Goal: Task Accomplishment & Management: Complete application form

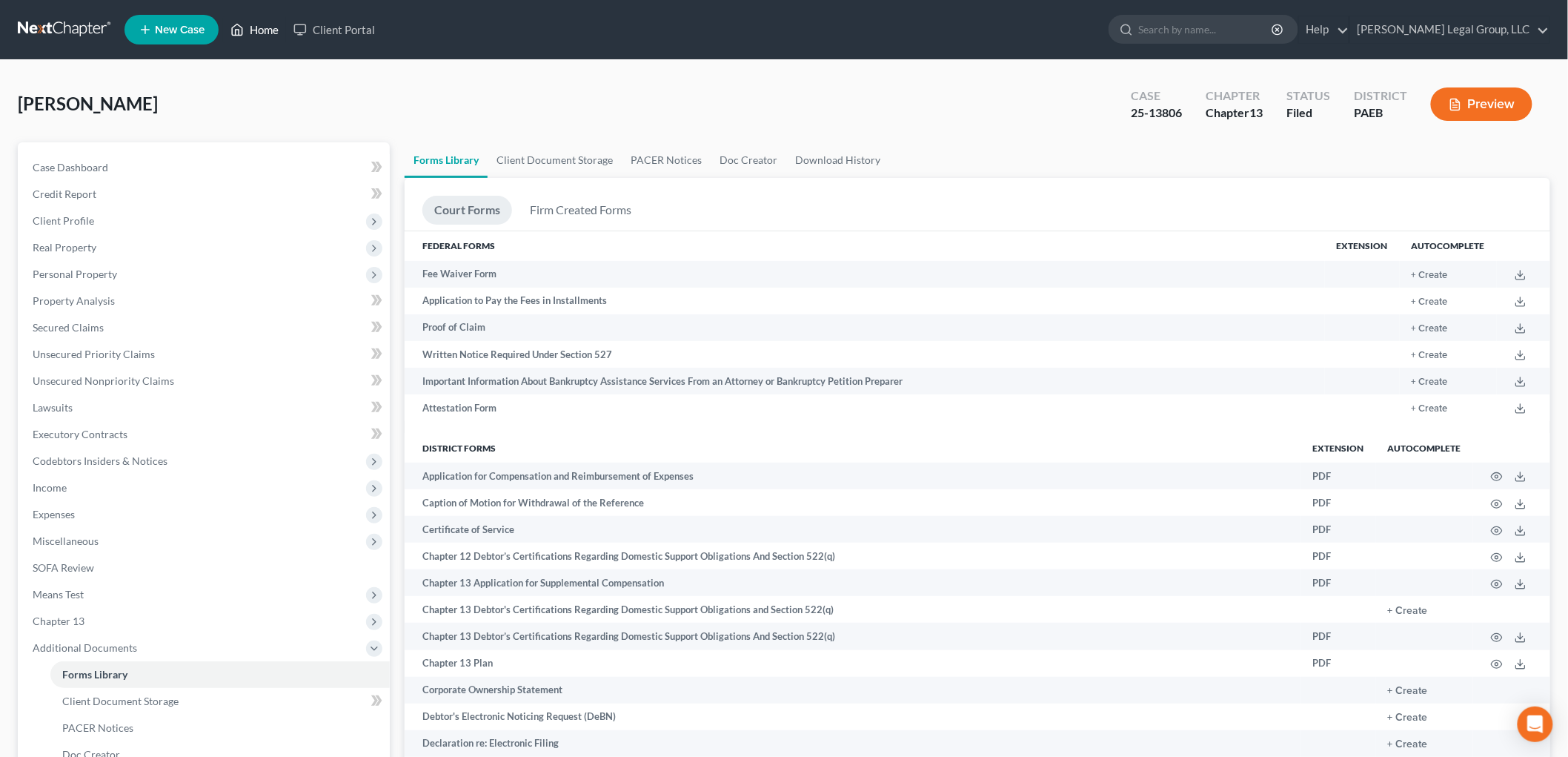
click at [242, 26] on icon at bounding box center [237, 30] width 10 height 11
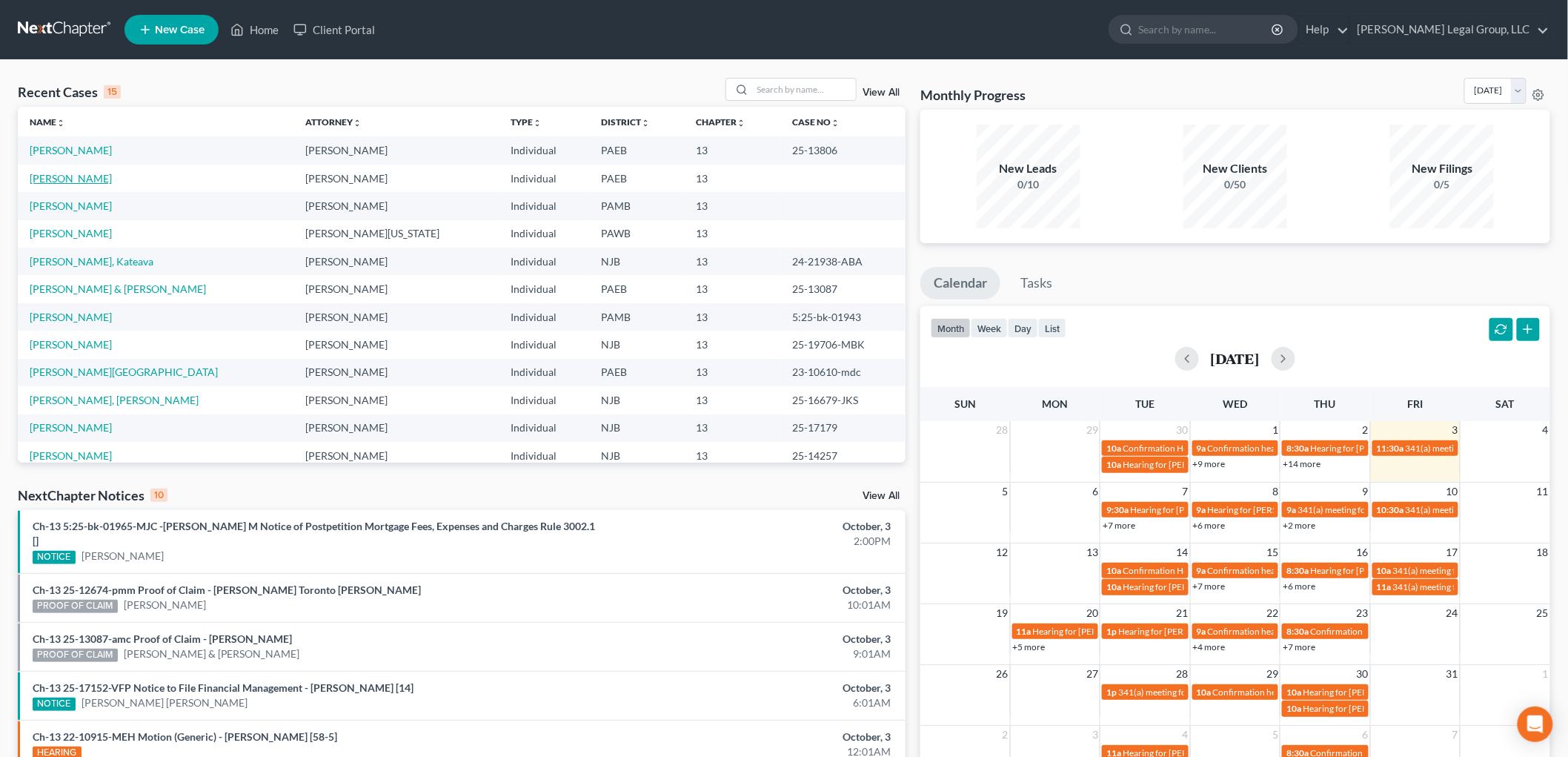
click at [92, 176] on link "[PERSON_NAME]" at bounding box center [70, 178] width 82 height 12
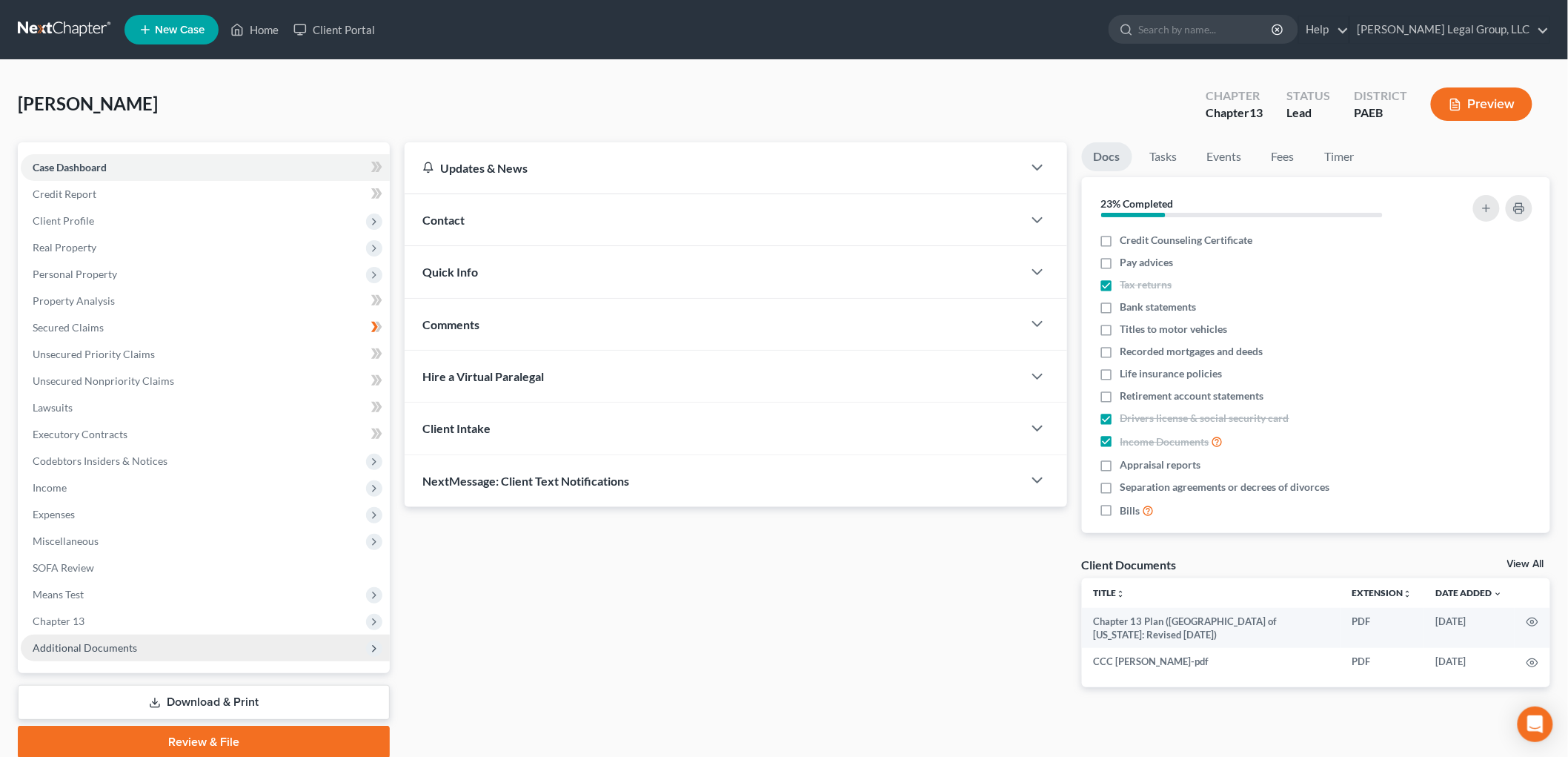
scroll to position [56, 0]
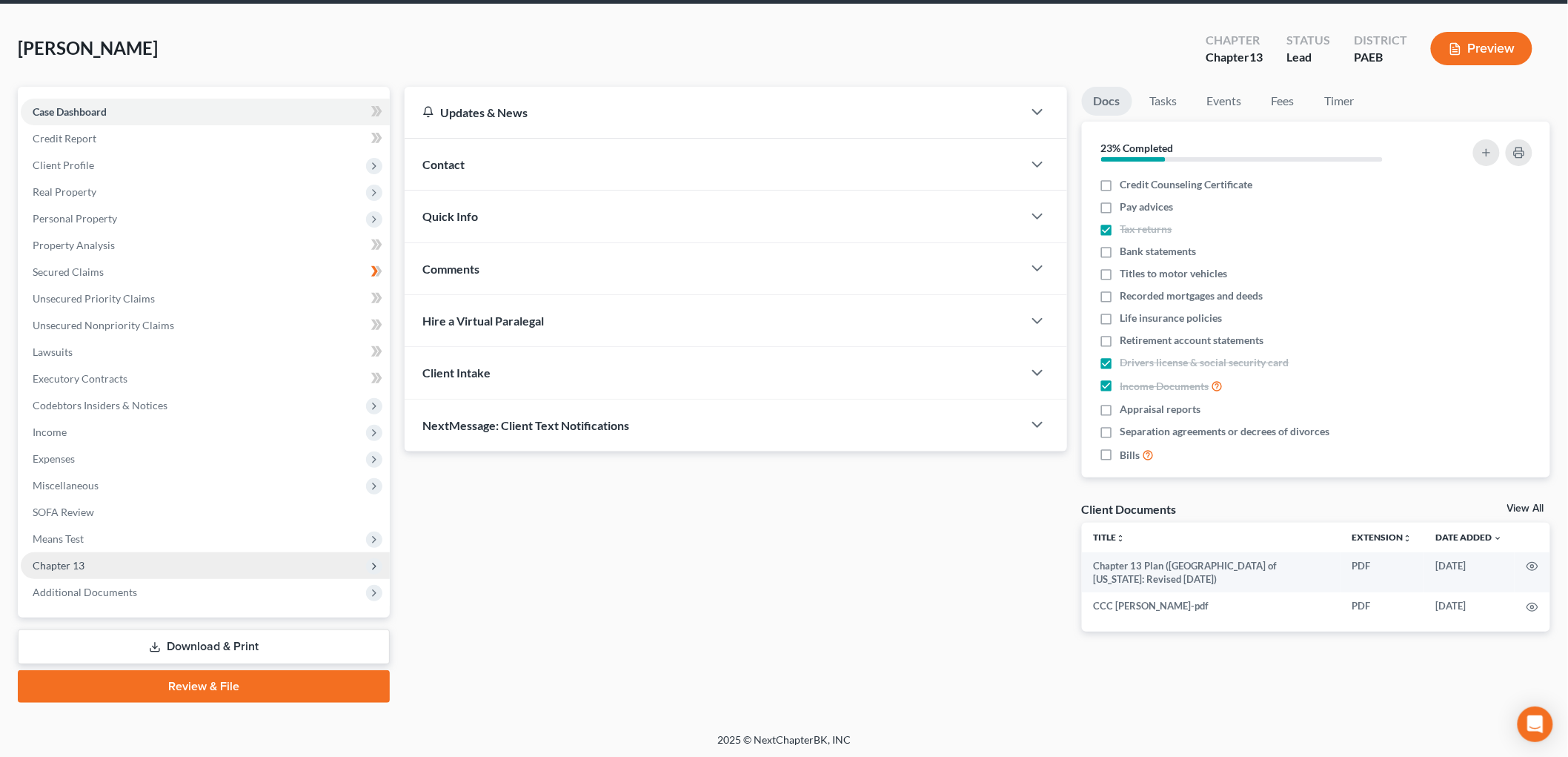
click at [65, 553] on span "Chapter 13" at bounding box center [205, 566] width 369 height 26
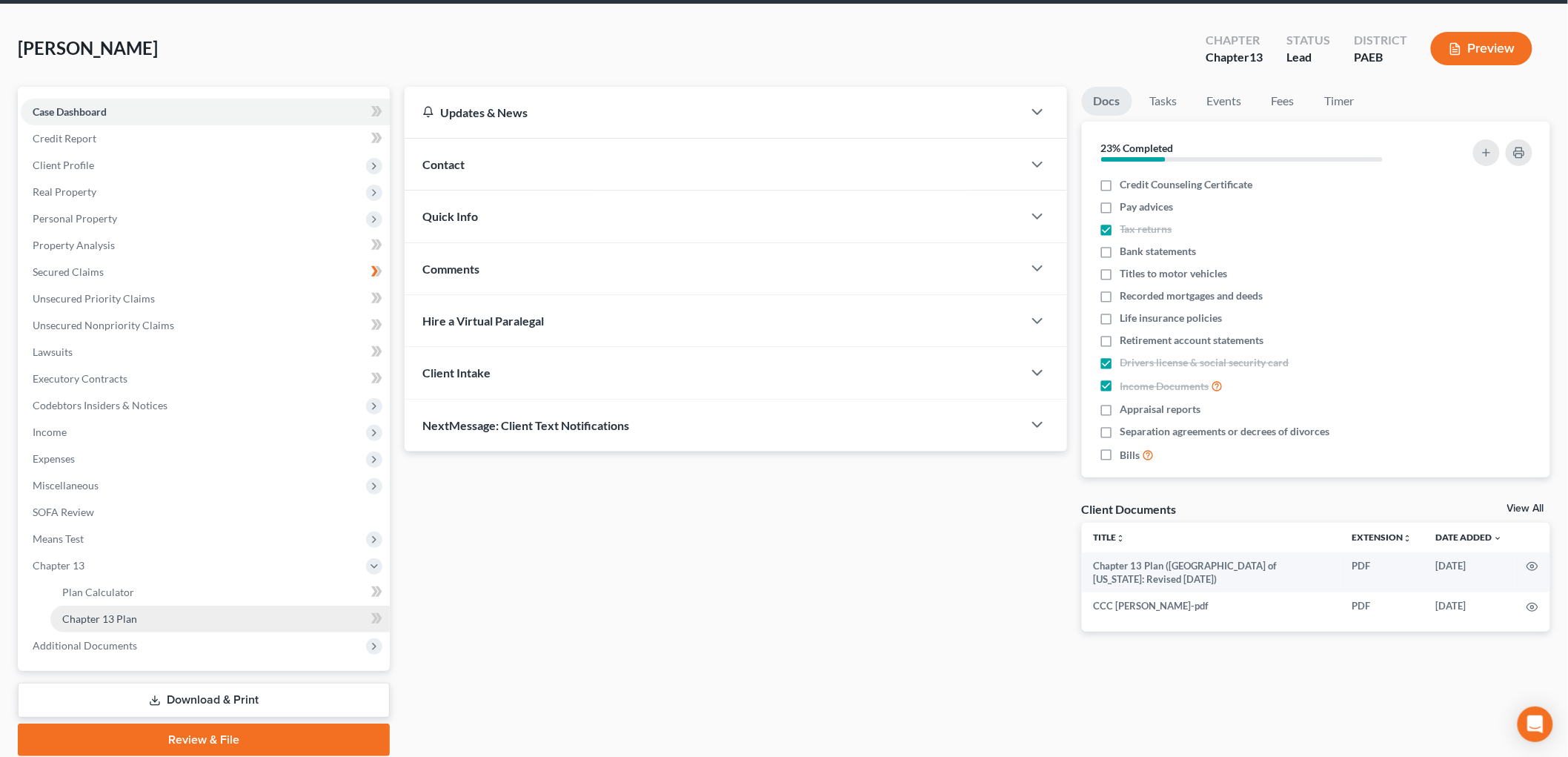
click at [188, 624] on link "Chapter 13 Plan" at bounding box center [220, 619] width 340 height 26
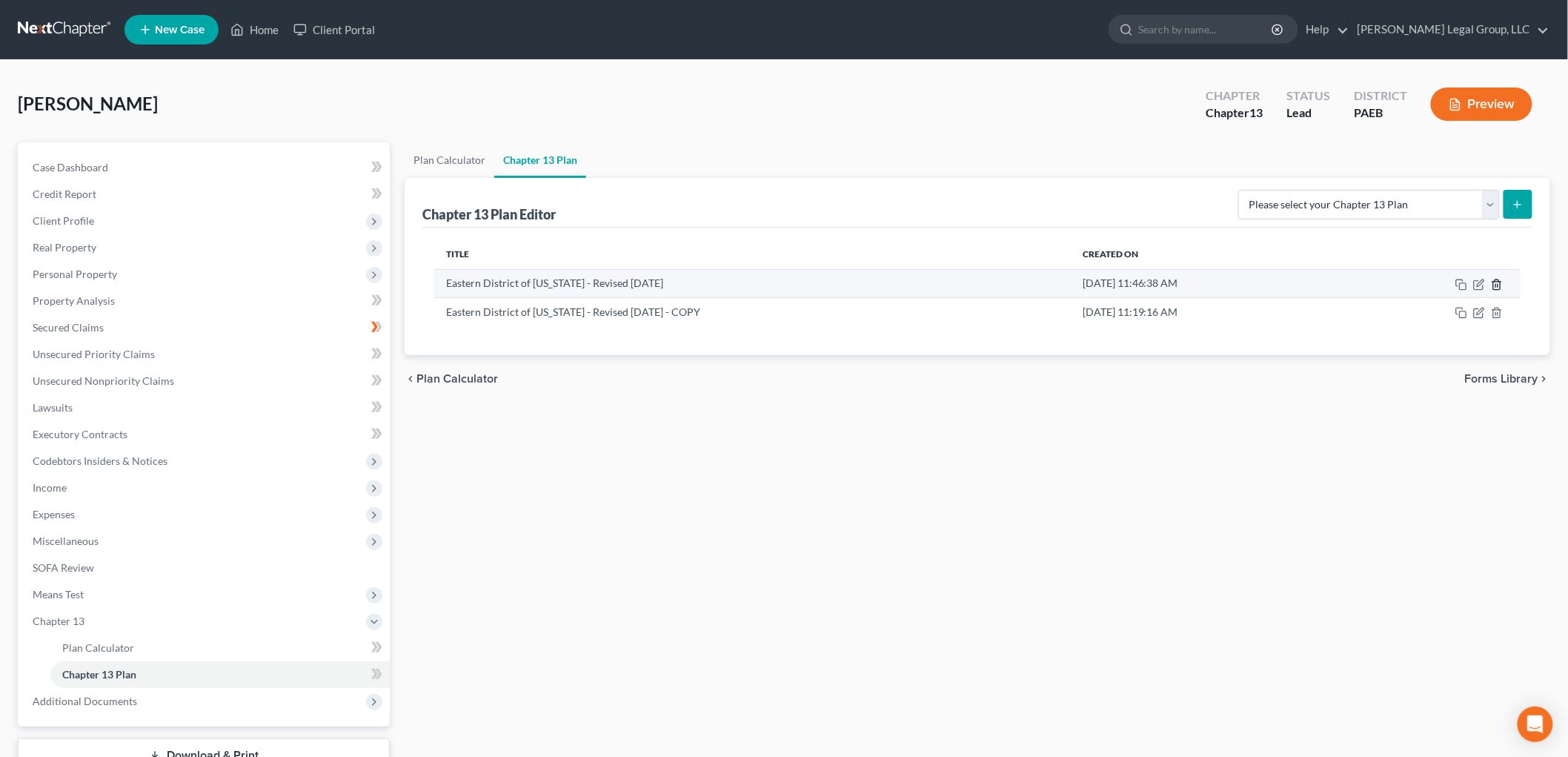
click at [1495, 284] on icon "button" at bounding box center [1496, 284] width 12 height 12
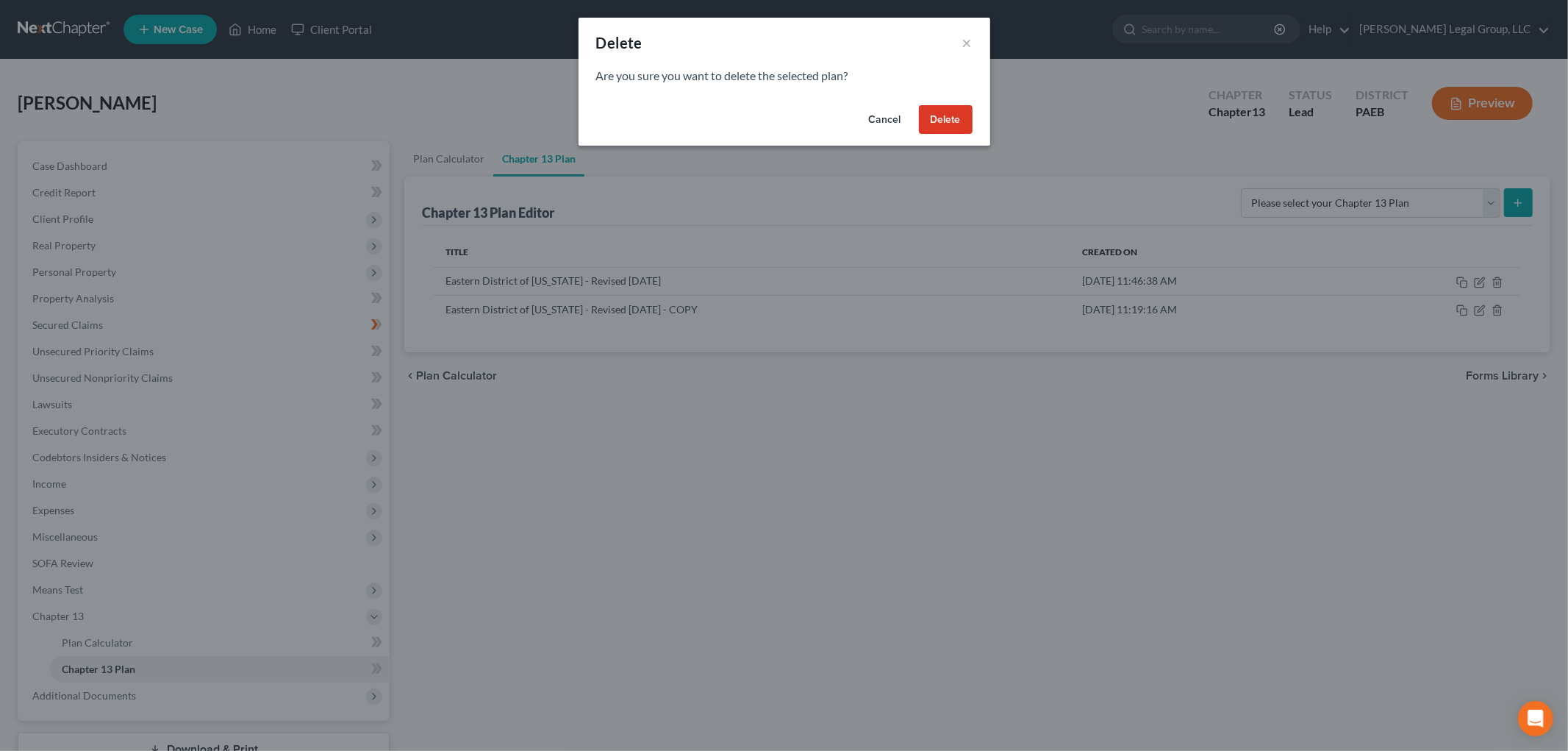
click at [941, 115] on button "Delete" at bounding box center [945, 120] width 53 height 29
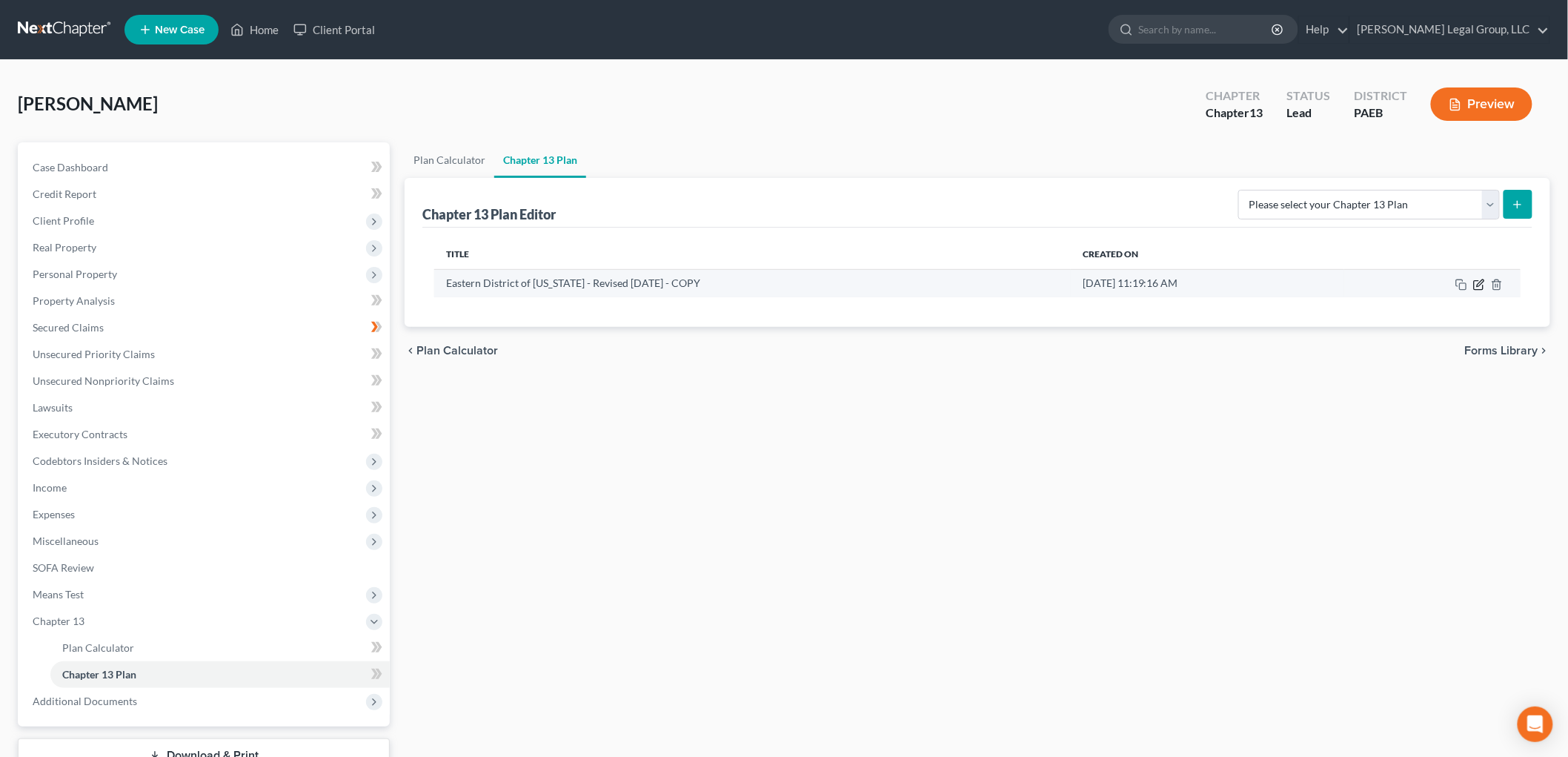
click at [1478, 282] on icon "button" at bounding box center [1479, 284] width 12 height 12
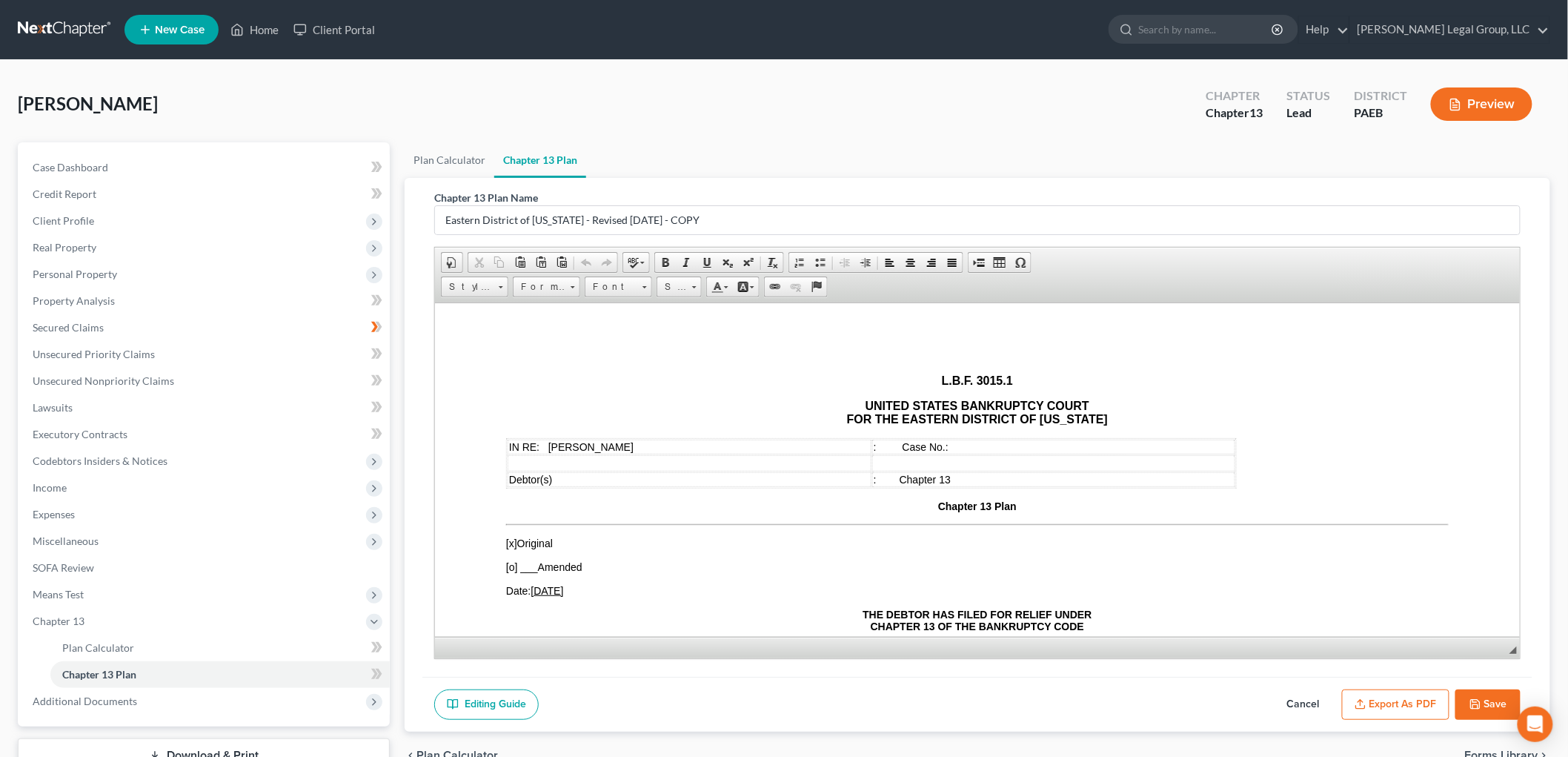
click at [1429, 706] on button "Export as PDF" at bounding box center [1396, 704] width 107 height 31
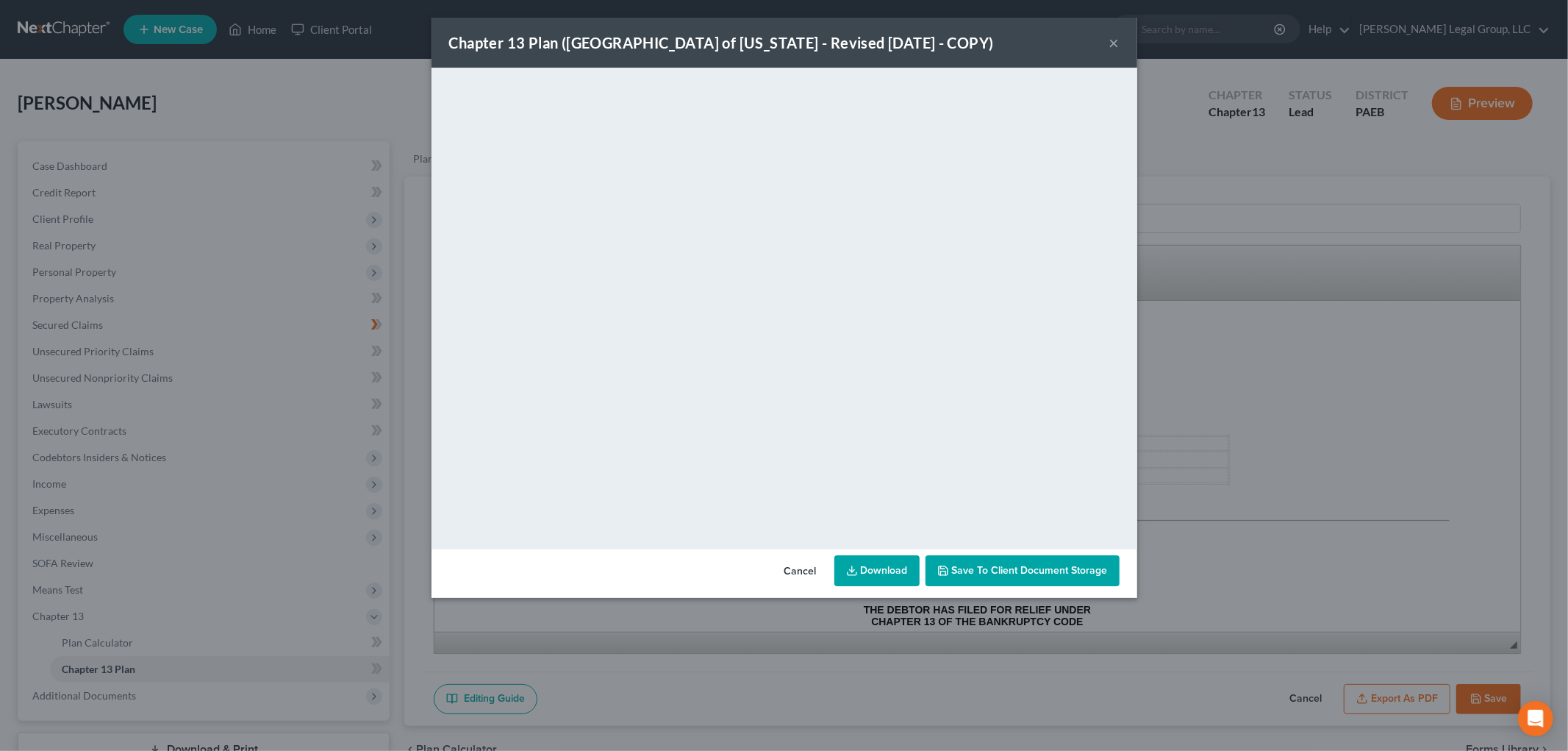
click at [1024, 565] on span "Save to Client Document Storage" at bounding box center [1029, 570] width 156 height 12
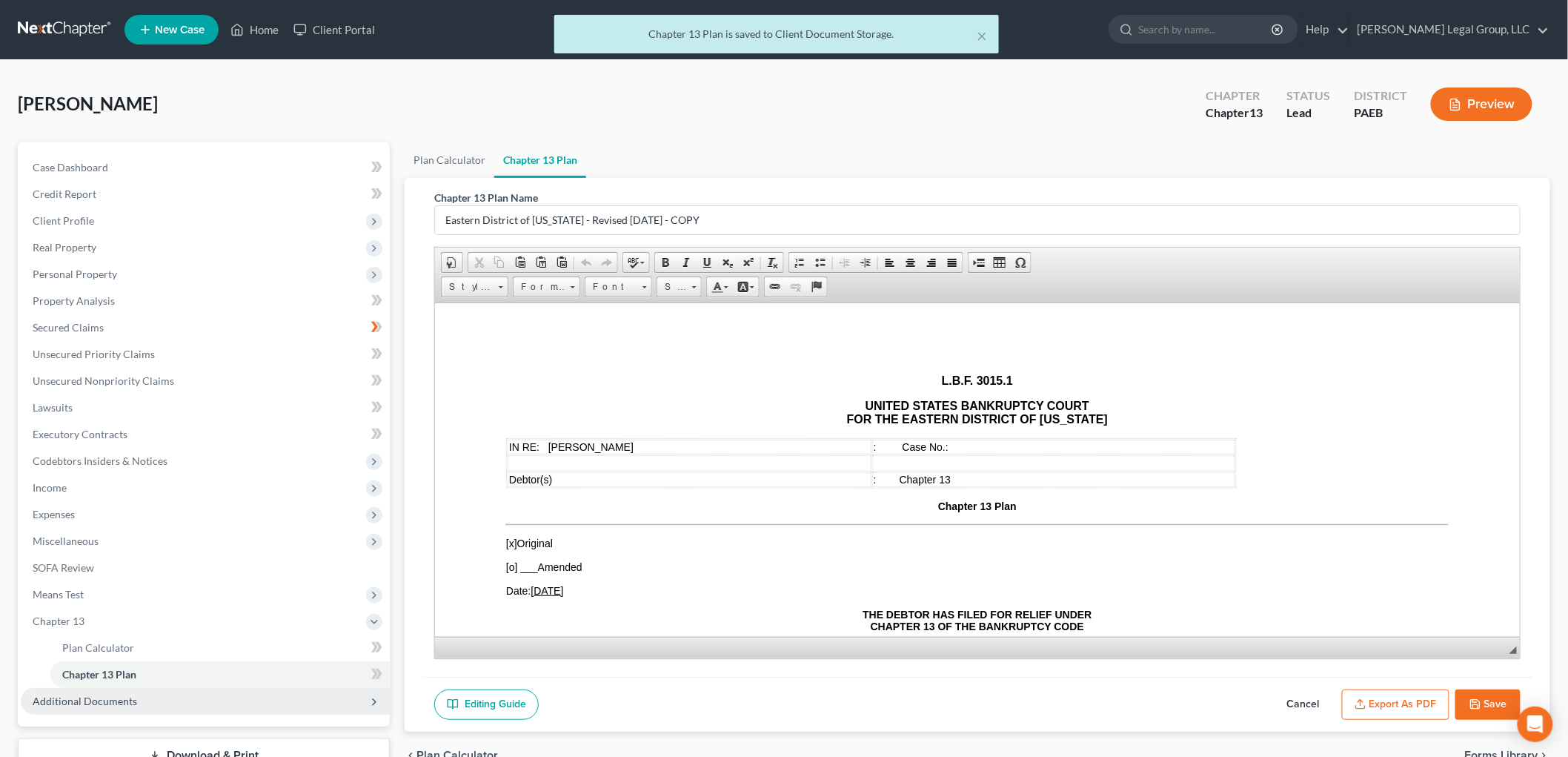
click at [127, 700] on span "Additional Documents" at bounding box center [85, 701] width 104 height 12
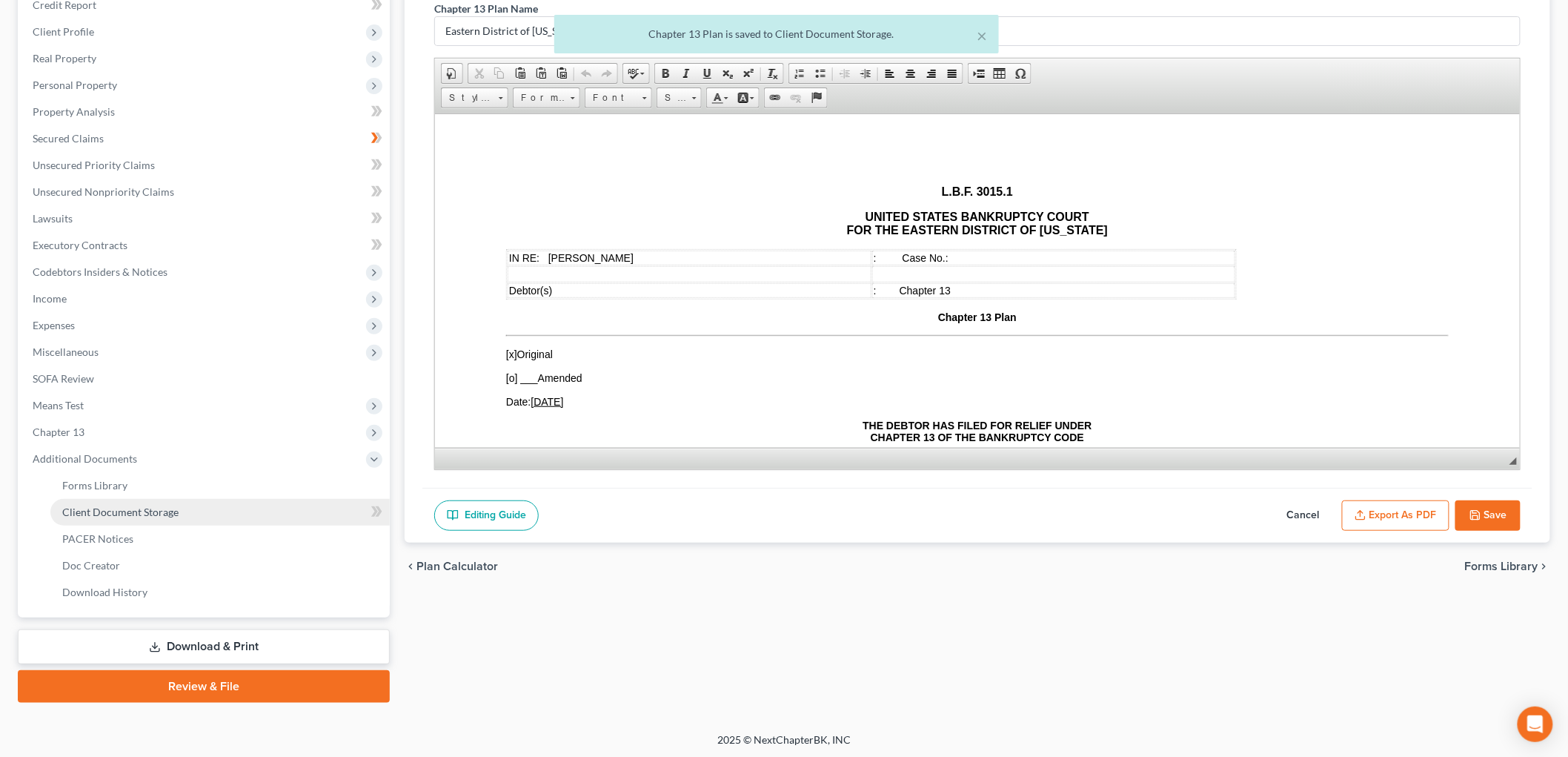
click at [166, 521] on link "Client Document Storage" at bounding box center [220, 512] width 340 height 26
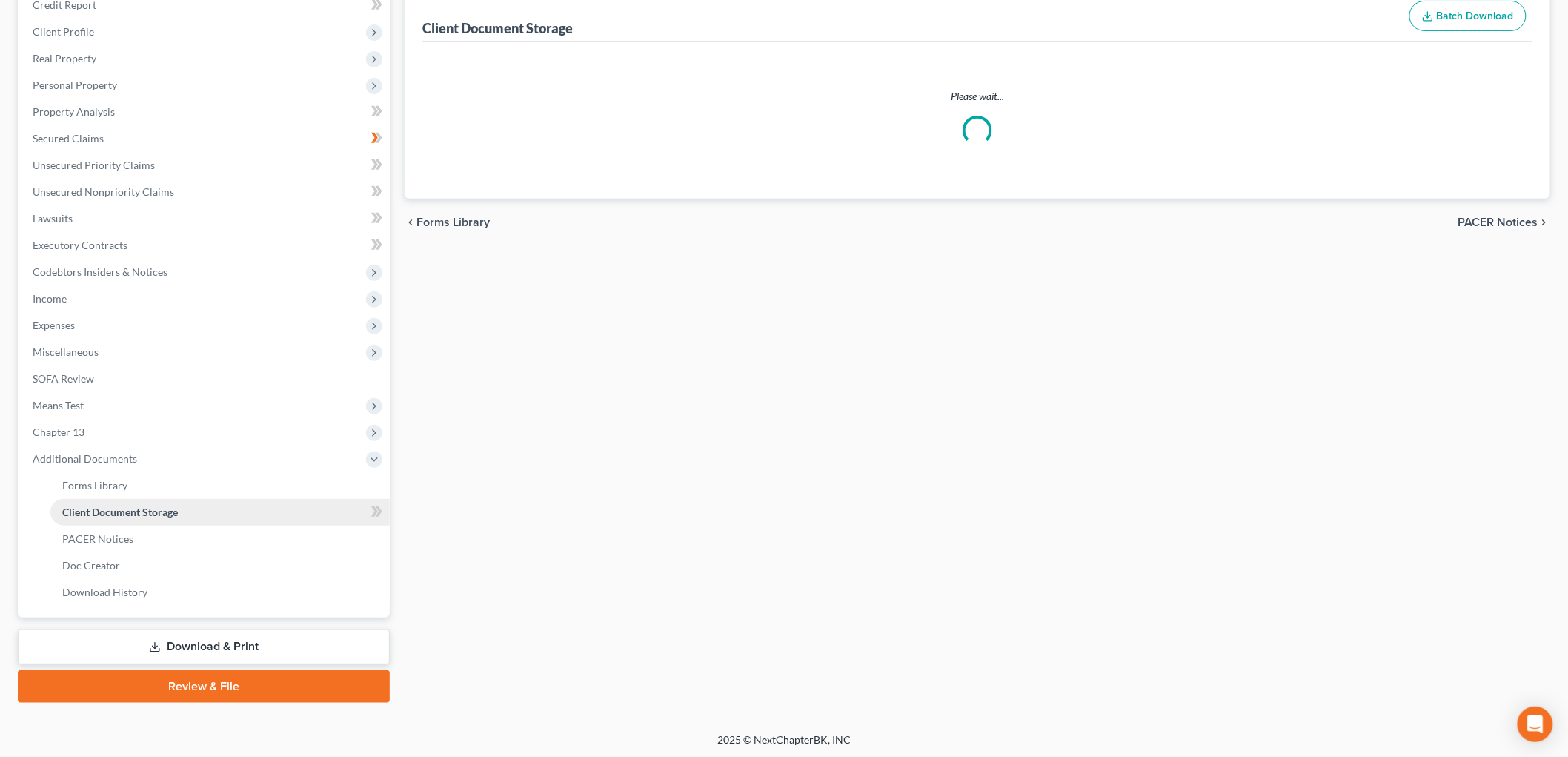
scroll to position [6, 0]
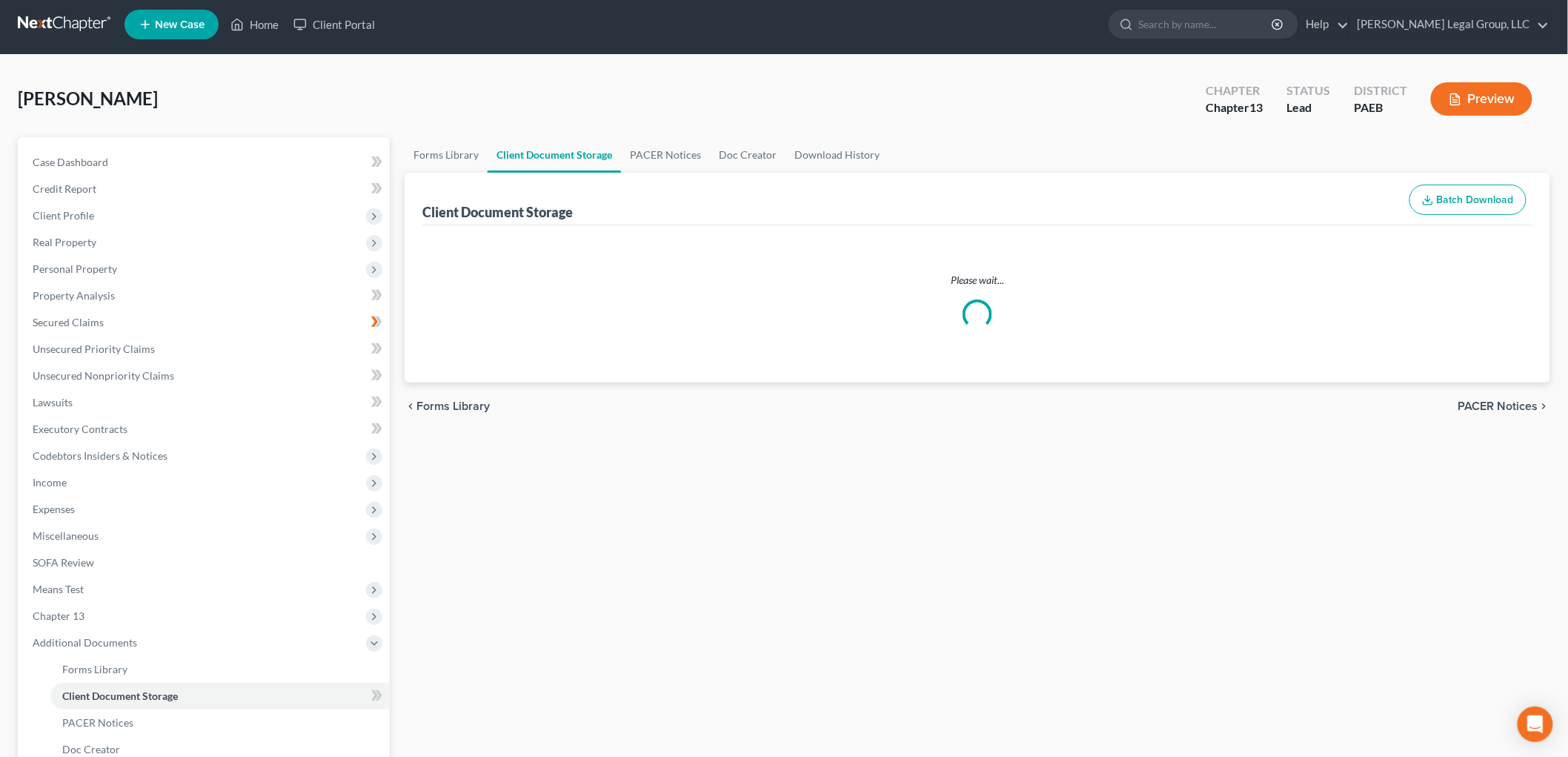
select select "2"
select select "8"
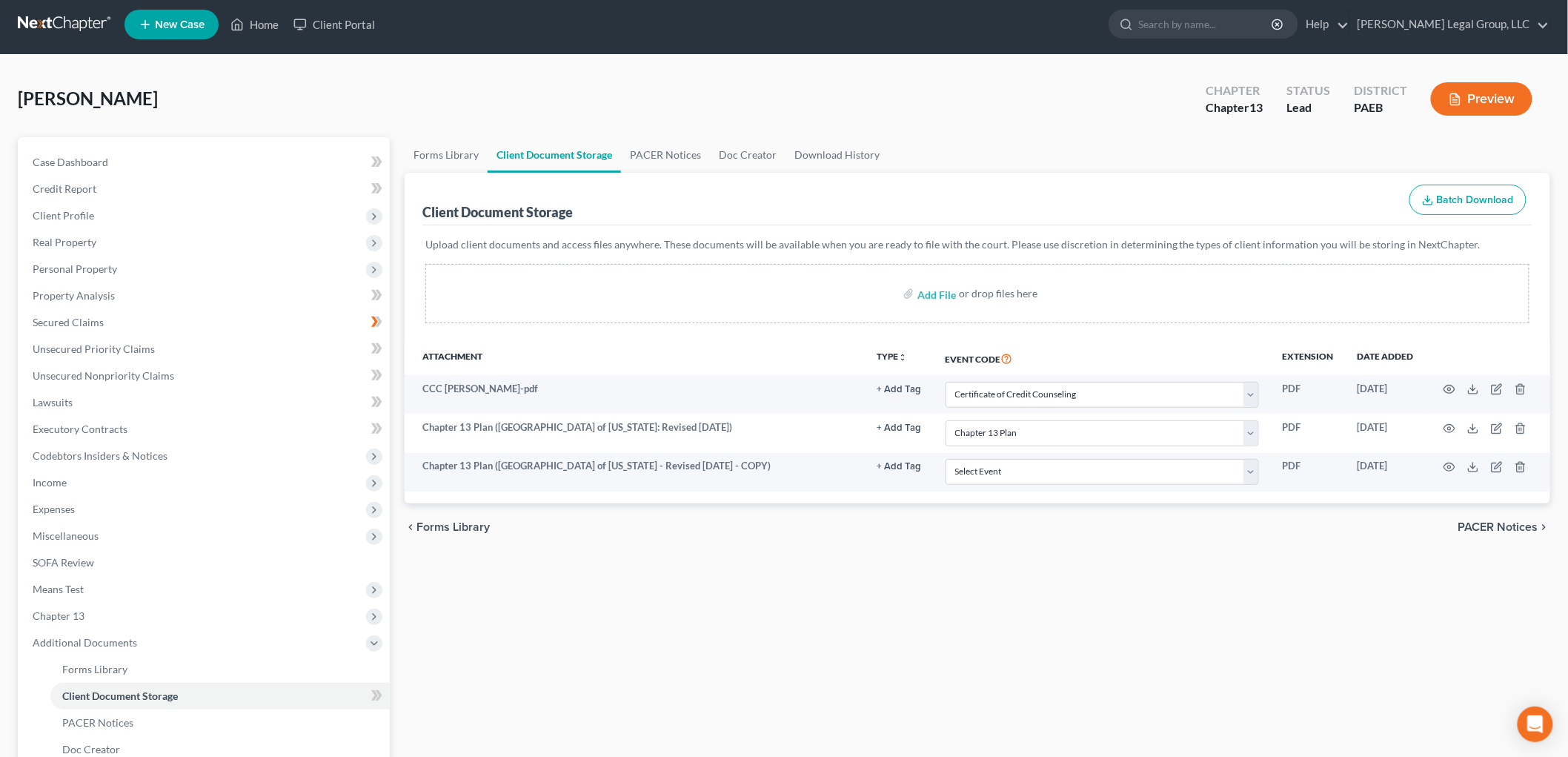
scroll to position [0, 0]
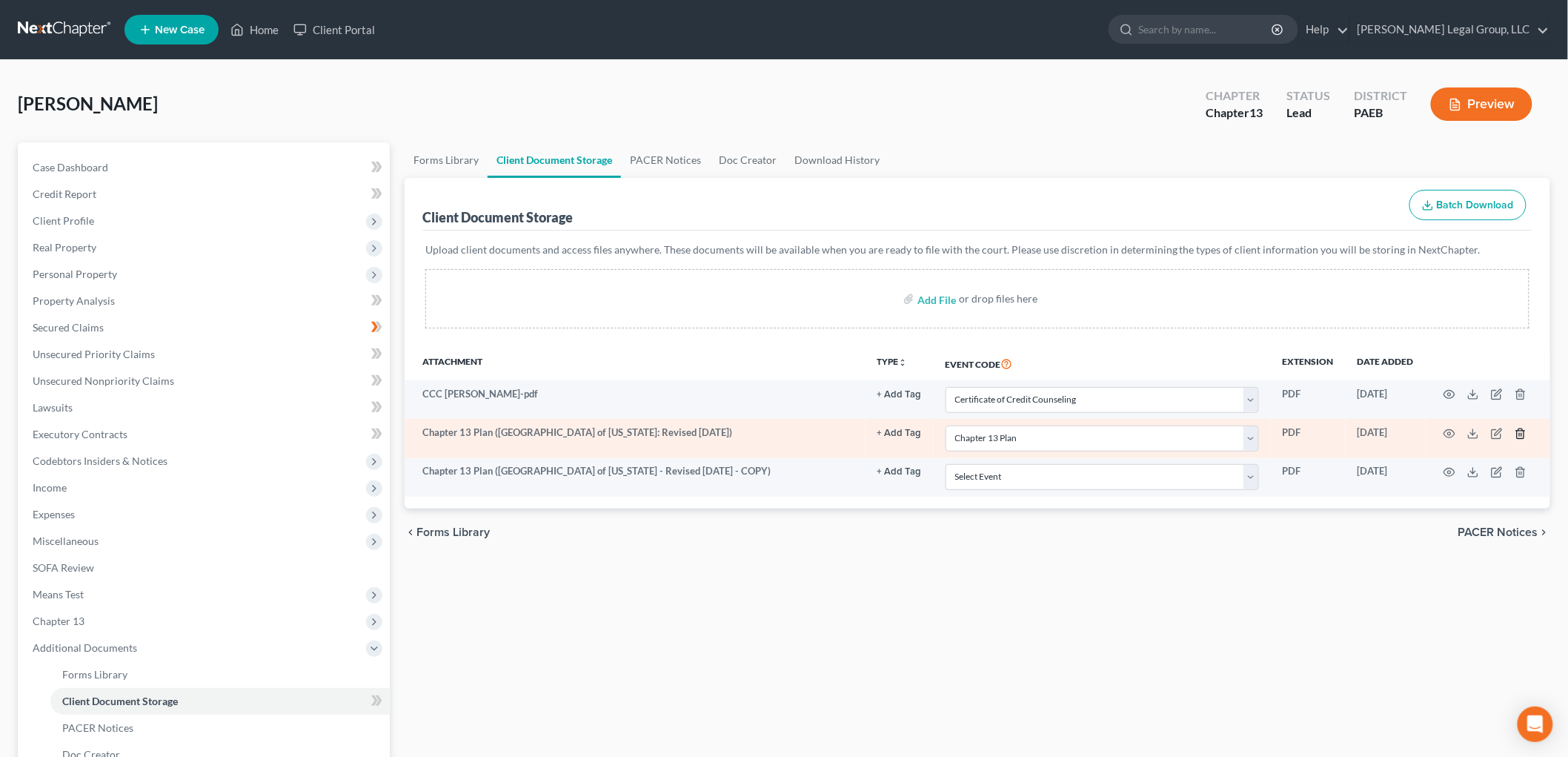
click at [1520, 430] on icon "button" at bounding box center [1520, 433] width 12 height 12
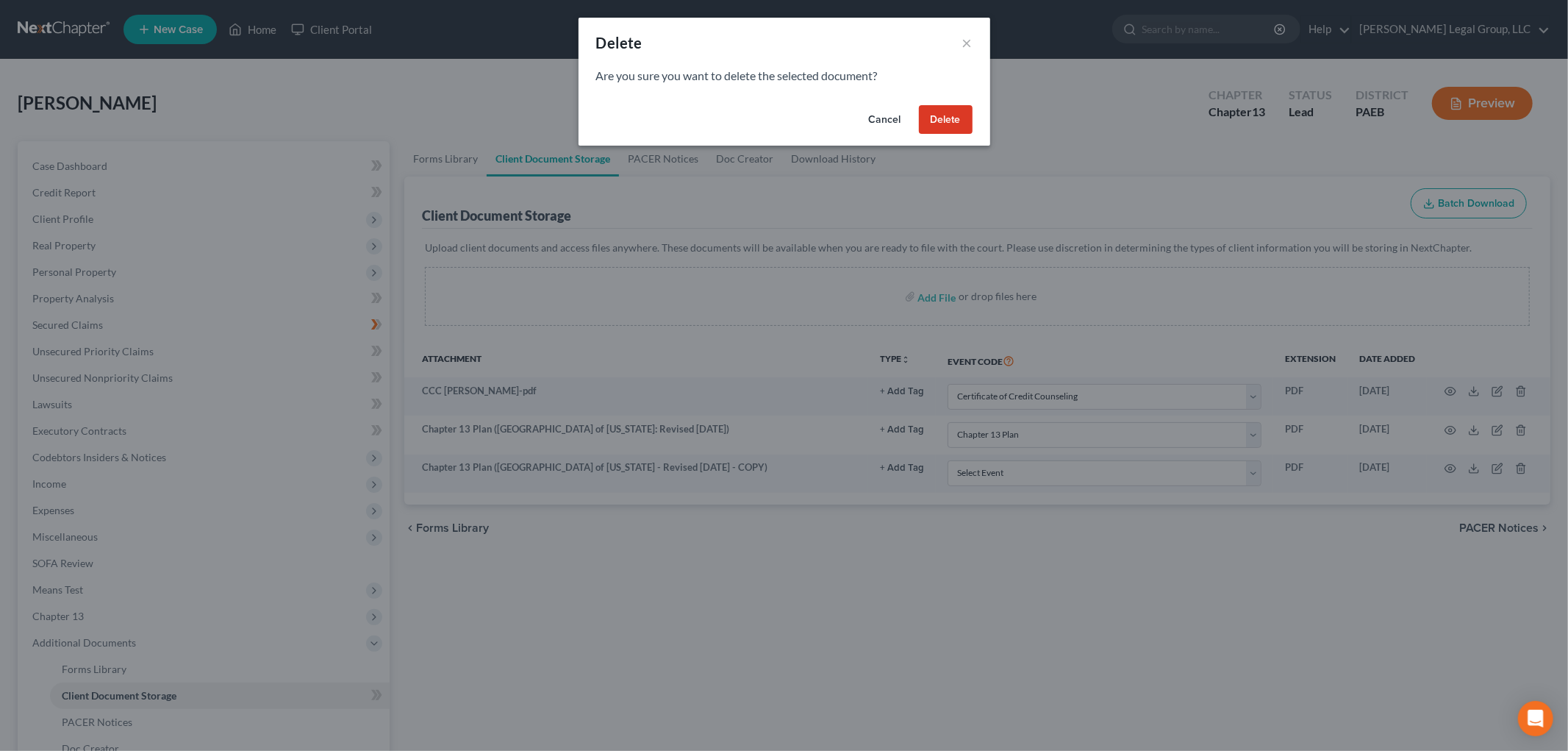
click at [955, 114] on button "Delete" at bounding box center [945, 120] width 53 height 29
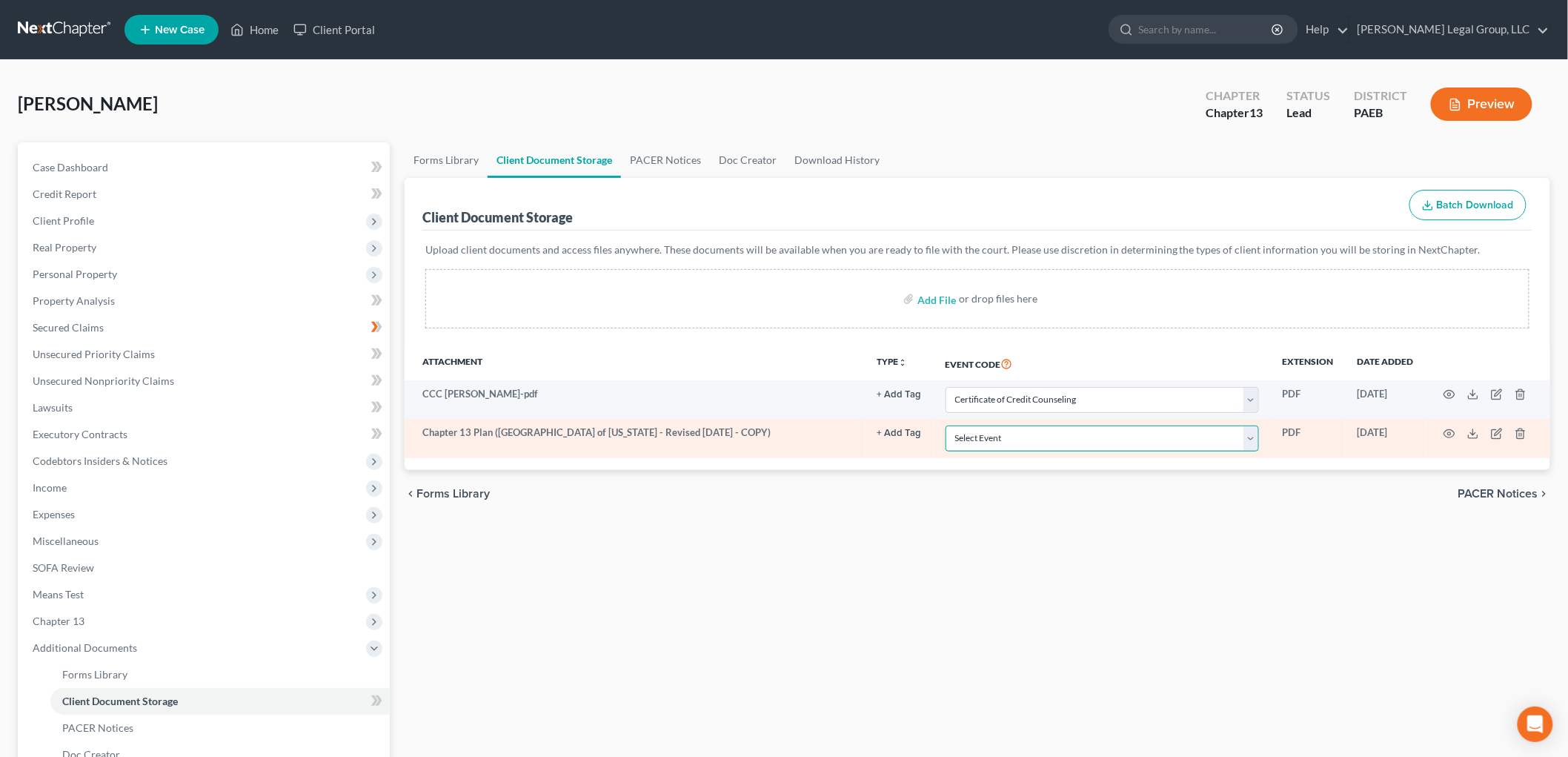
click at [1113, 432] on select "Select Event Amended Matrix List of Creditors (Fee) Application to Have the Cha…" at bounding box center [1102, 439] width 313 height 26
select select "8"
click at [946, 426] on select "Select Event Amended Matrix List of Creditors (Fee) Application to Have the Cha…" at bounding box center [1102, 439] width 313 height 26
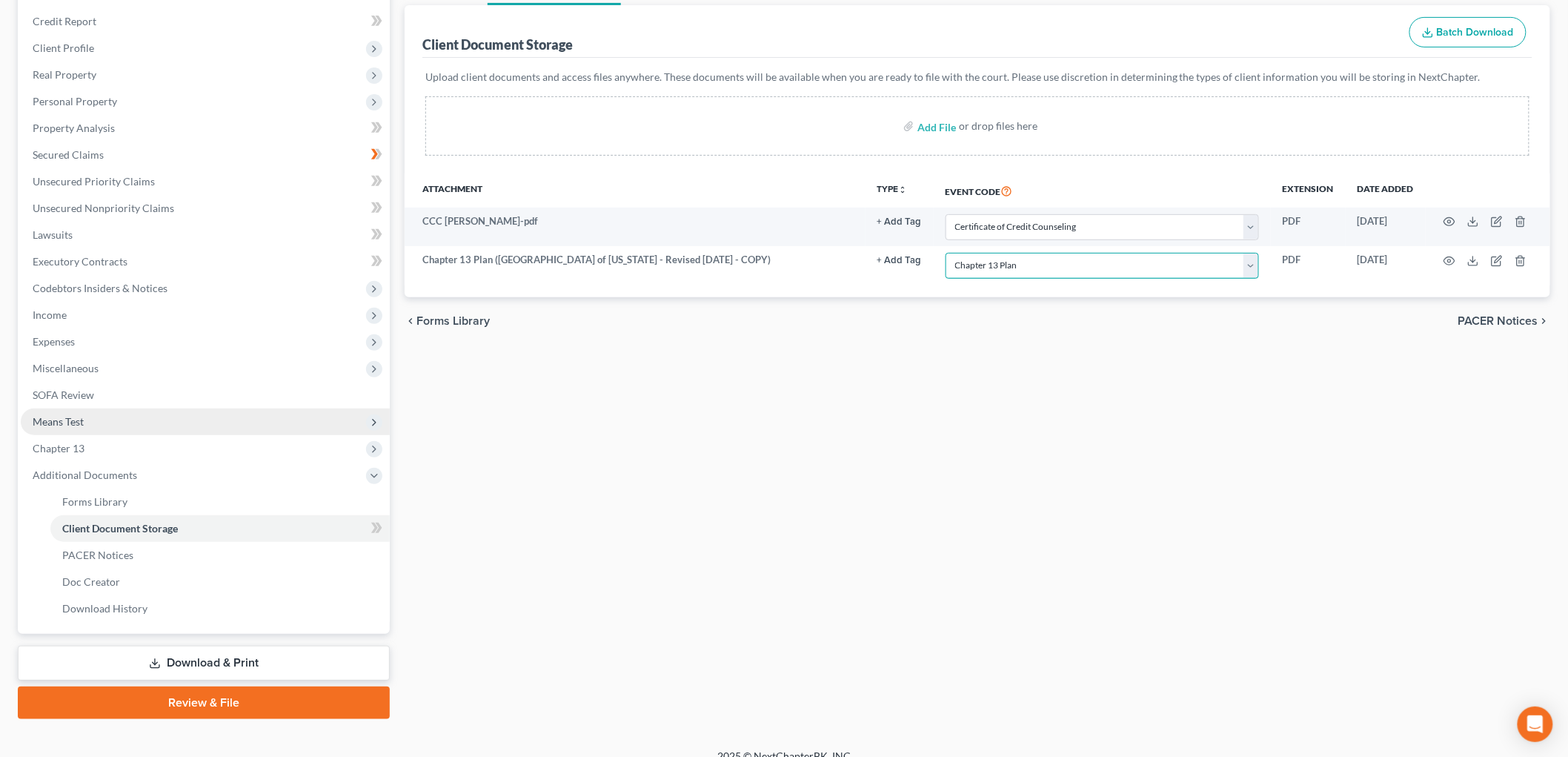
scroll to position [189, 0]
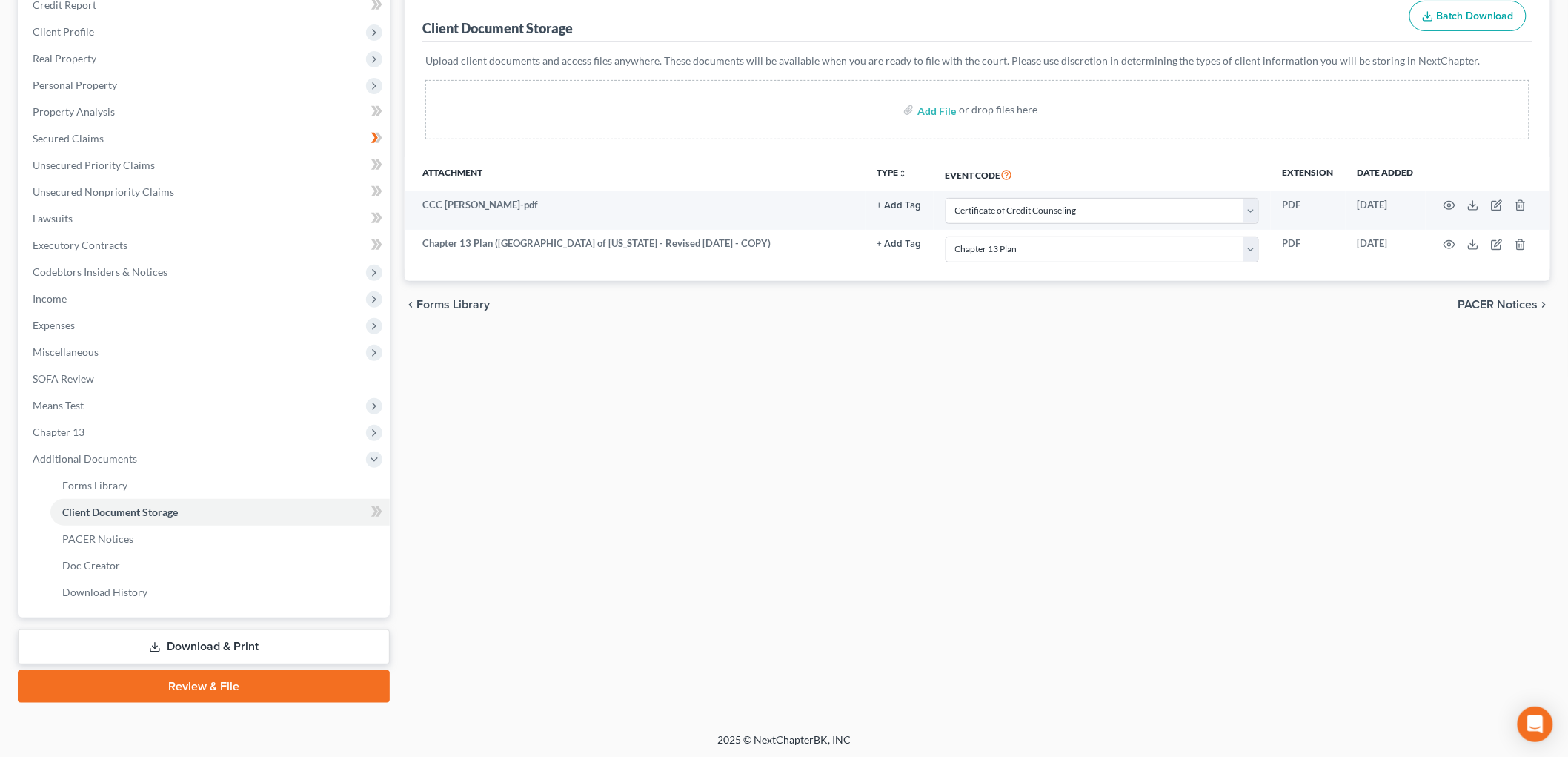
click at [235, 680] on link "Review & File" at bounding box center [203, 686] width 372 height 33
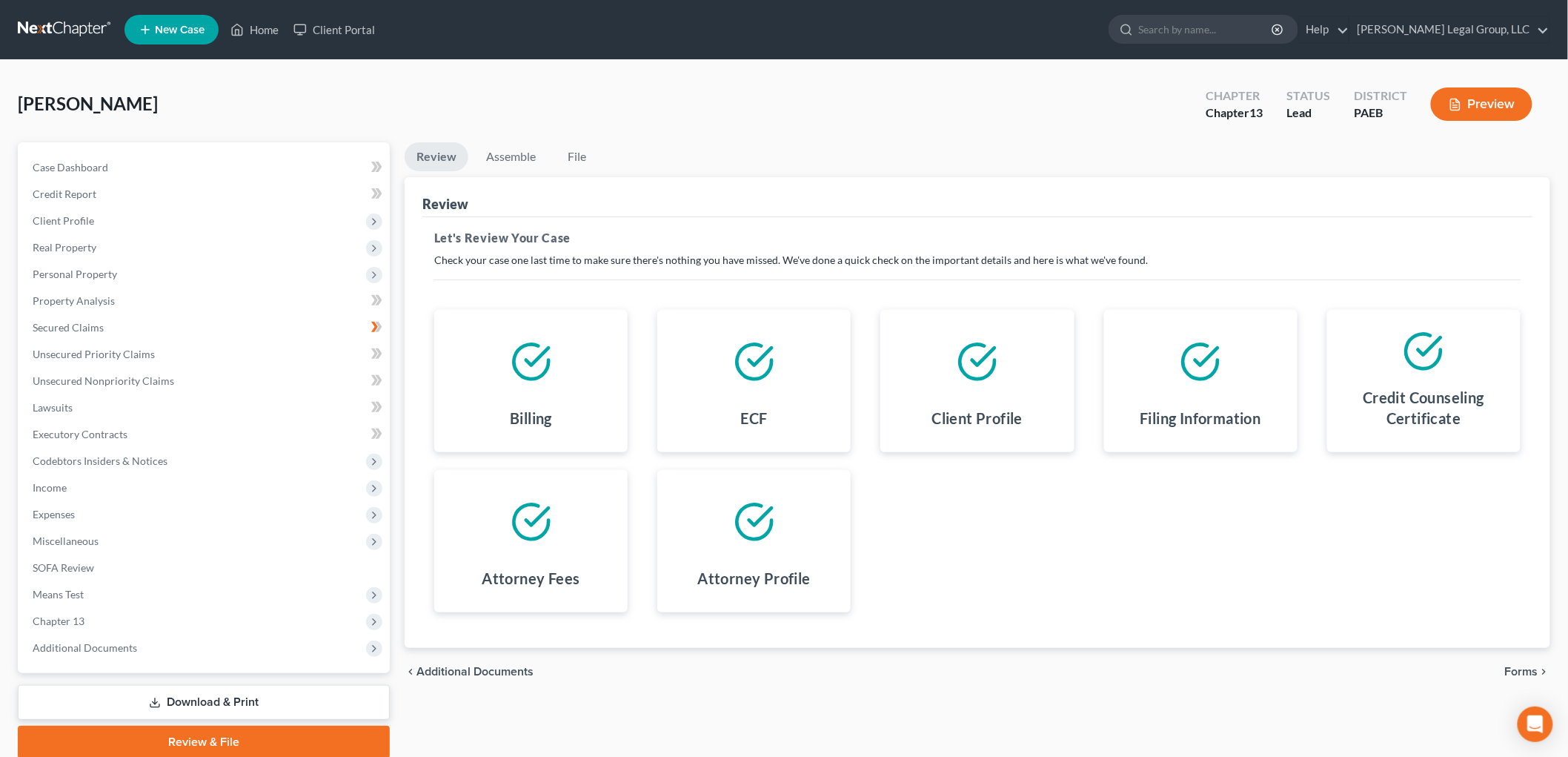
click at [1520, 670] on span "Forms" at bounding box center [1521, 671] width 33 height 12
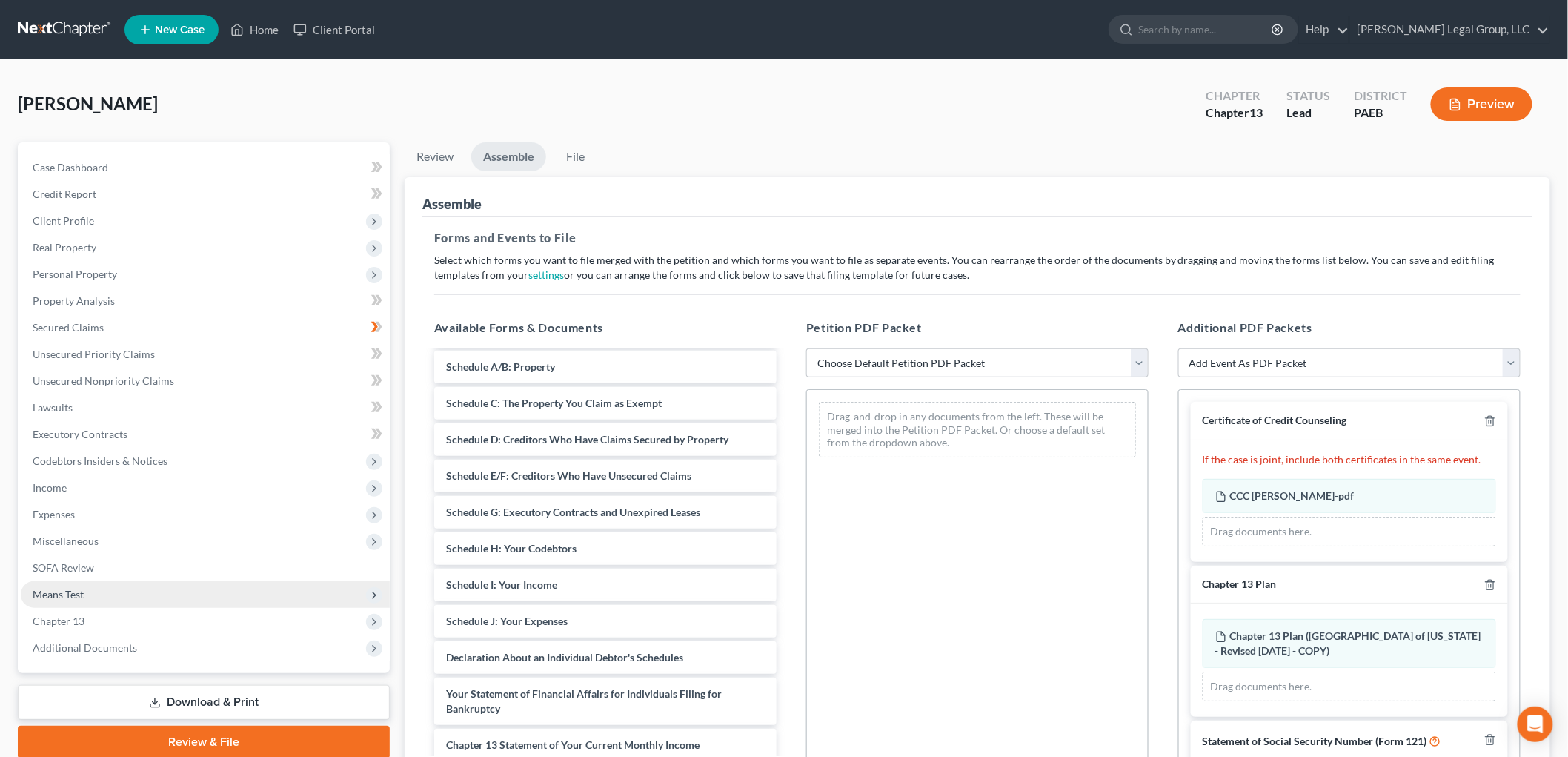
scroll to position [242, 0]
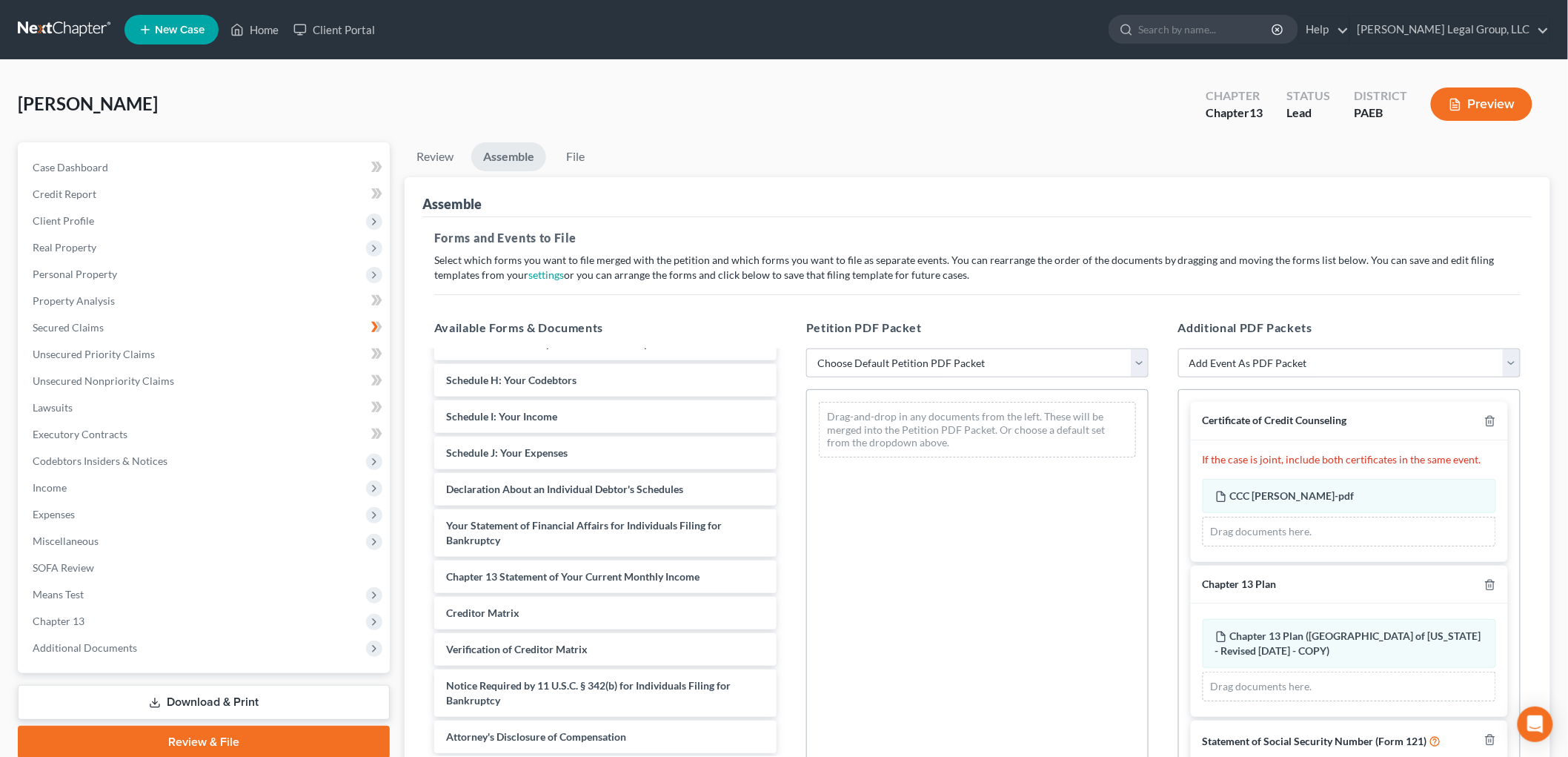
click at [217, 692] on link "Download & Print" at bounding box center [203, 701] width 372 height 35
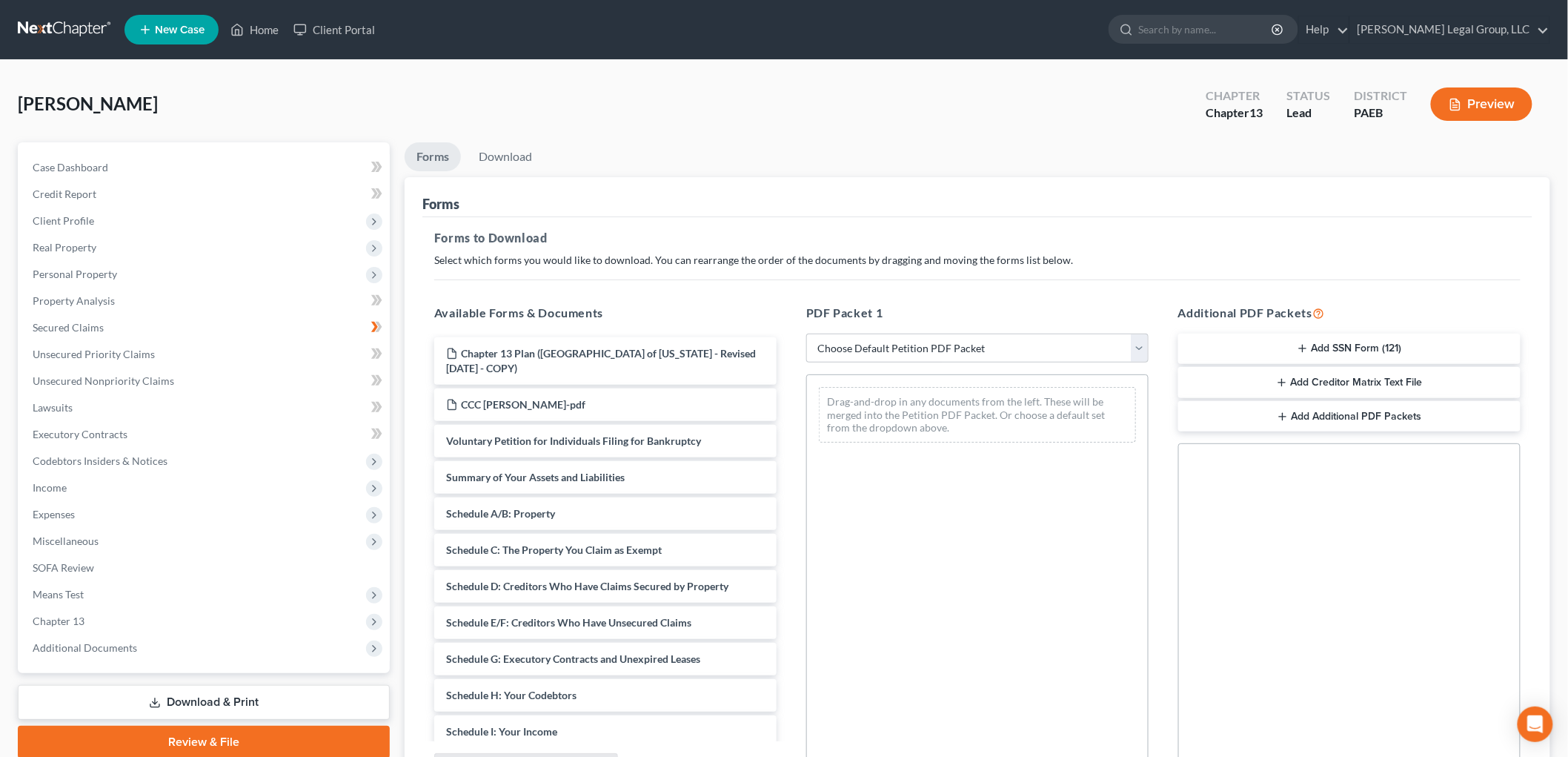
click at [1382, 348] on button "Add SSN Form (121)" at bounding box center [1350, 348] width 343 height 31
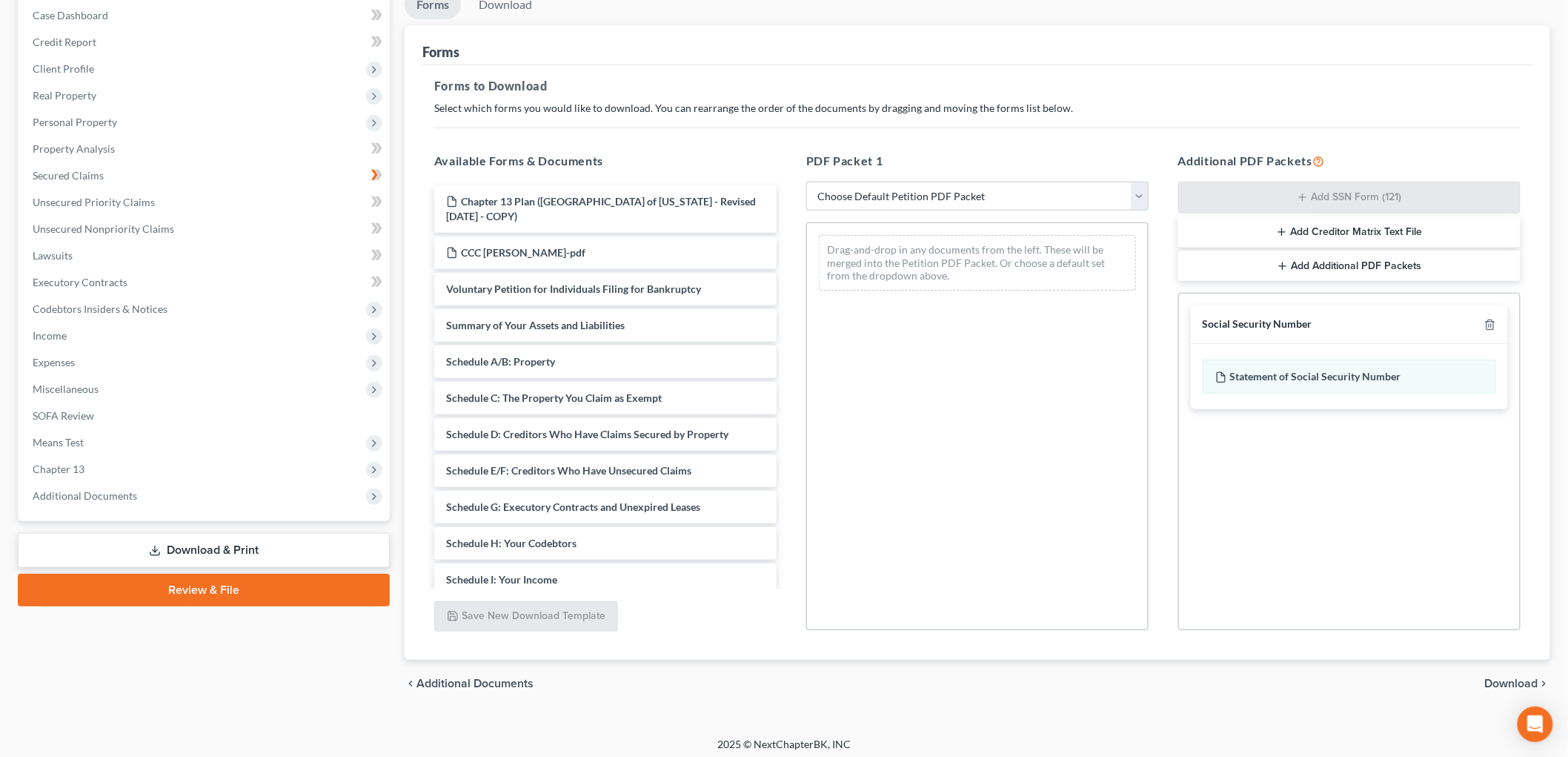
scroll to position [158, 0]
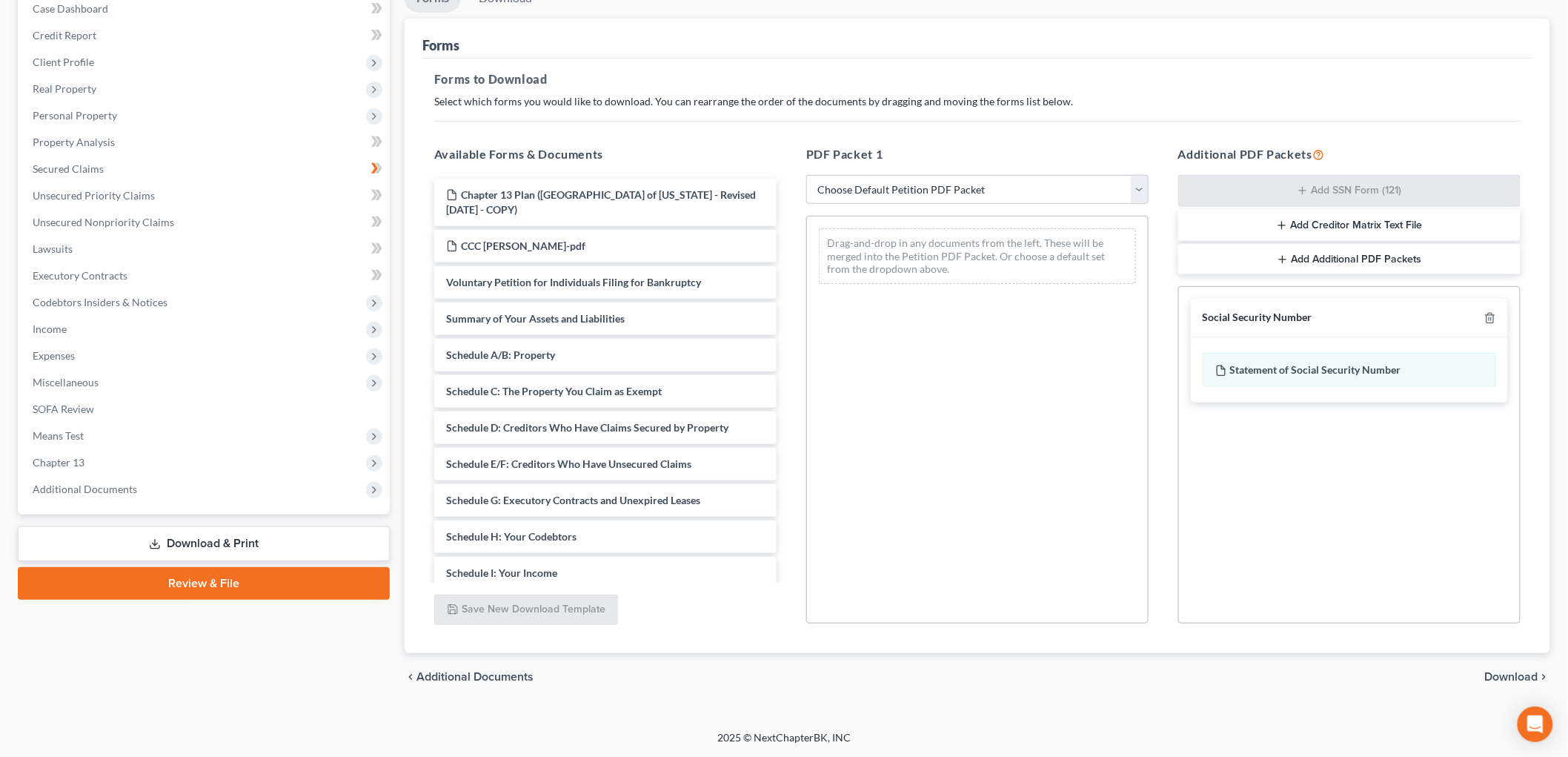
click at [1521, 673] on span "Download" at bounding box center [1512, 676] width 54 height 12
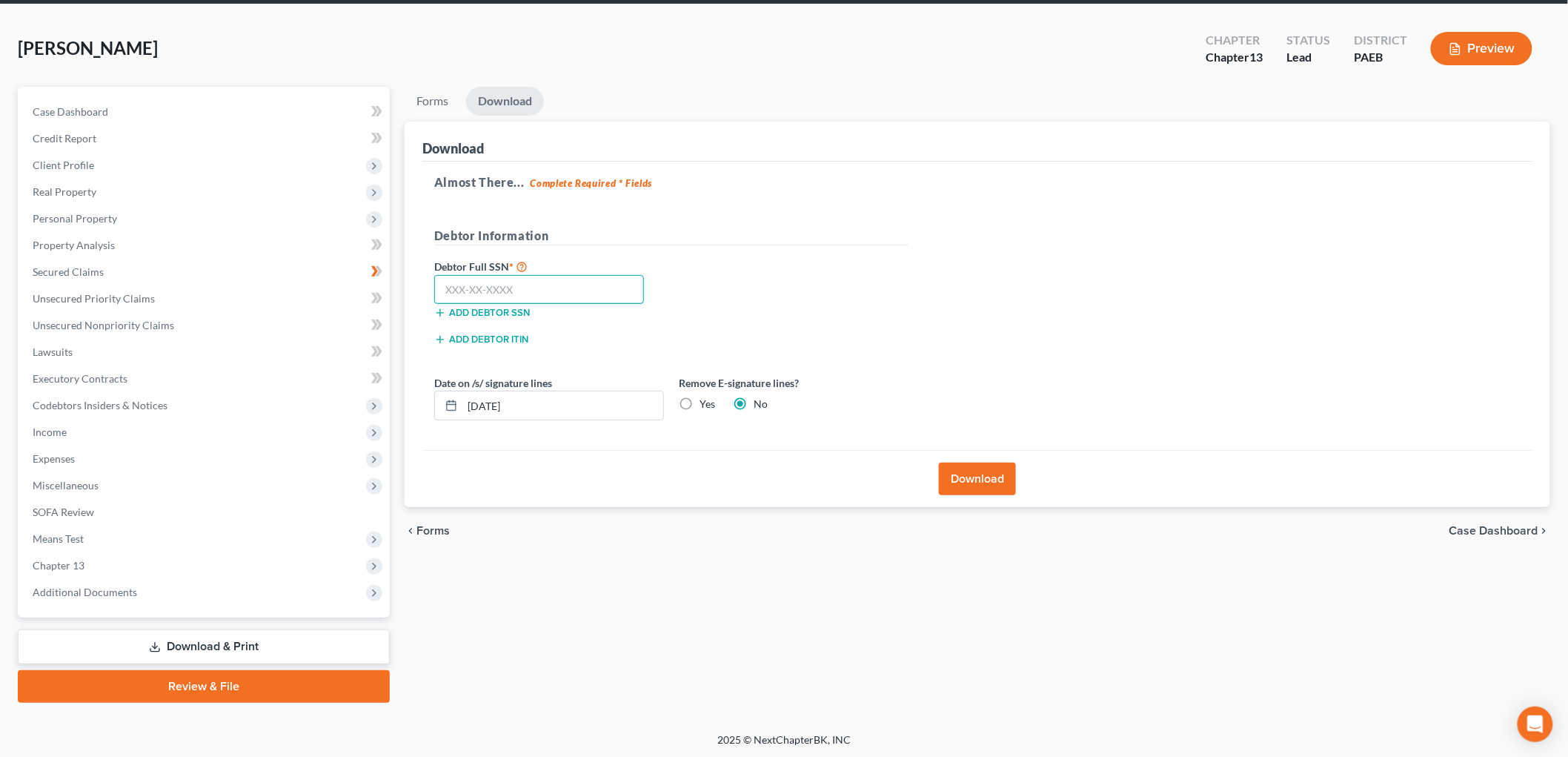
click at [580, 275] on input "text" at bounding box center [538, 289] width 210 height 29
type input "191-30-8215"
click at [972, 483] on button "Download" at bounding box center [977, 478] width 77 height 33
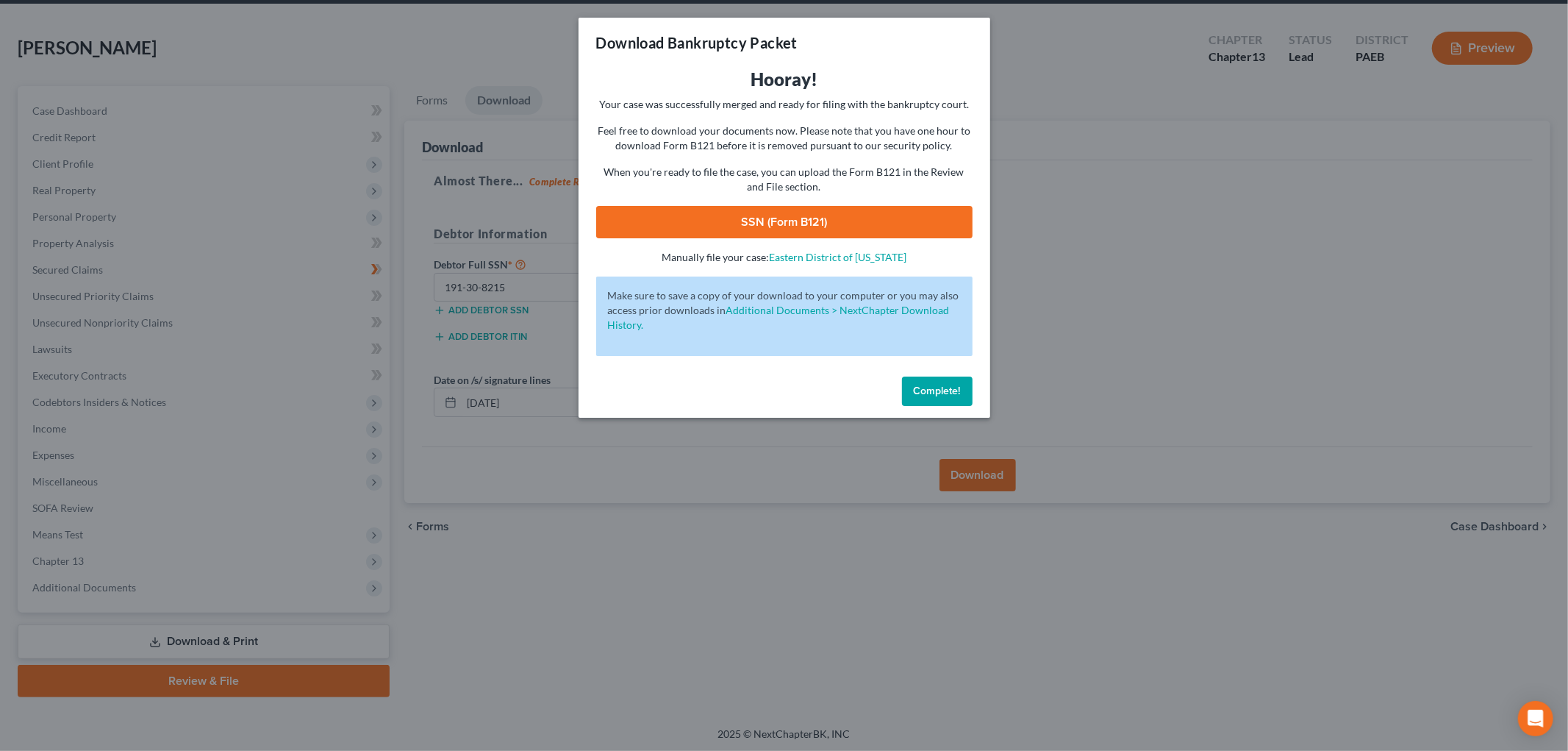
click at [856, 234] on link "SSN (Form B121)" at bounding box center [784, 221] width 376 height 33
click at [944, 393] on span "Complete!" at bounding box center [938, 390] width 47 height 12
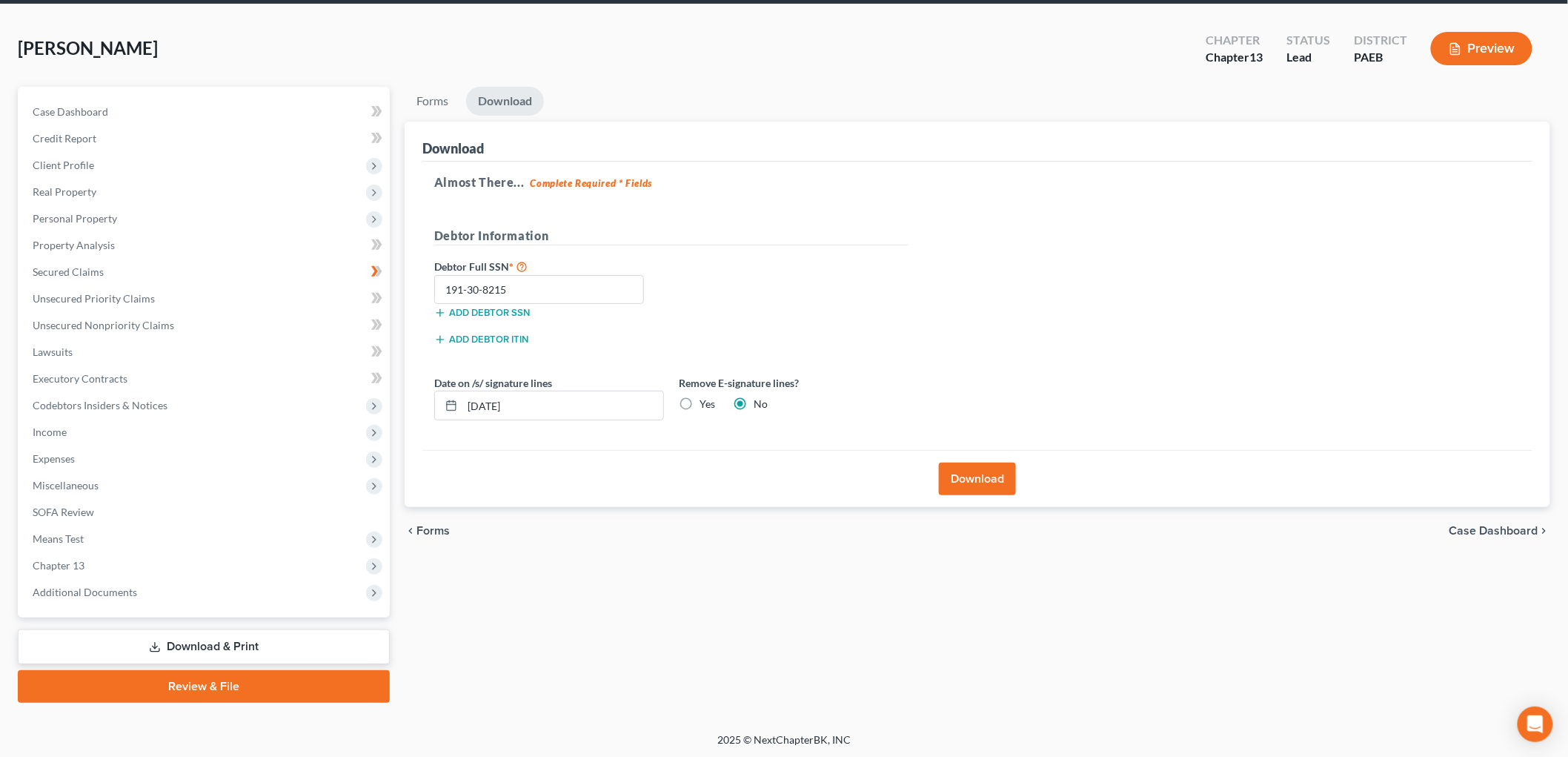
click at [281, 678] on link "Review & File" at bounding box center [203, 686] width 372 height 33
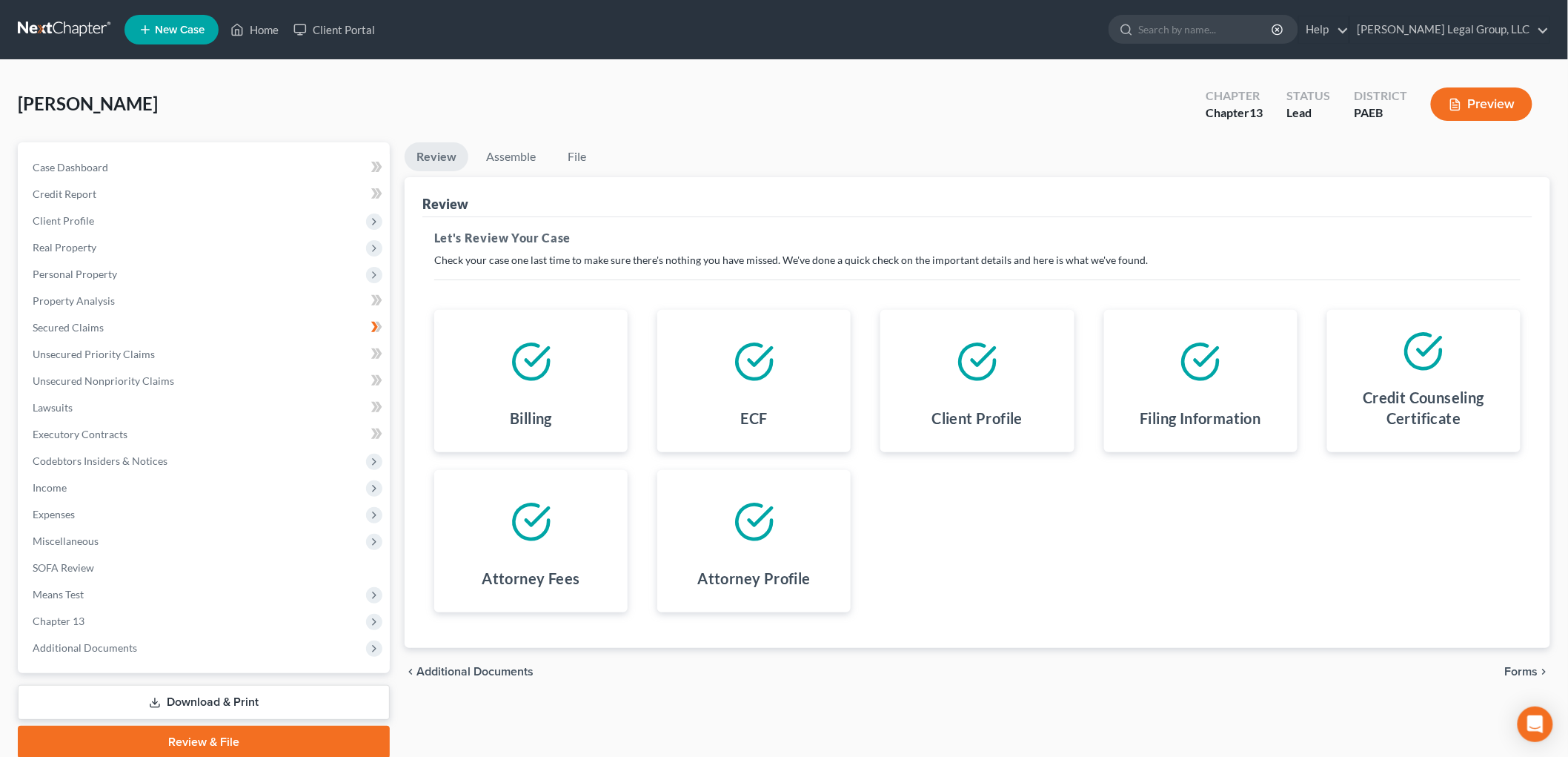
click at [1538, 672] on icon "chevron_right" at bounding box center [1544, 671] width 12 height 12
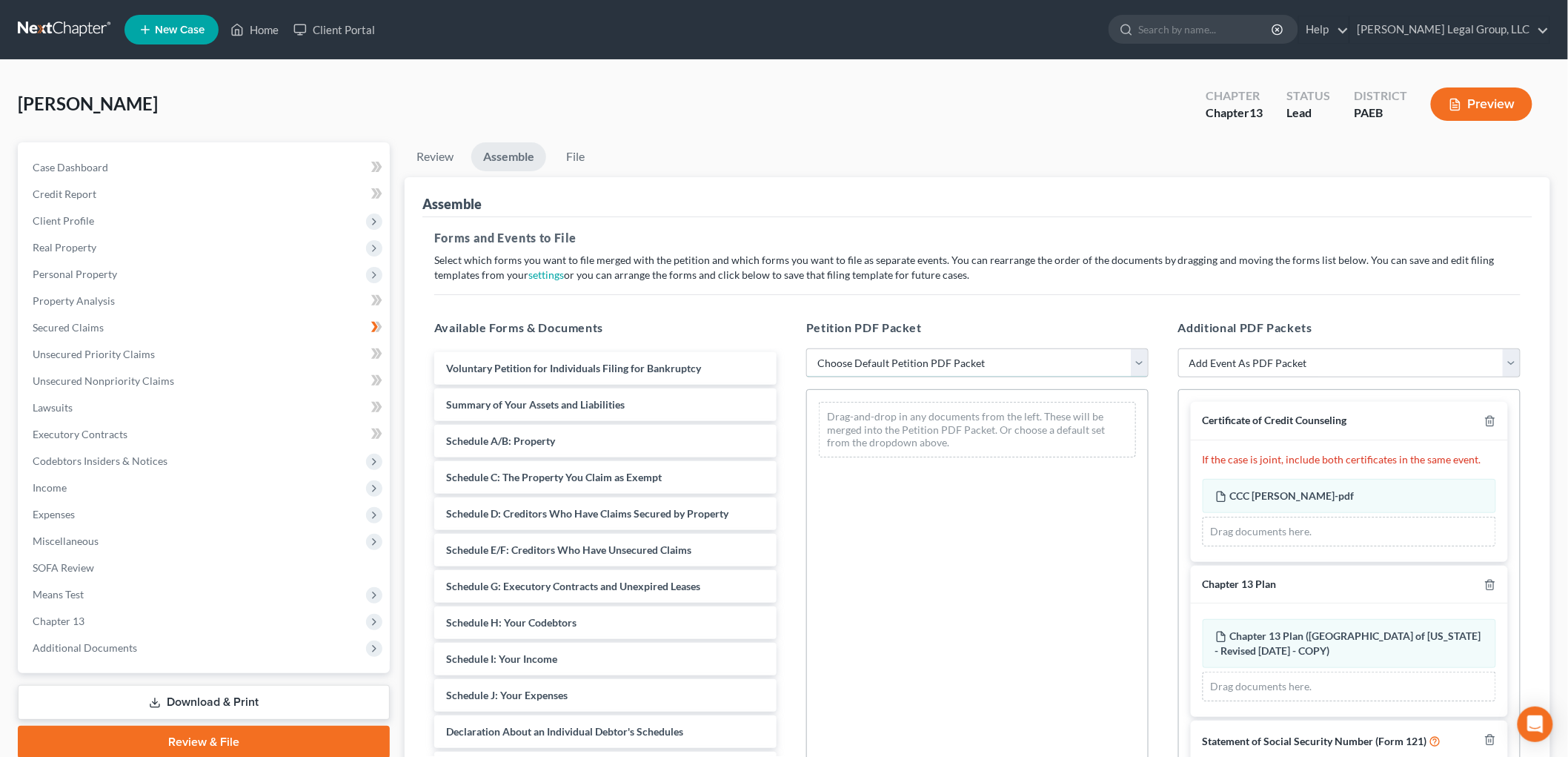
click at [869, 374] on select "Choose Default Petition PDF Packet Emergency Filing (Voluntary Petition and Cre…" at bounding box center [978, 362] width 343 height 29
select select "1"
click at [807, 348] on select "Choose Default Petition PDF Packet Emergency Filing (Voluntary Petition and Cre…" at bounding box center [978, 362] width 343 height 29
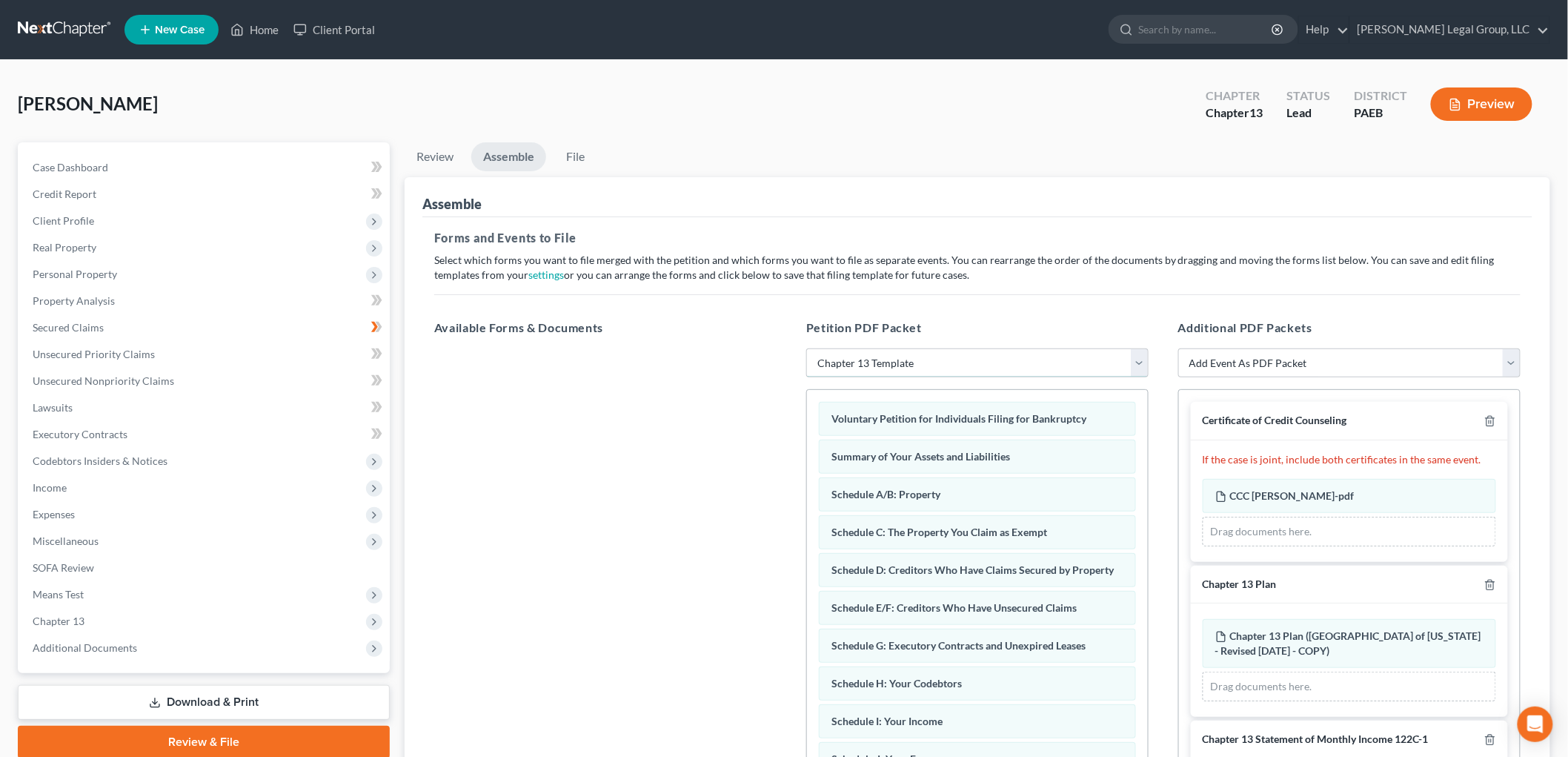
drag, startPoint x: 880, startPoint y: 361, endPoint x: 883, endPoint y: 371, distance: 10.4
click at [880, 361] on select "Choose Default Petition PDF Packet Emergency Filing (Voluntary Petition and Cre…" at bounding box center [978, 362] width 343 height 29
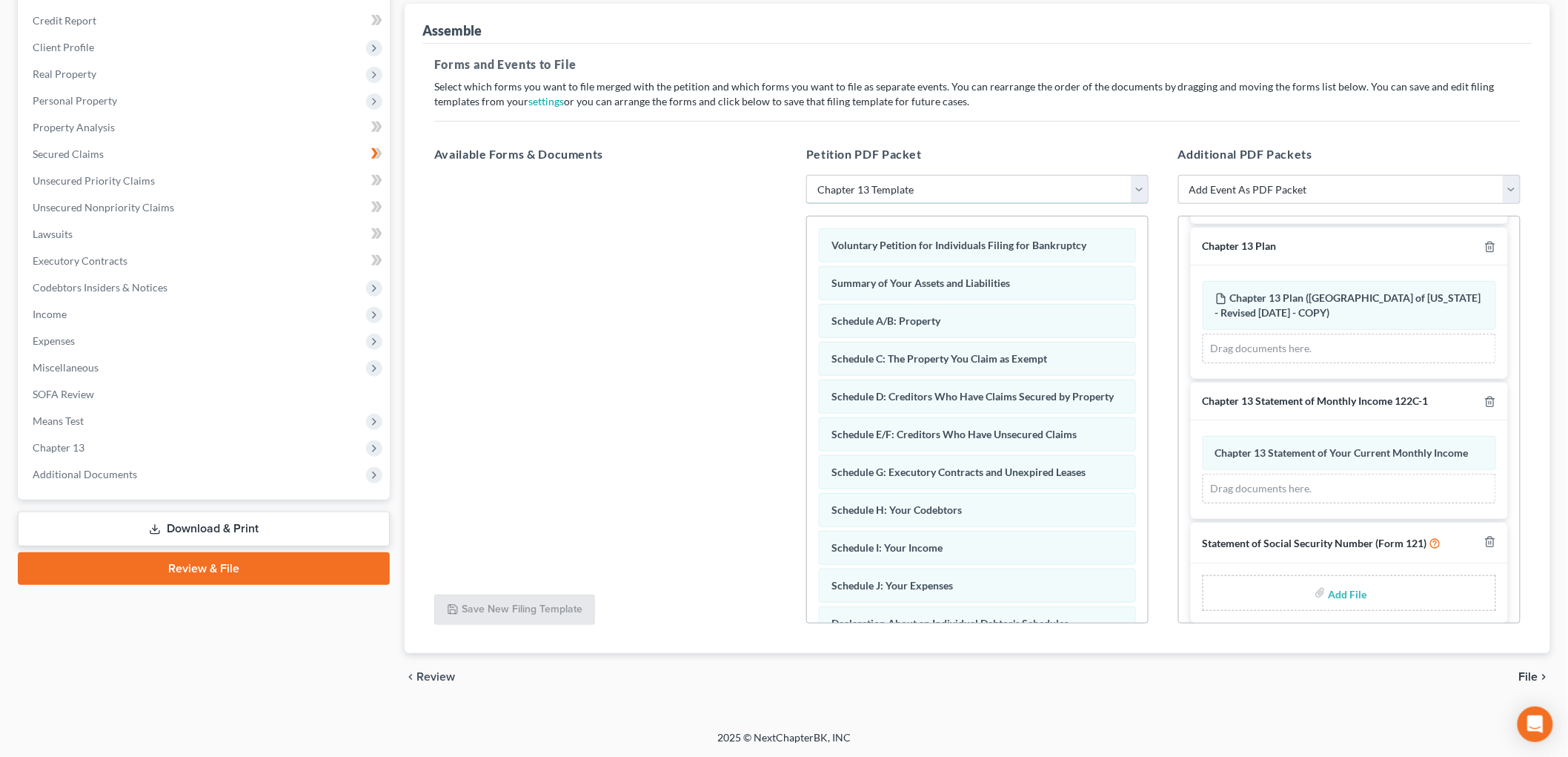
scroll to position [176, 0]
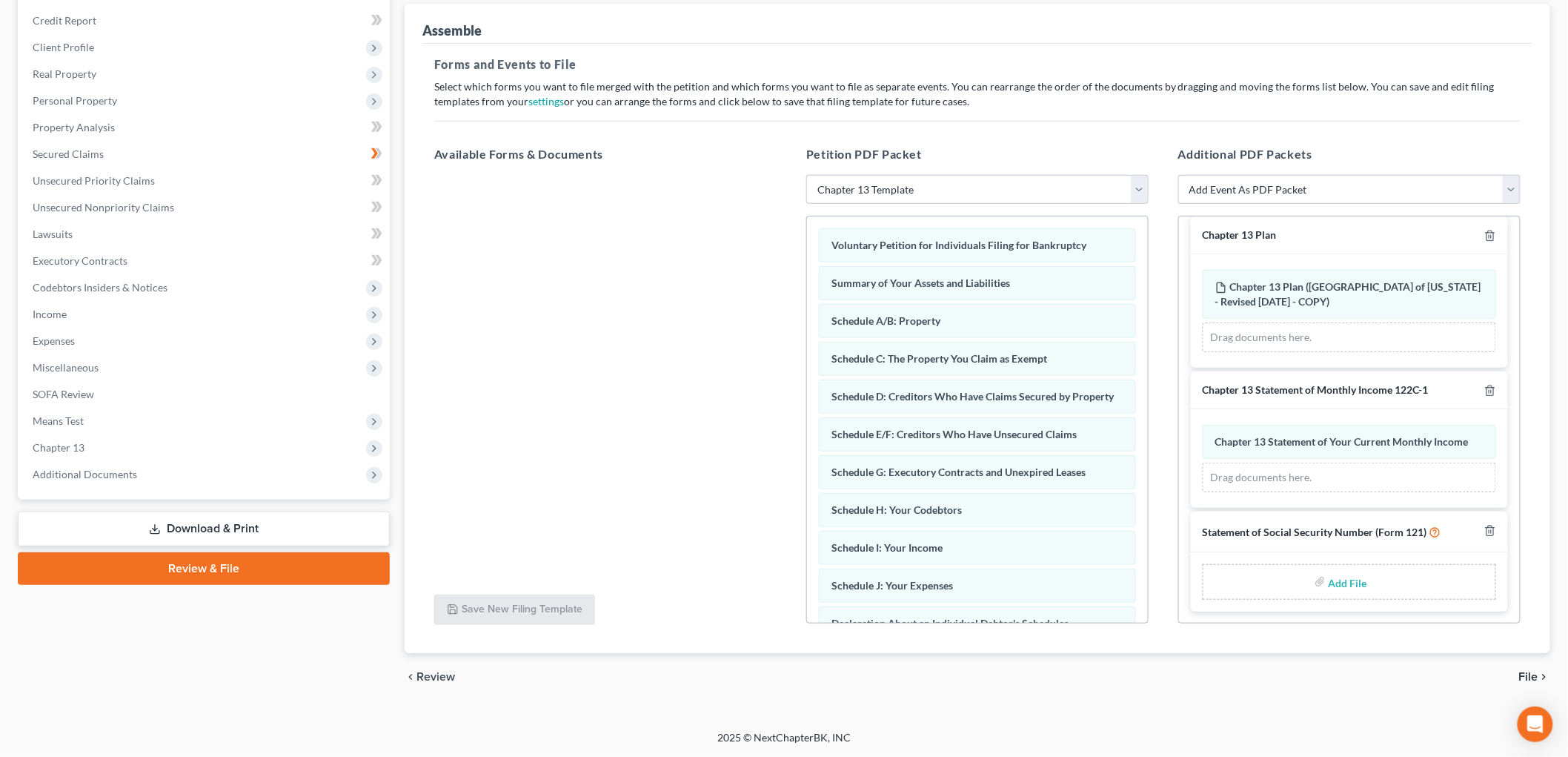
click at [1329, 582] on input "file" at bounding box center [1347, 582] width 36 height 26
type input "C:\fakepath\stmt of ss.pdf"
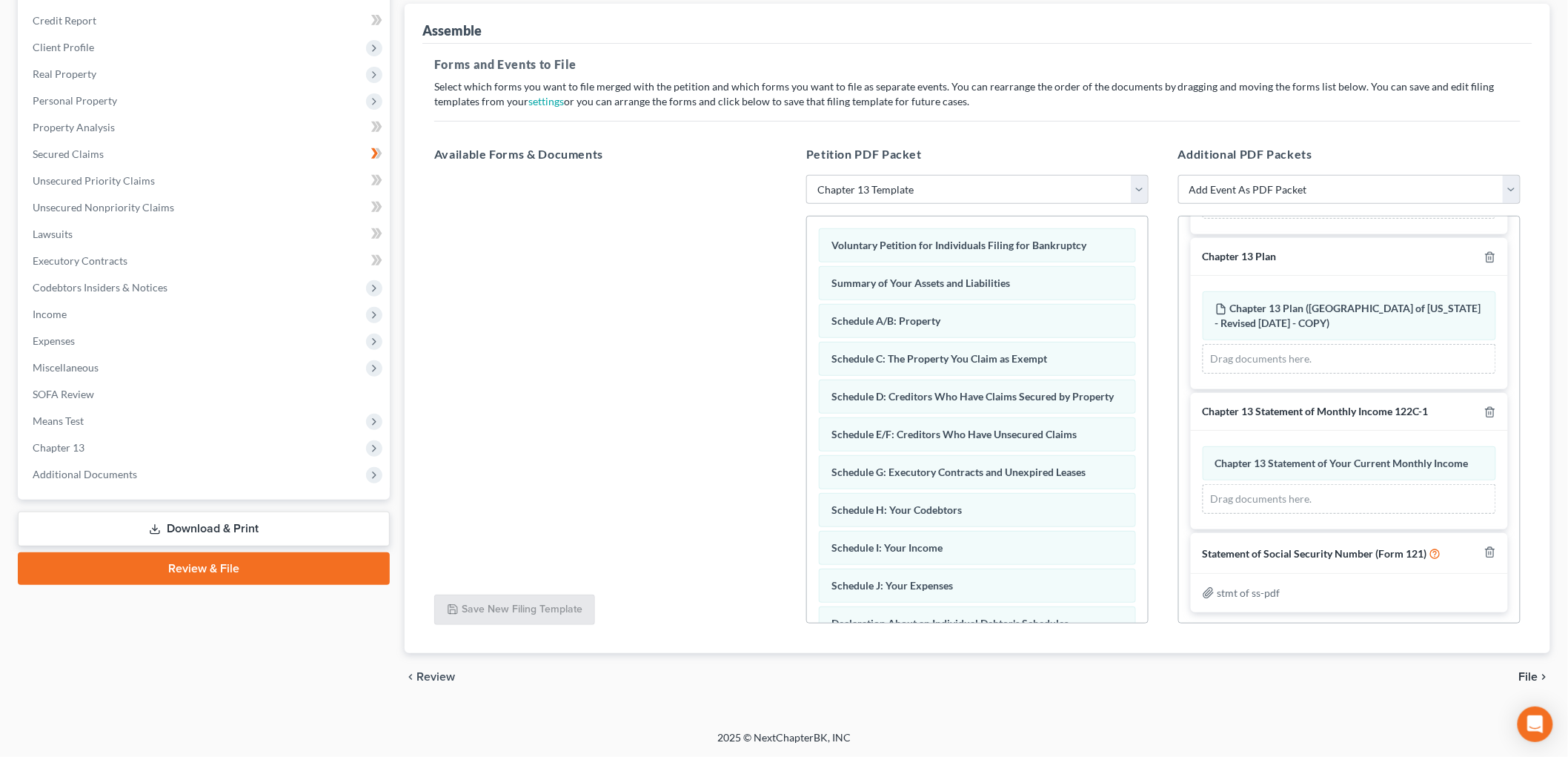
scroll to position [156, 0]
click at [1535, 677] on span "File" at bounding box center [1528, 676] width 19 height 12
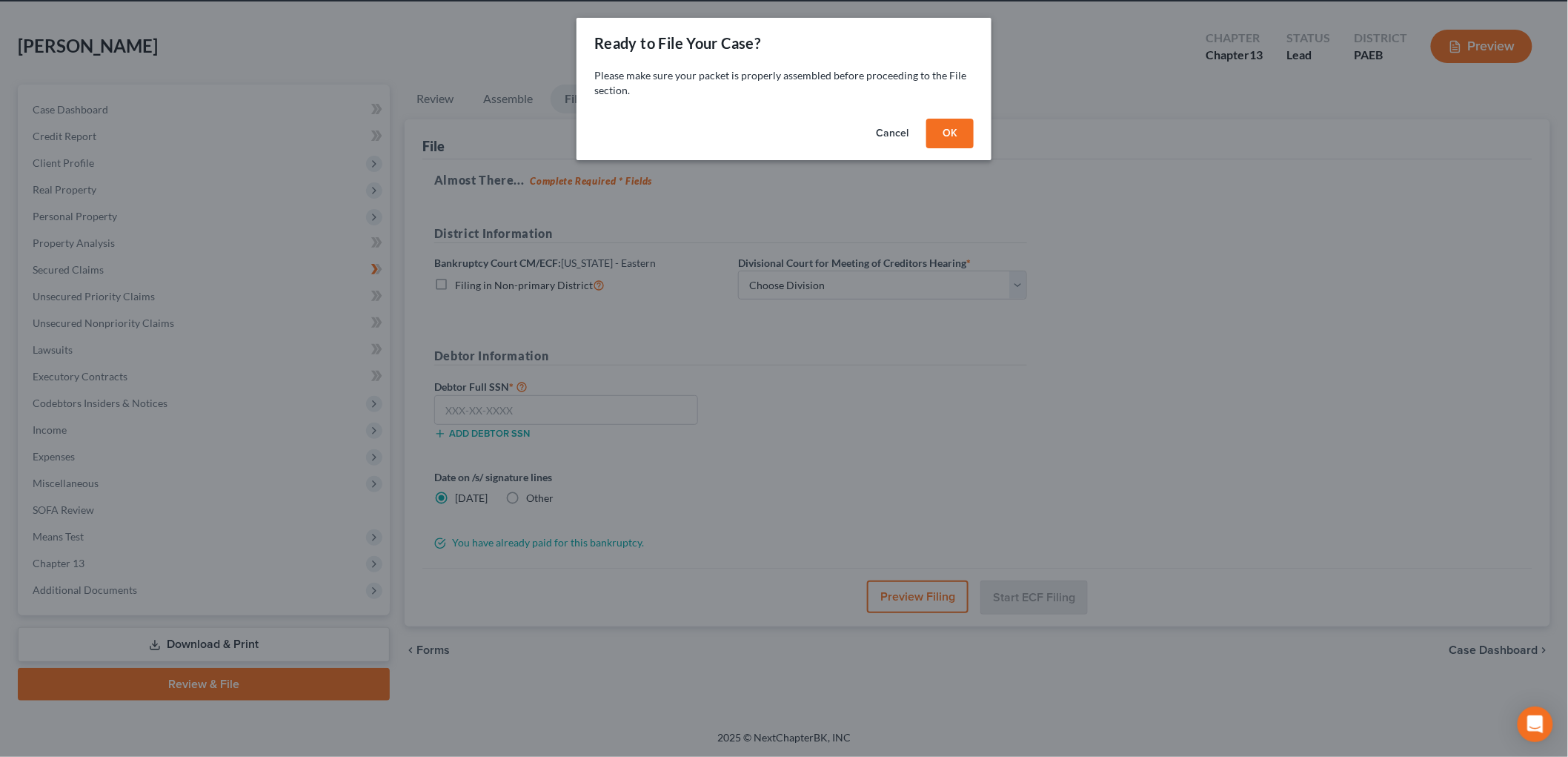
scroll to position [56, 0]
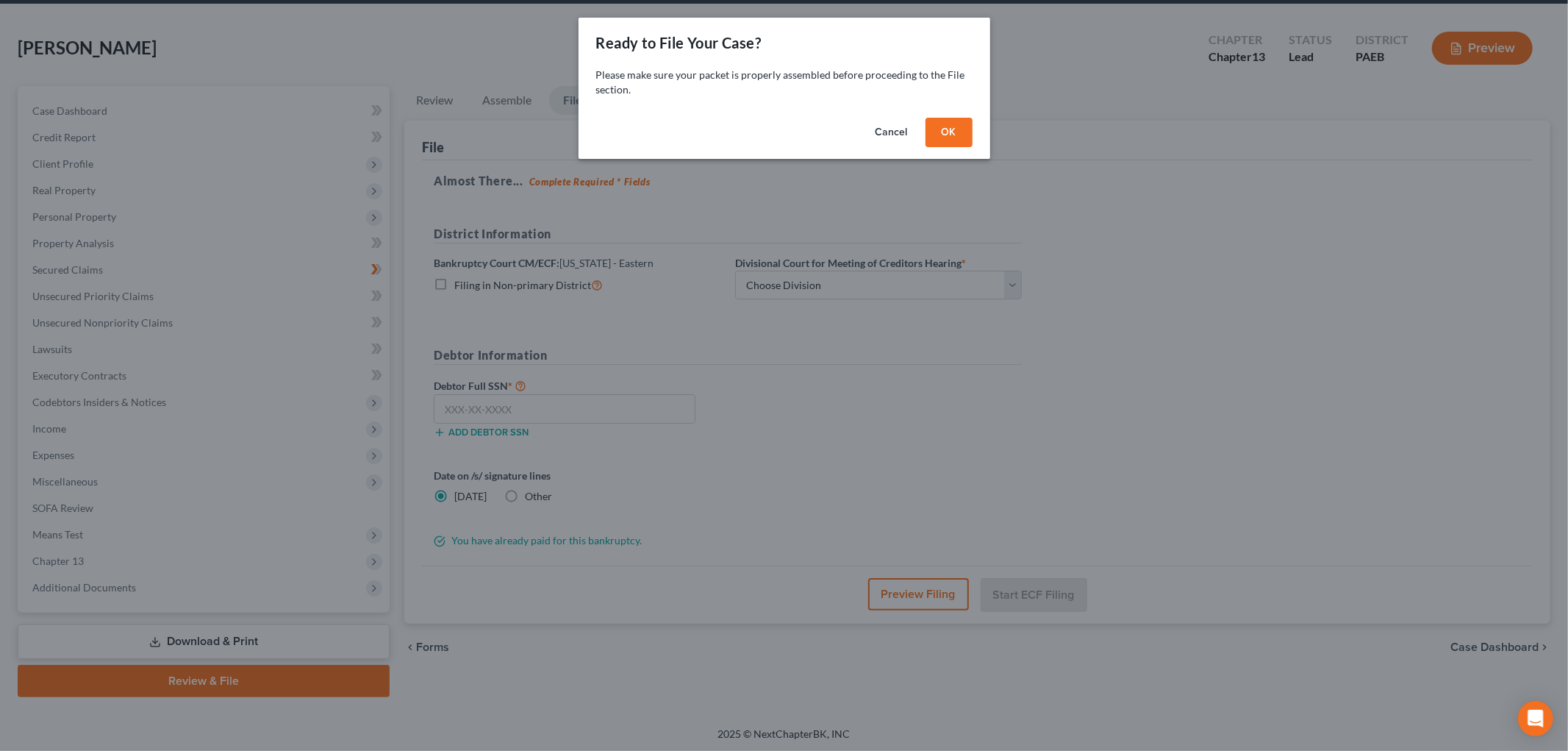
click at [954, 127] on button "OK" at bounding box center [949, 132] width 47 height 29
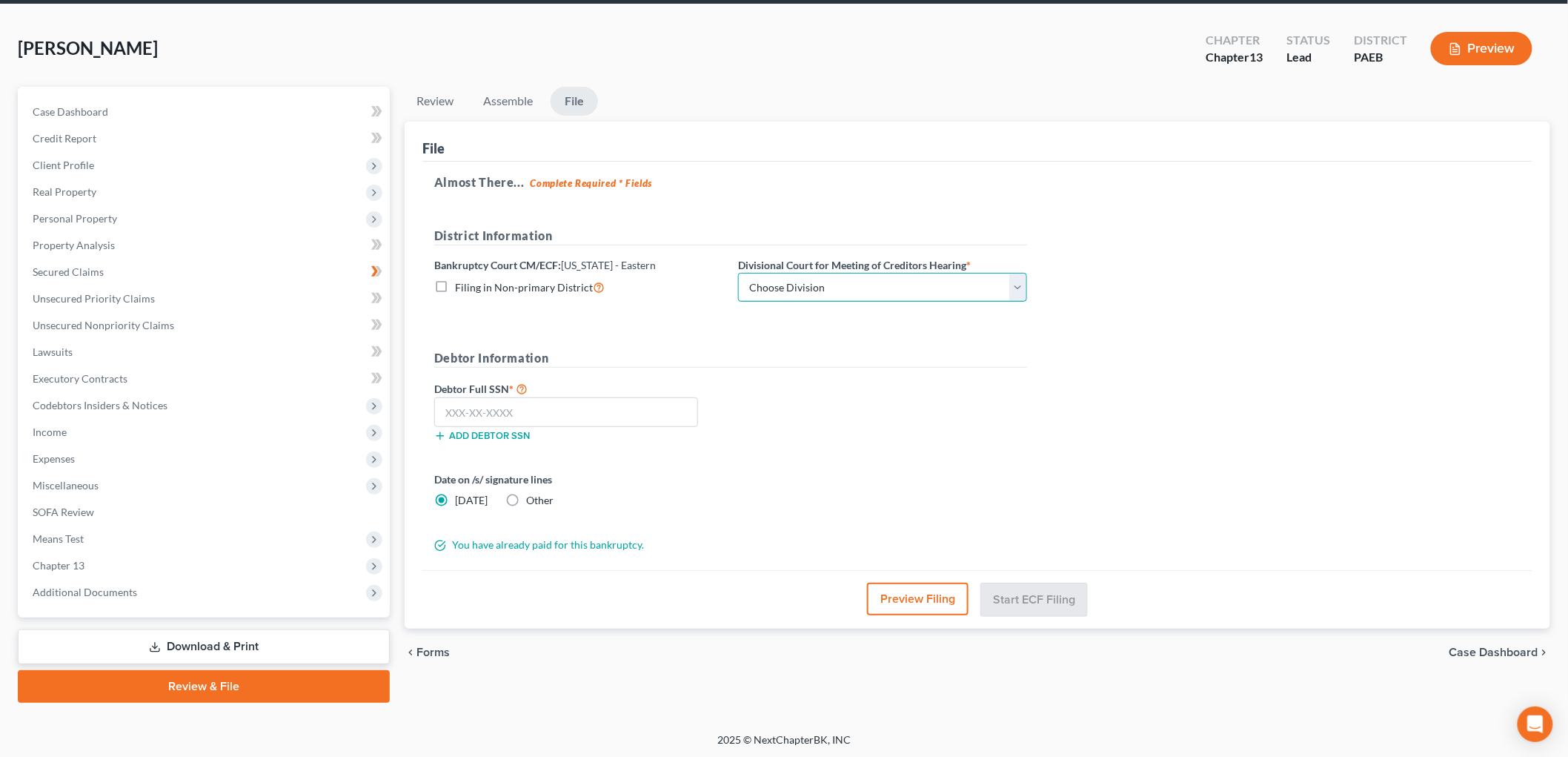
click at [893, 286] on select "Choose Division [GEOGRAPHIC_DATA] Reading" at bounding box center [882, 287] width 289 height 29
select select "0"
click at [738, 273] on select "Choose Division [GEOGRAPHIC_DATA] Reading" at bounding box center [882, 287] width 289 height 29
drag, startPoint x: 495, startPoint y: 420, endPoint x: 488, endPoint y: 419, distance: 7.1
click at [495, 420] on input "text" at bounding box center [566, 411] width 264 height 29
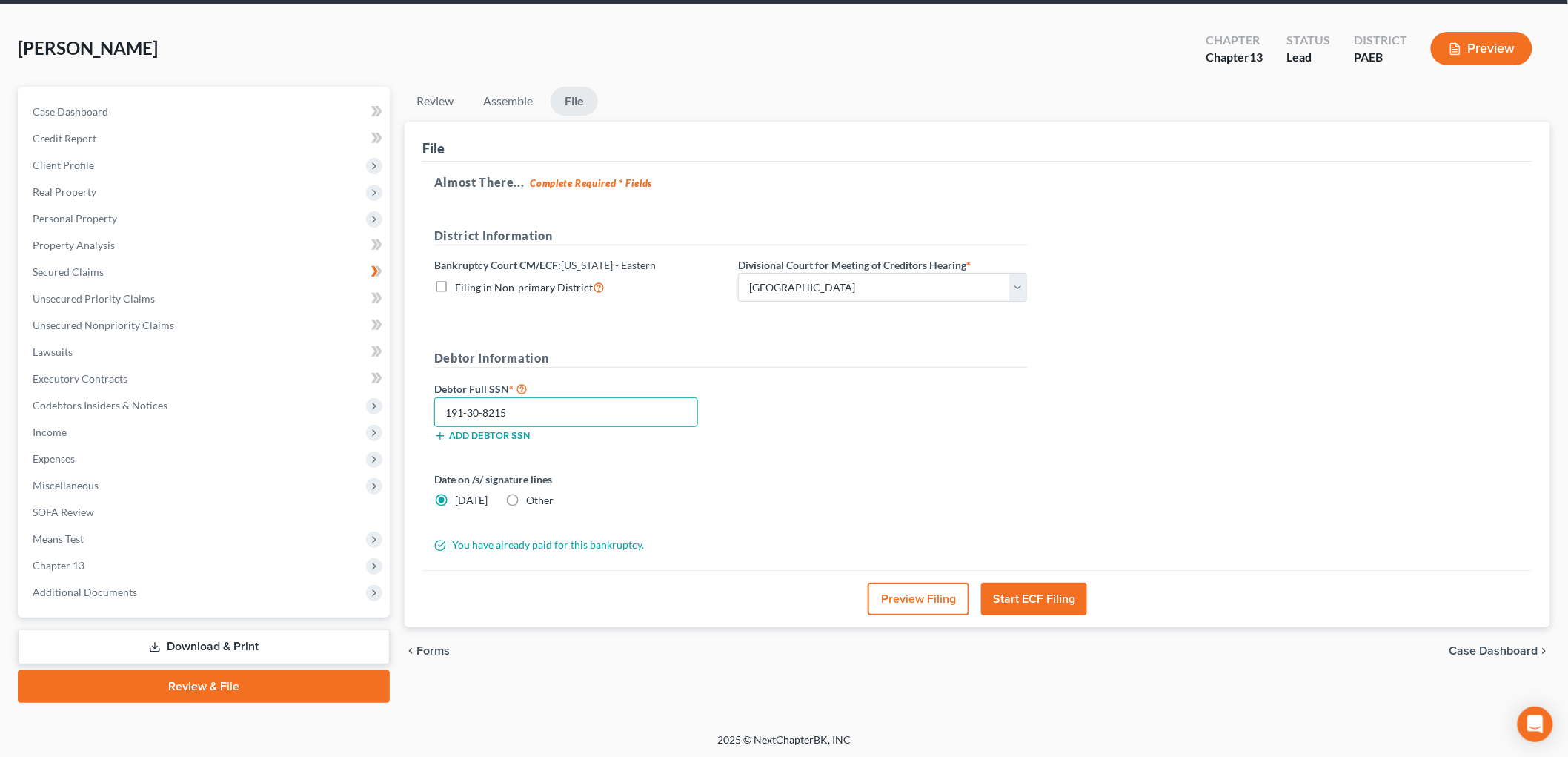
type input "191-30-8215"
click at [1025, 604] on button "Start ECF Filing" at bounding box center [1033, 599] width 106 height 33
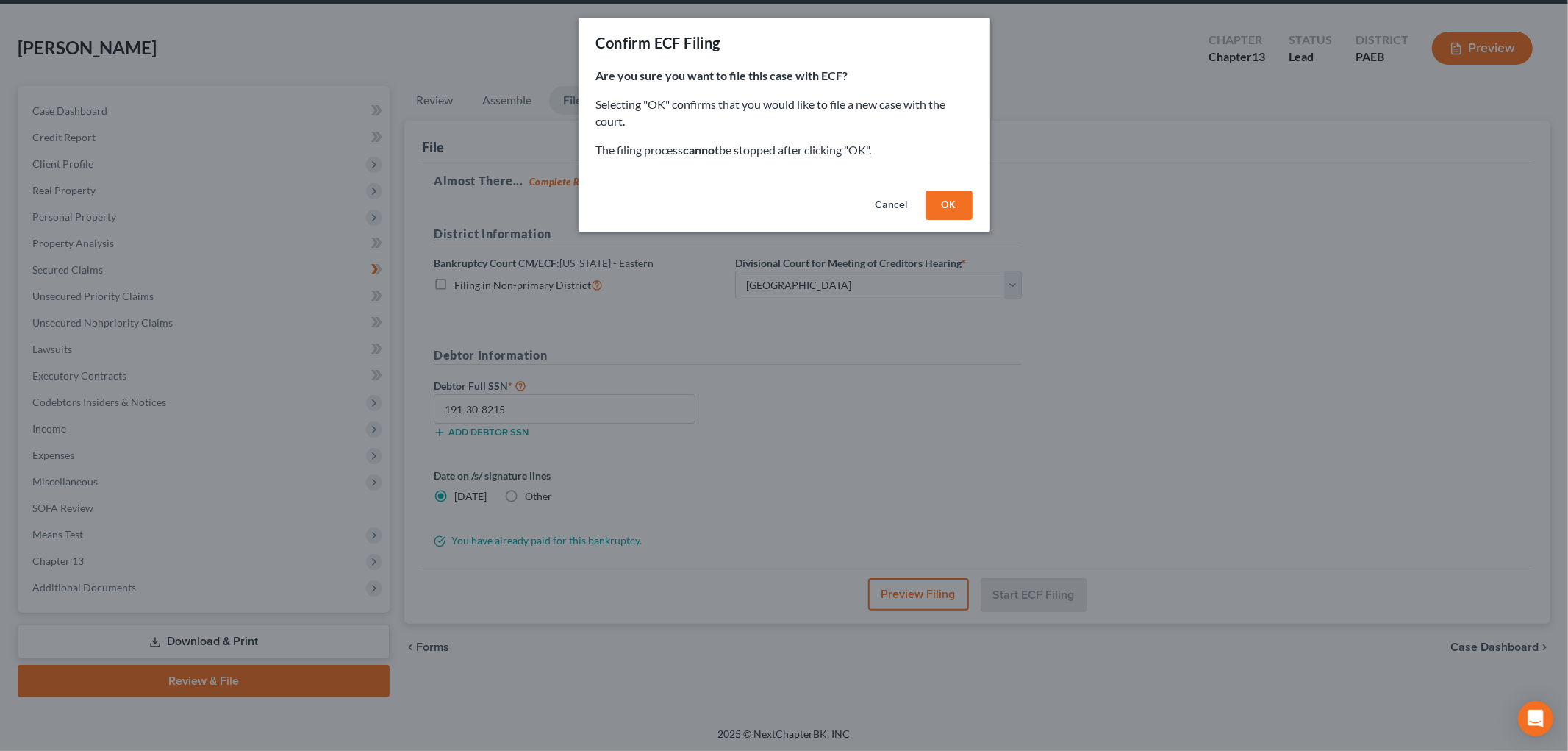
click at [945, 199] on button "OK" at bounding box center [949, 205] width 47 height 29
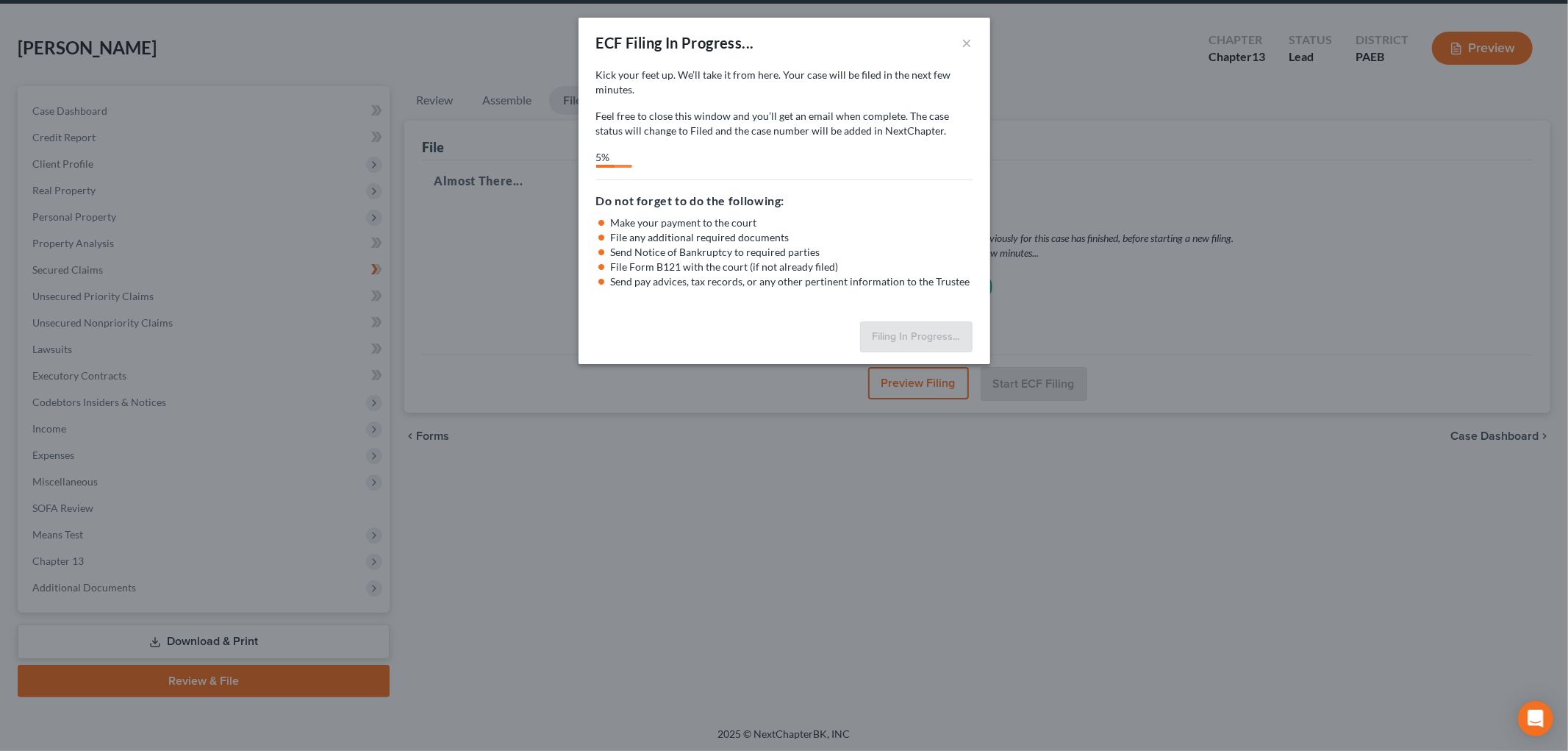
drag, startPoint x: 122, startPoint y: 585, endPoint x: 131, endPoint y: 577, distance: 12.0
click at [122, 585] on div "ECF Filing In Progress... × Kick your feet up. We’ll take it from here. Your ca…" at bounding box center [784, 376] width 1568 height 751
click at [969, 47] on button "×" at bounding box center [968, 42] width 10 height 18
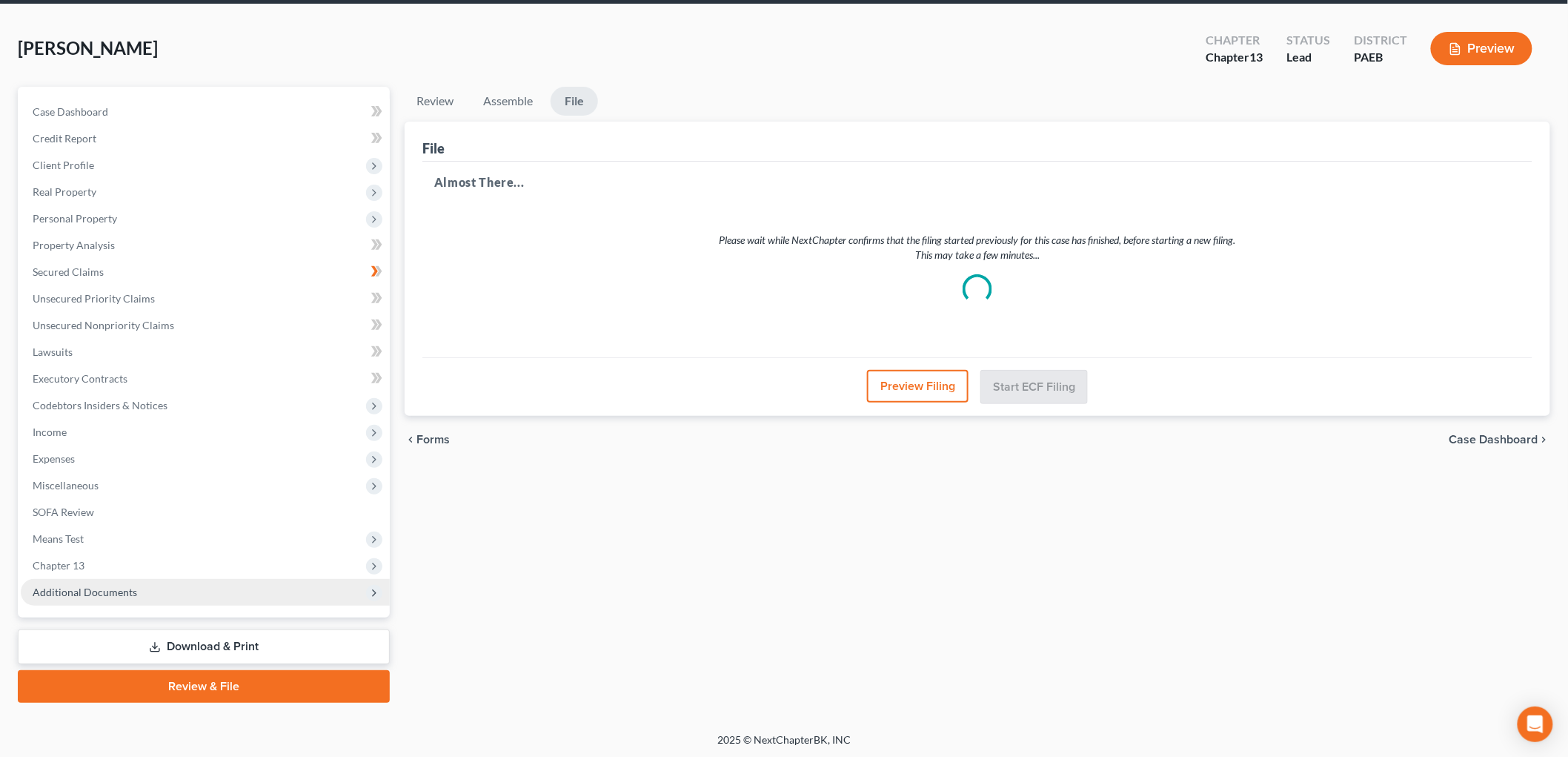
click at [117, 595] on span "Additional Documents" at bounding box center [85, 591] width 104 height 12
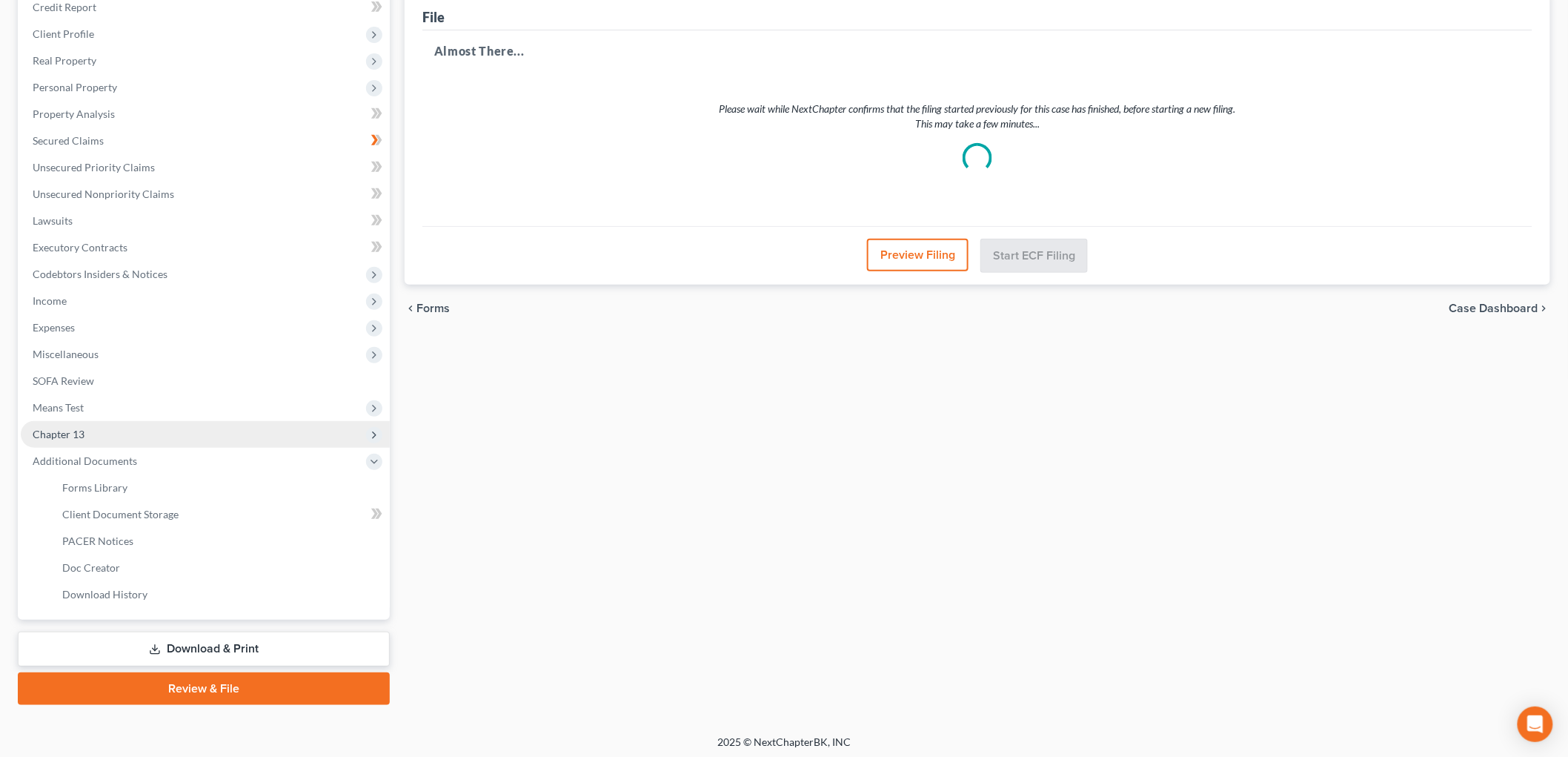
scroll to position [189, 0]
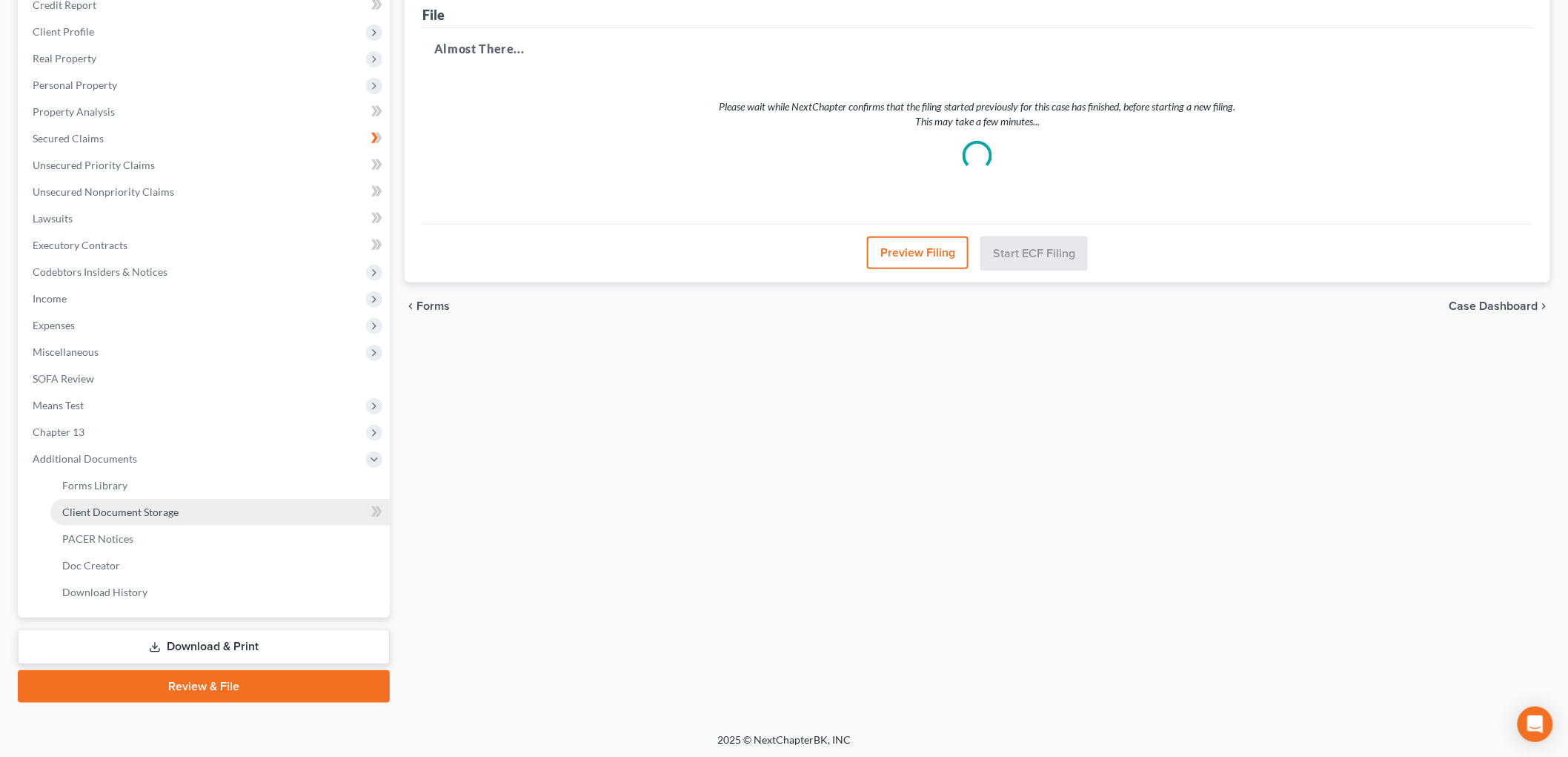
click at [144, 509] on span "Client Document Storage" at bounding box center [120, 511] width 117 height 12
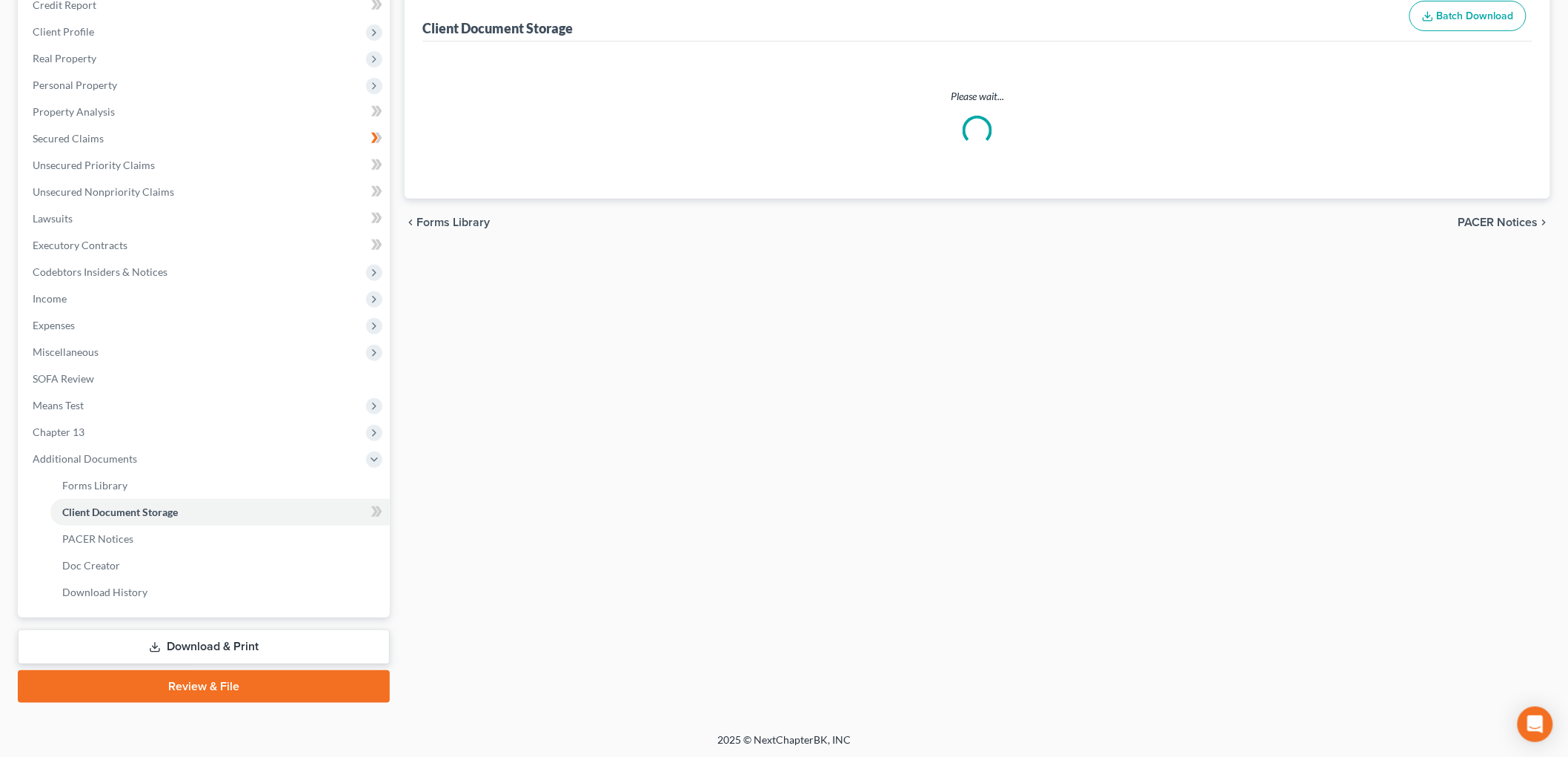
select select "2"
select select "8"
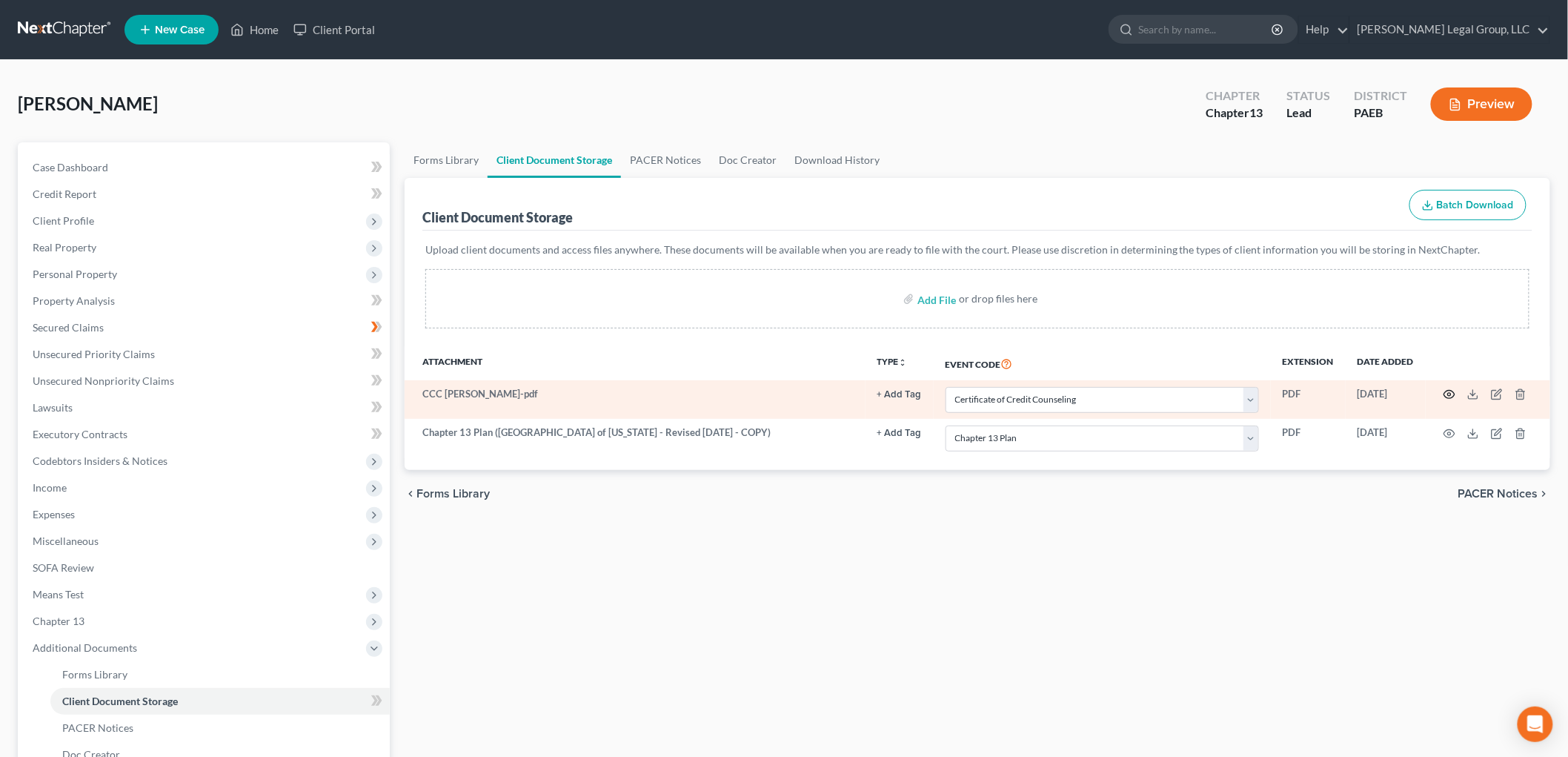
click at [1453, 397] on icon "button" at bounding box center [1449, 395] width 11 height 8
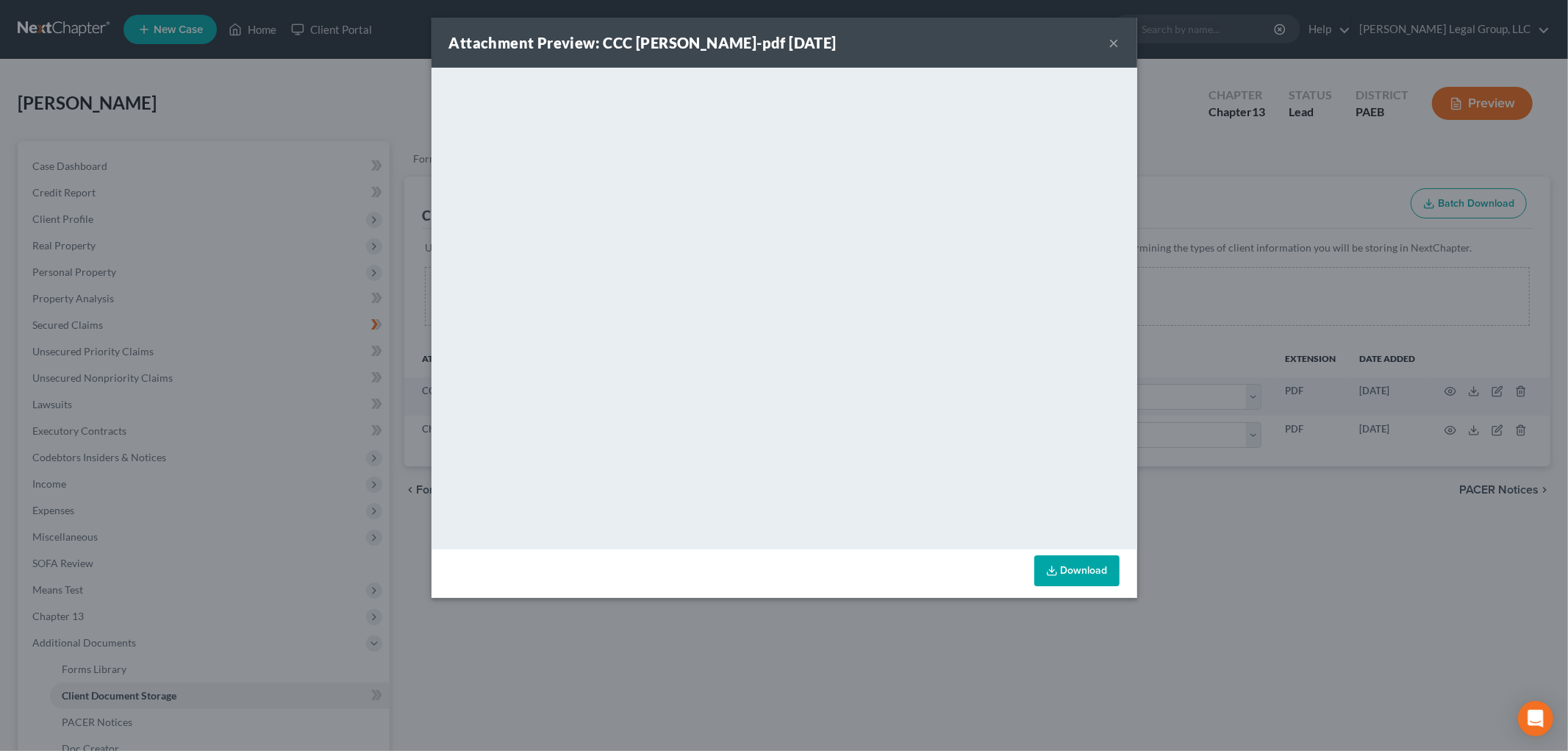
click at [1115, 43] on button "×" at bounding box center [1114, 42] width 10 height 18
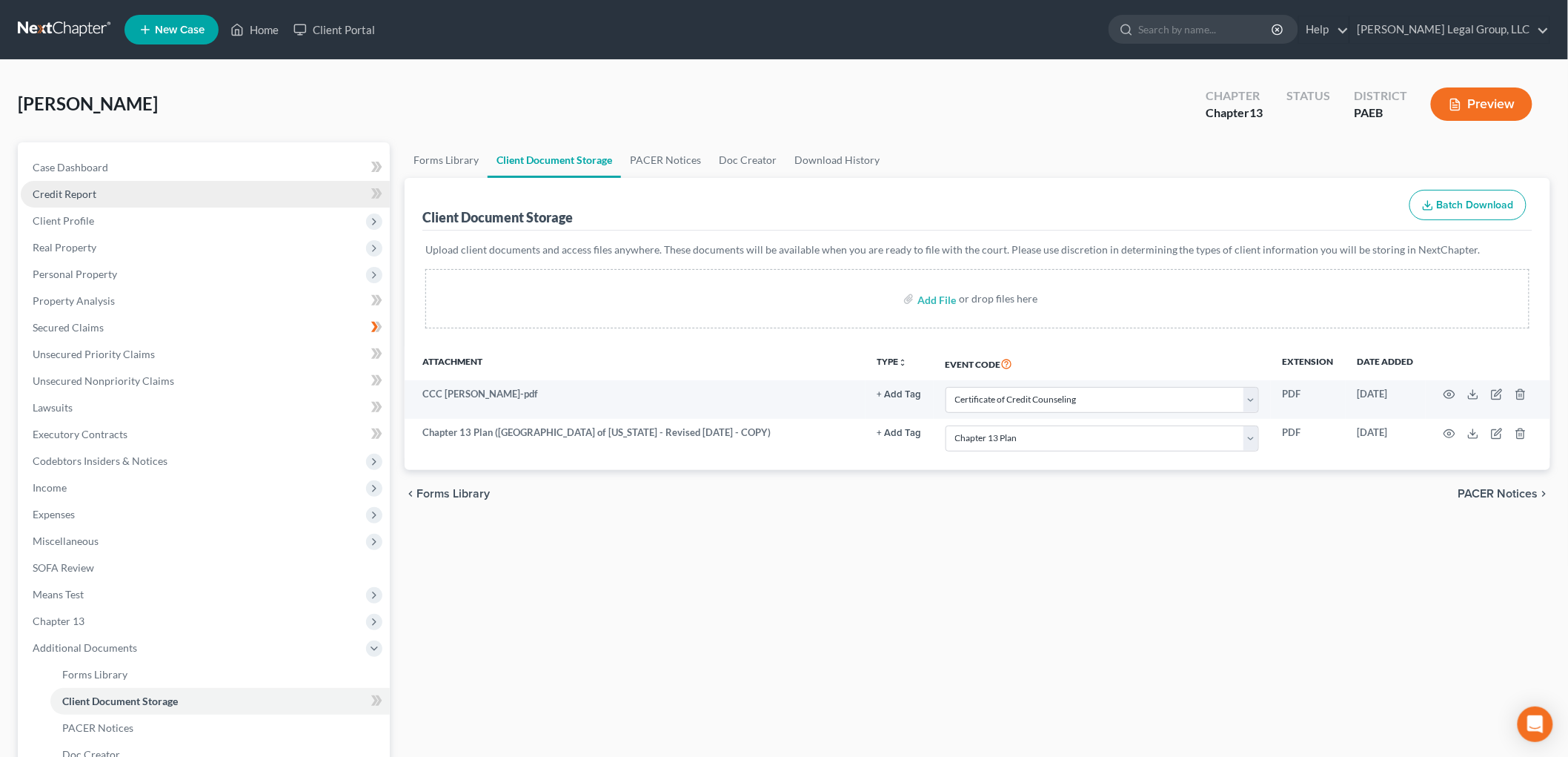
click at [122, 201] on link "Credit Report" at bounding box center [205, 194] width 369 height 26
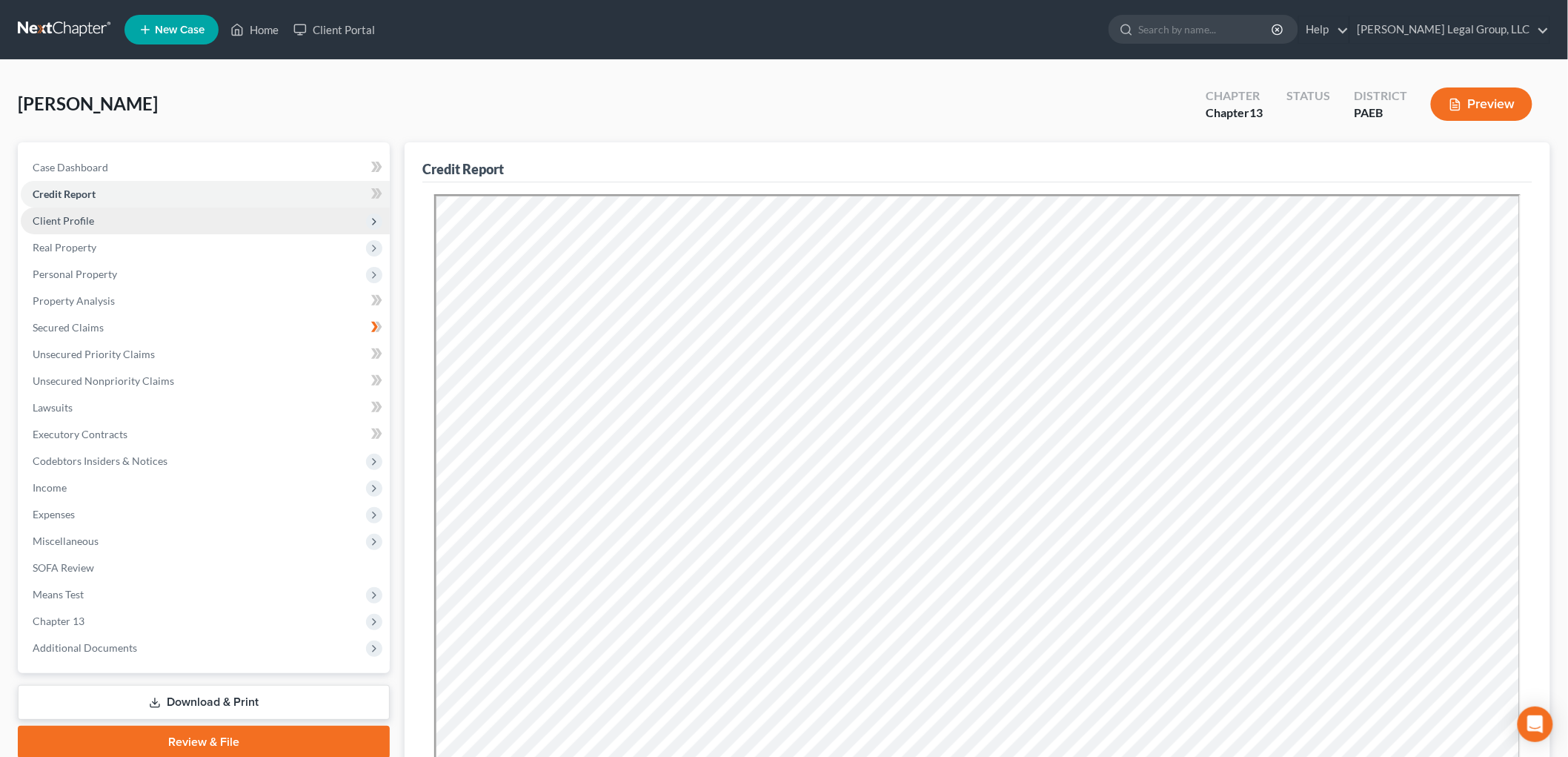
click at [207, 223] on span "Client Profile" at bounding box center [205, 220] width 369 height 26
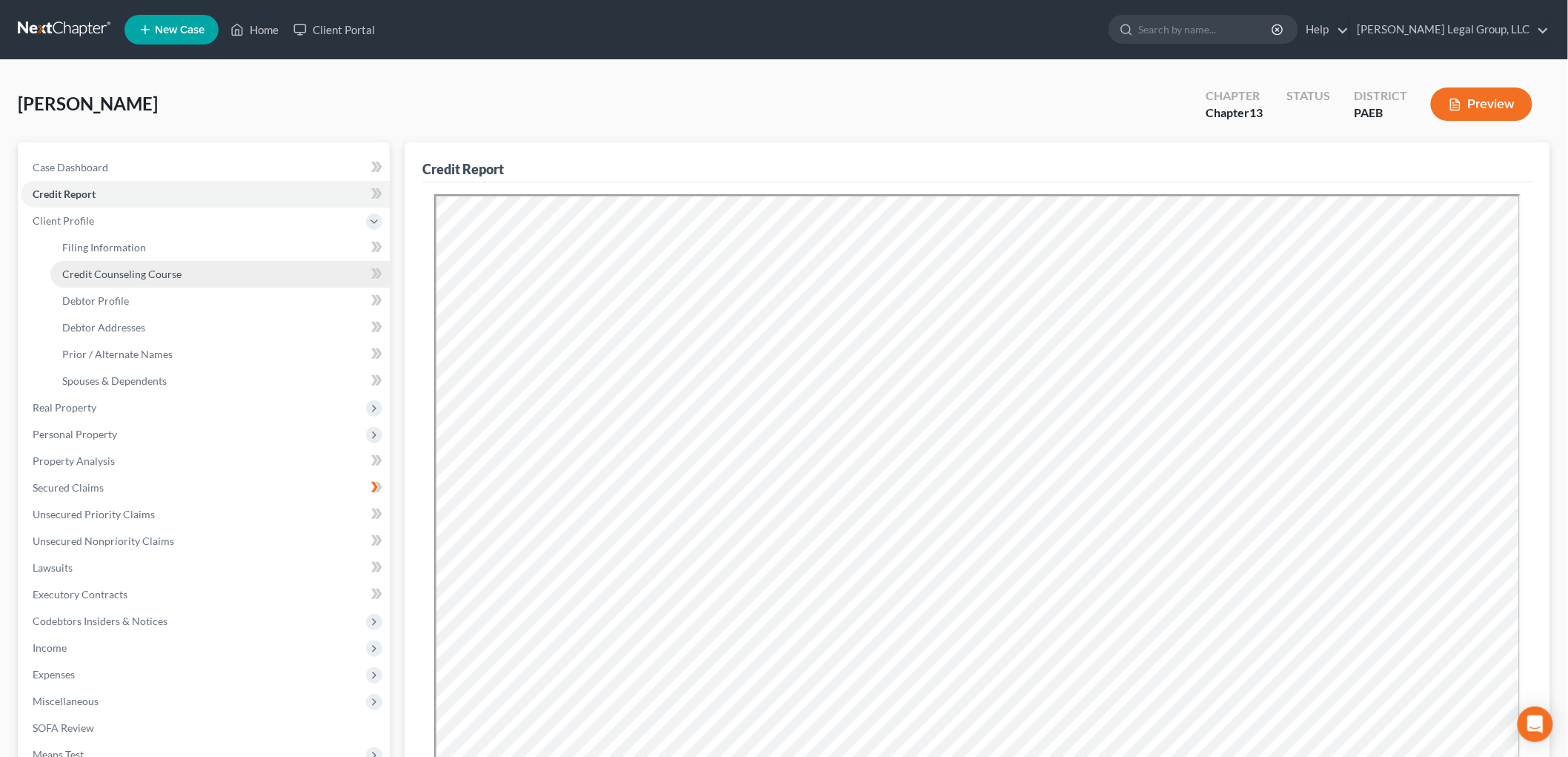
drag, startPoint x: 145, startPoint y: 275, endPoint x: 403, endPoint y: 301, distance: 259.3
click at [146, 275] on span "Credit Counseling Course" at bounding box center [121, 273] width 120 height 12
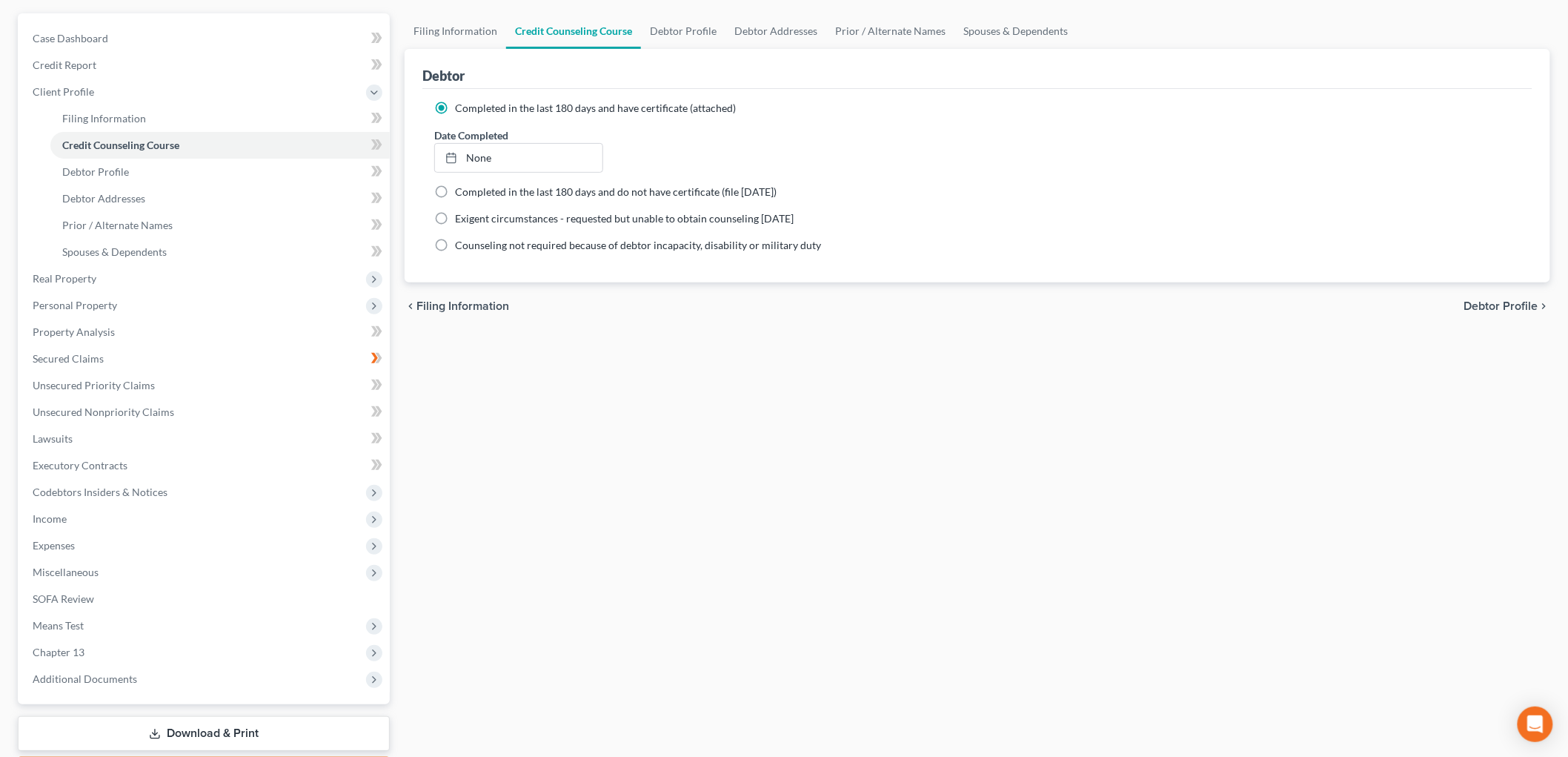
scroll to position [217, 0]
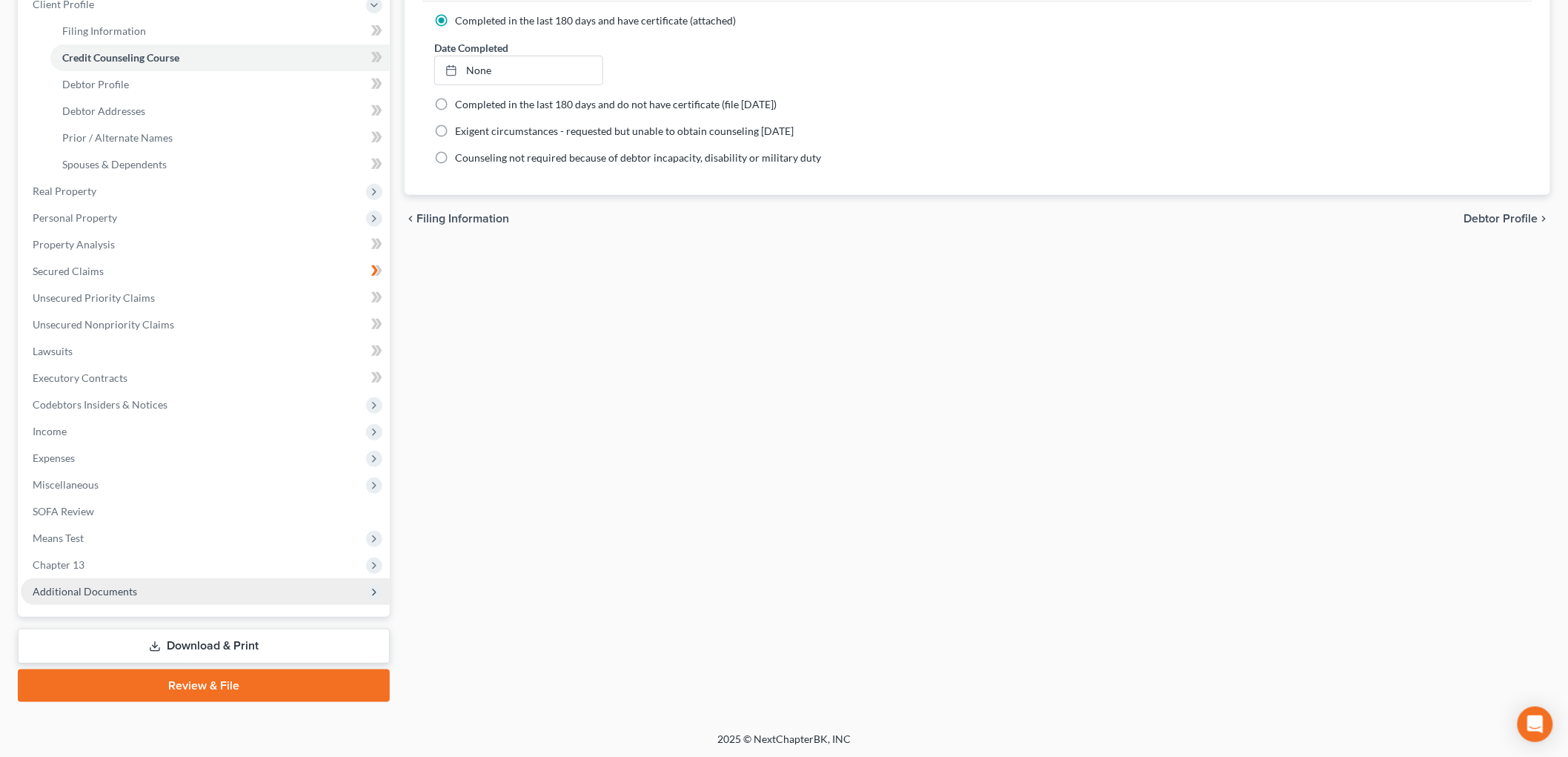
click at [181, 594] on span "Additional Documents" at bounding box center [205, 591] width 369 height 26
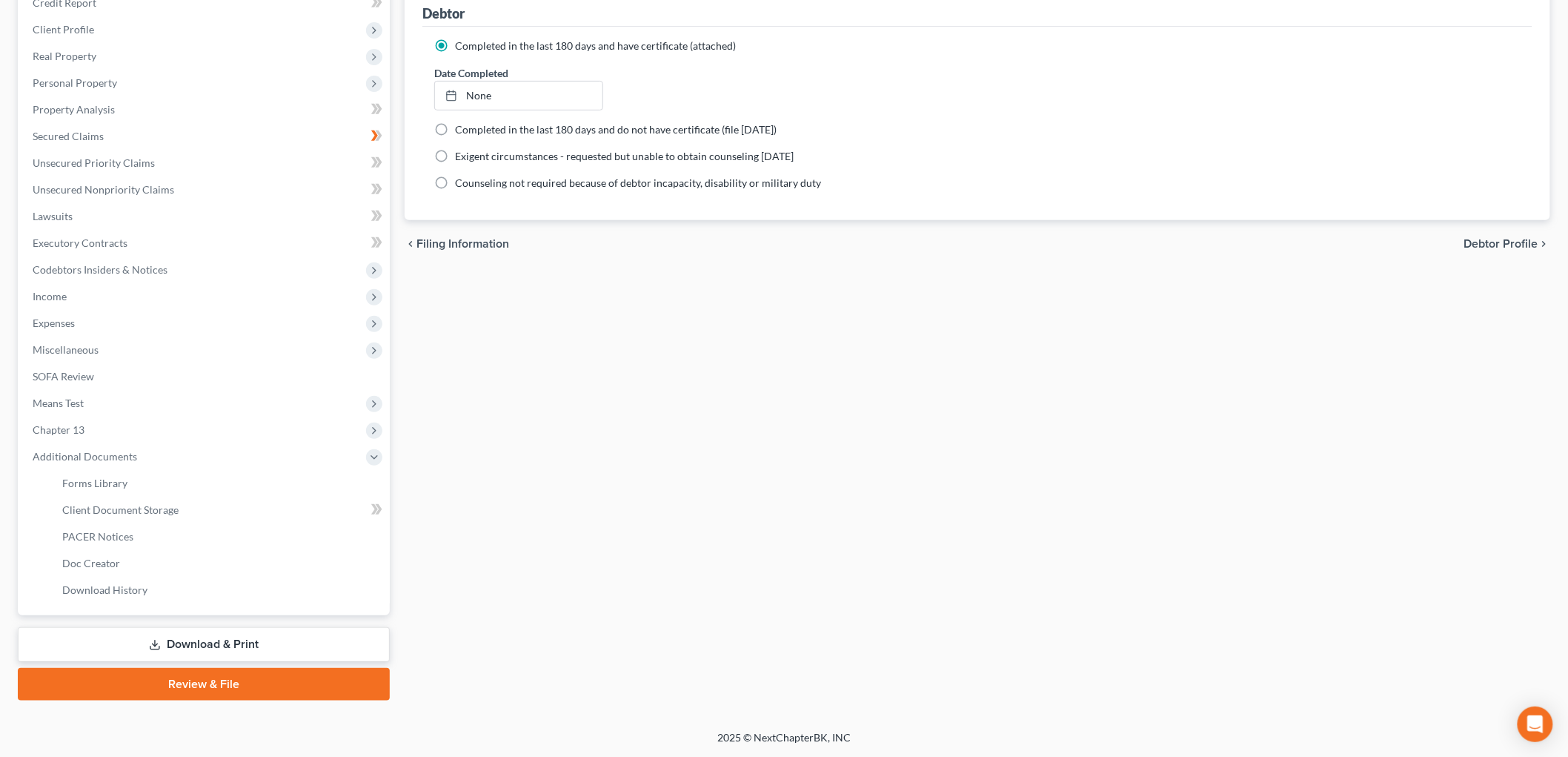
scroll to position [189, 0]
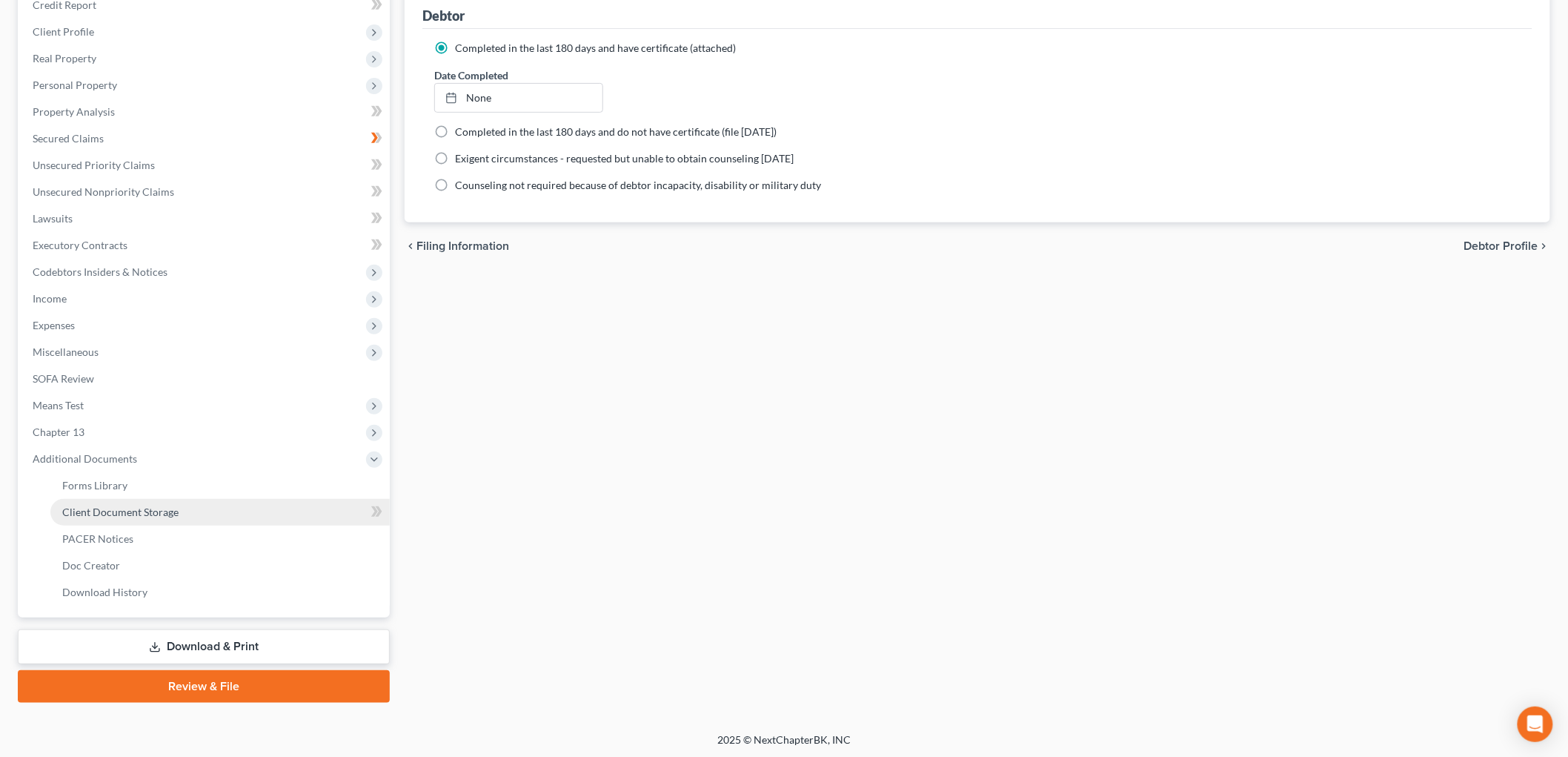
click at [186, 500] on link "Client Document Storage" at bounding box center [220, 512] width 340 height 26
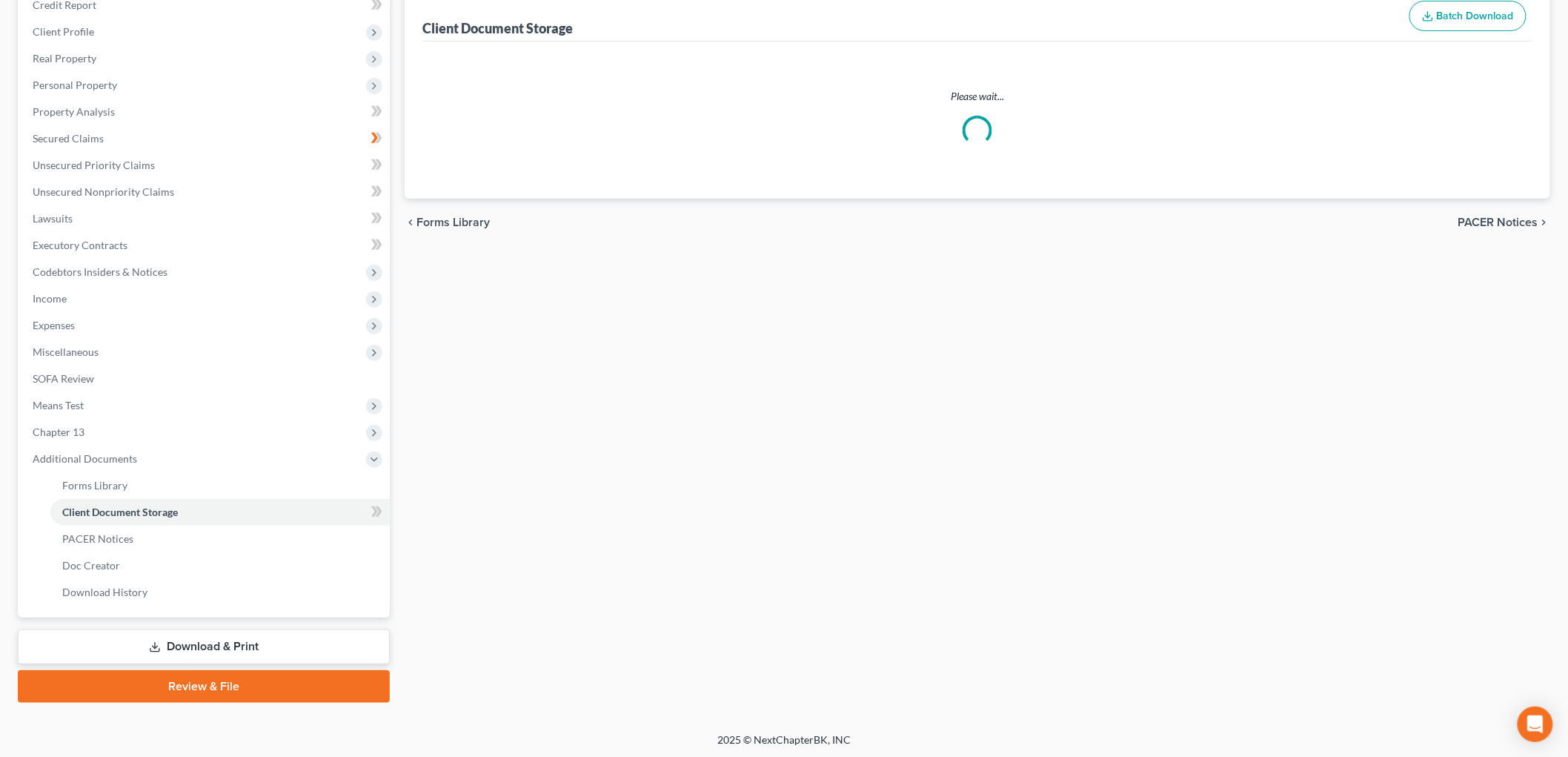
scroll to position [9, 0]
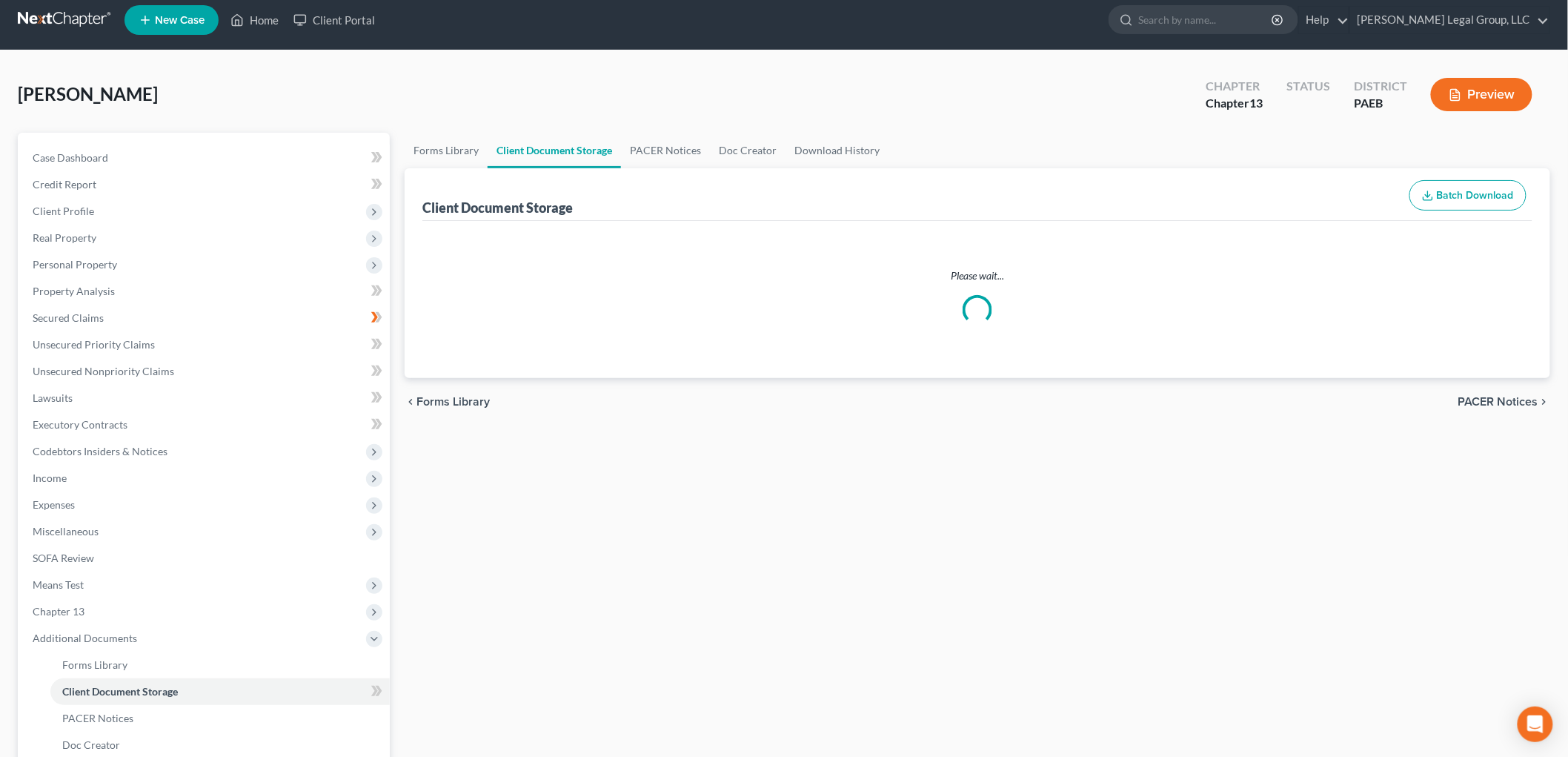
select select "2"
select select "8"
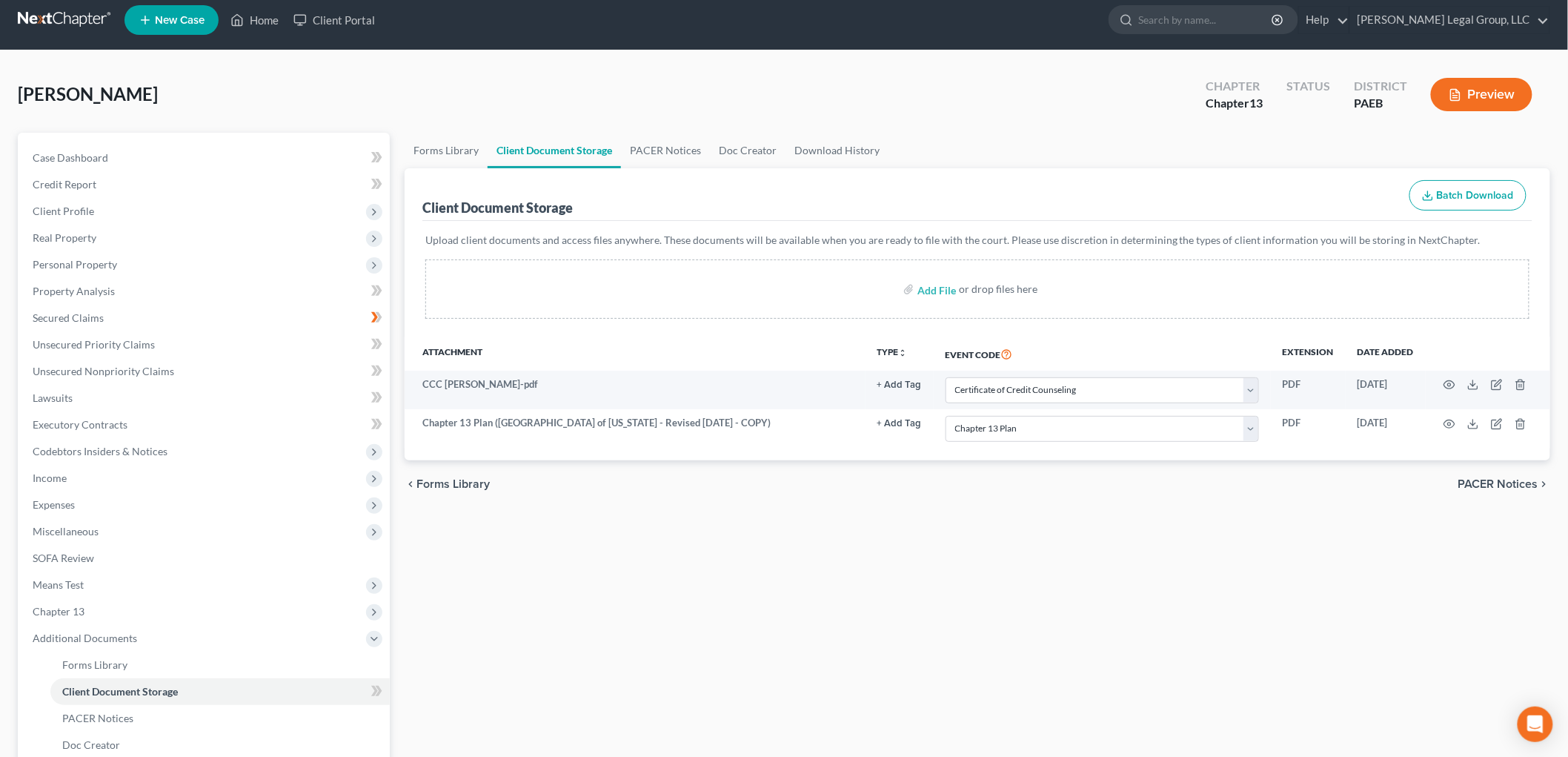
scroll to position [0, 0]
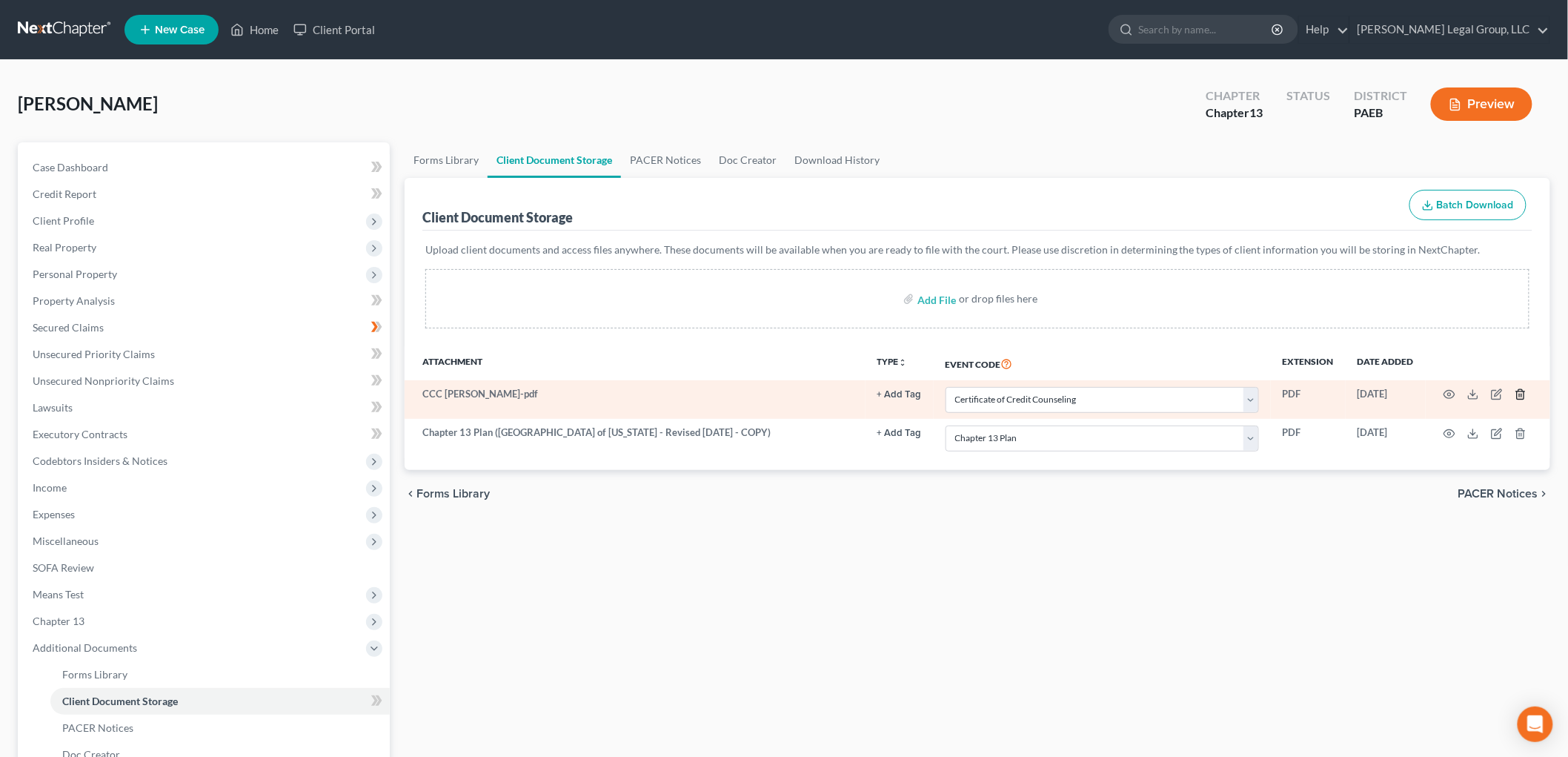
click at [1514, 395] on icon "button" at bounding box center [1520, 395] width 12 height 12
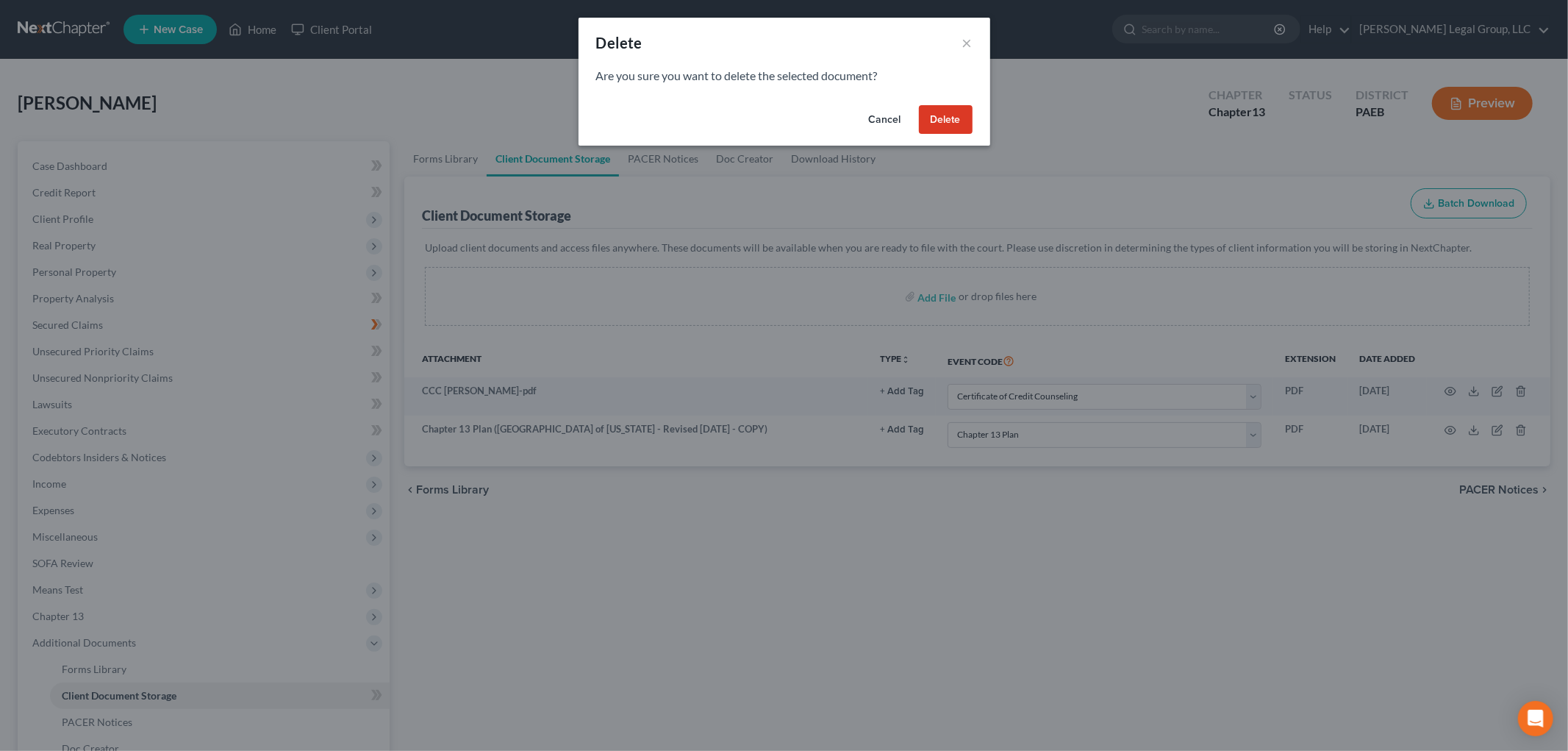
click at [939, 113] on button "Delete" at bounding box center [945, 120] width 53 height 29
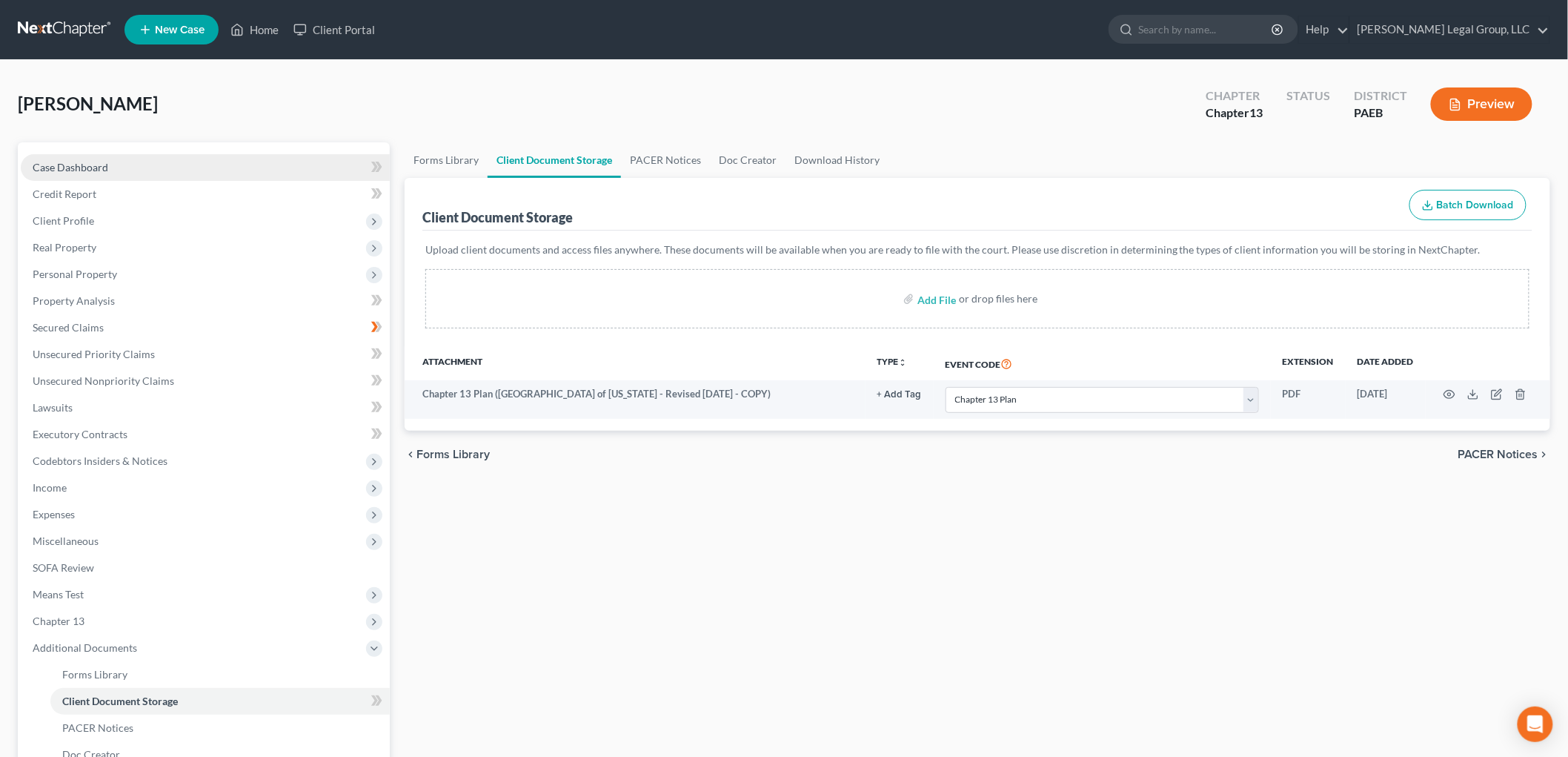
click at [182, 172] on link "Case Dashboard" at bounding box center [205, 168] width 369 height 26
